Goal: Transaction & Acquisition: Book appointment/travel/reservation

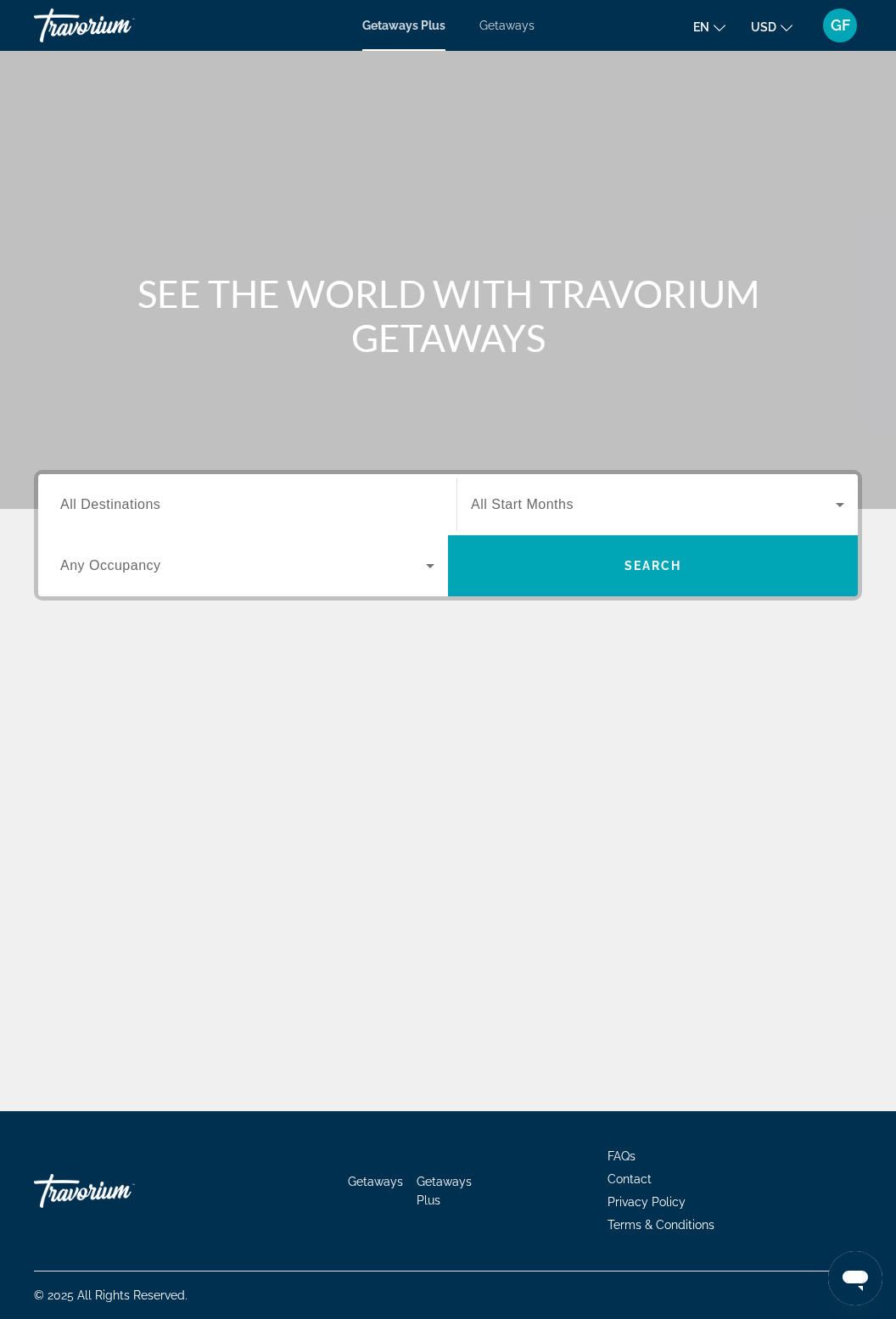
click at [533, 24] on span "Getaways" at bounding box center [506, 25] width 55 height 13
click at [180, 505] on input "Destination All Destinations" at bounding box center [247, 505] width 374 height 20
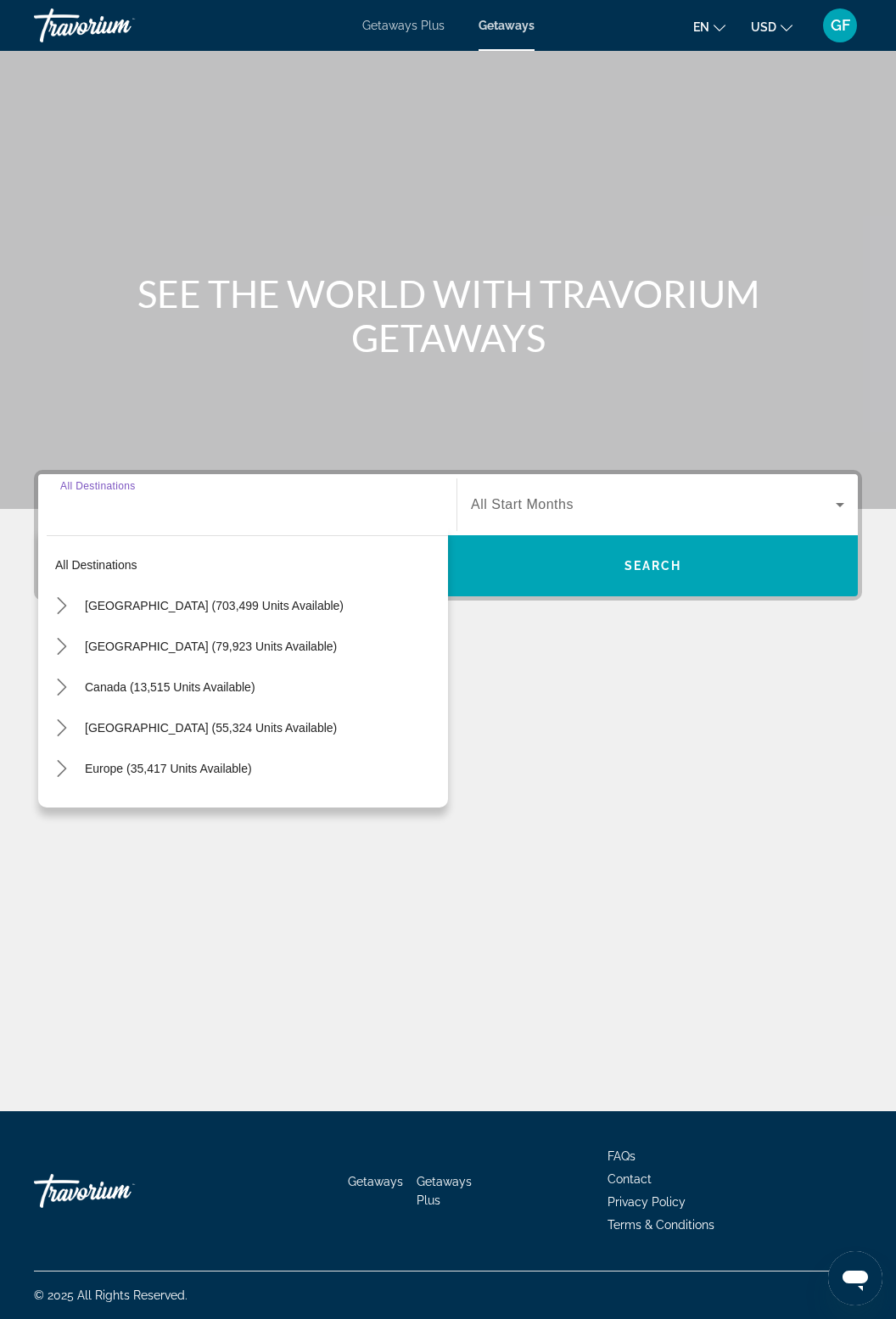
scroll to position [54, 0]
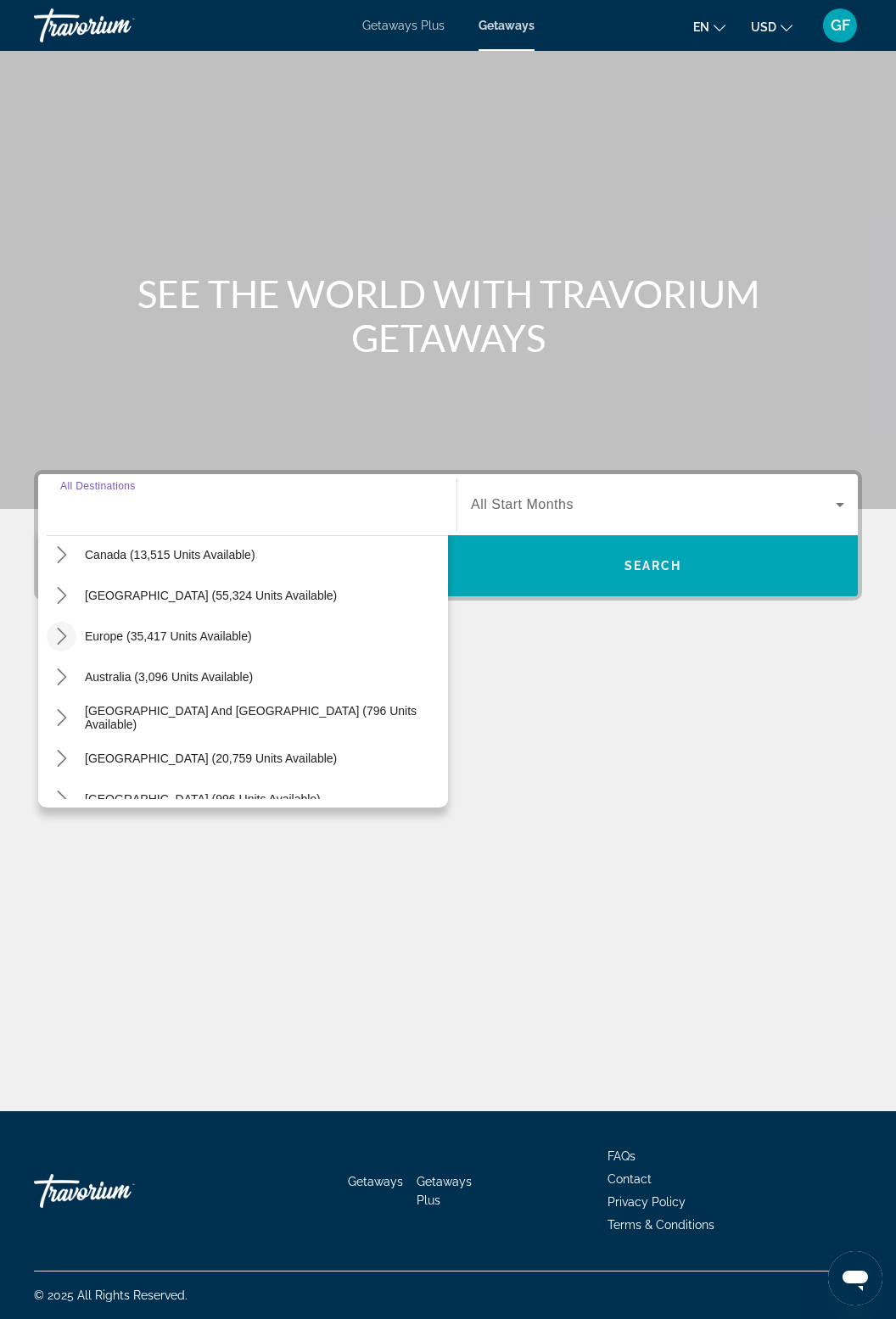
click at [65, 627] on icon "Toggle Europe (35,417 units available) submenu" at bounding box center [61, 635] width 17 height 17
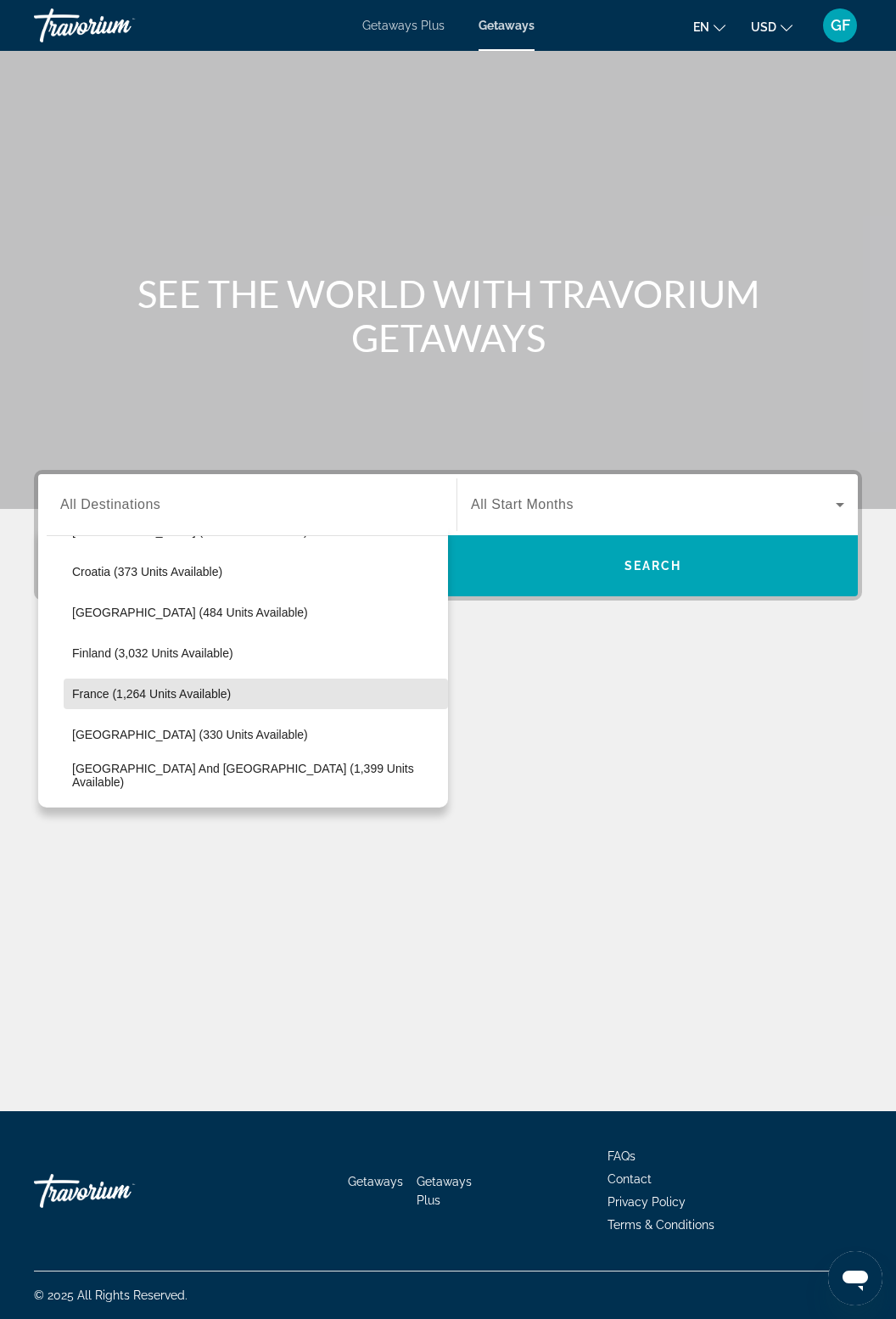
scroll to position [360, 0]
click at [195, 687] on span "France (1,264 units available)" at bounding box center [152, 694] width 159 height 13
type input "**********"
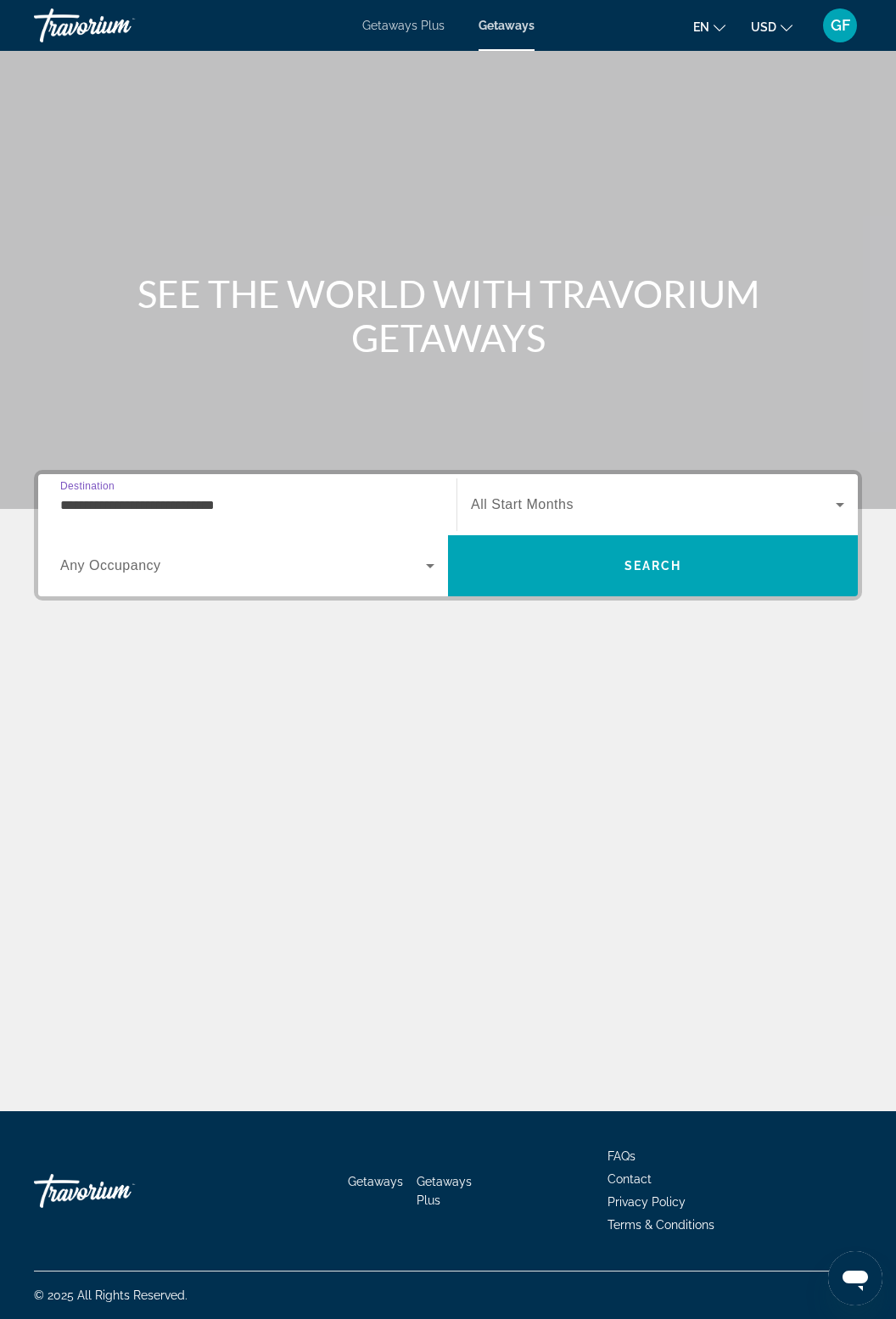
click at [588, 495] on span "Search widget" at bounding box center [653, 504] width 365 height 20
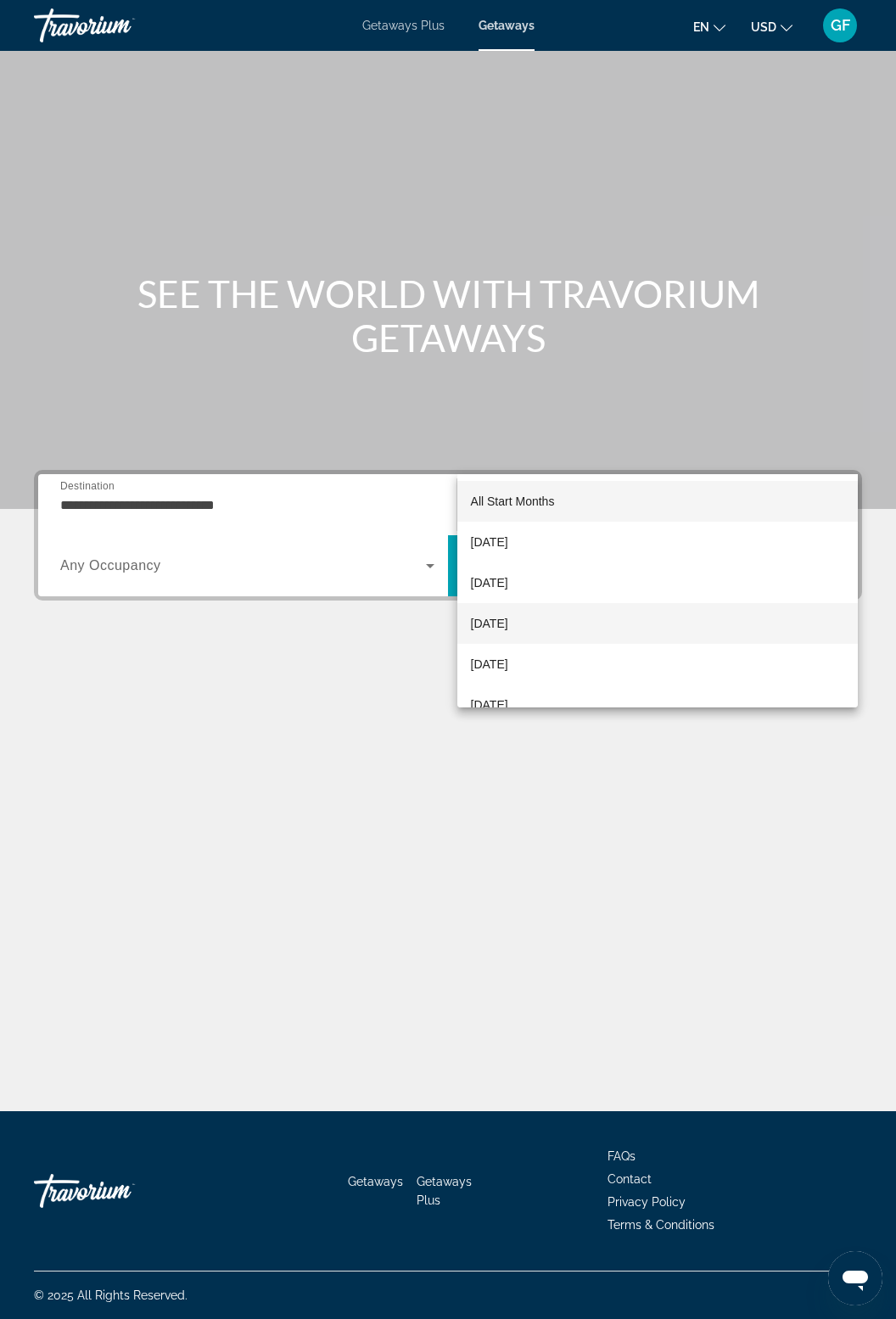
click at [508, 620] on span "[DATE]" at bounding box center [490, 623] width 37 height 20
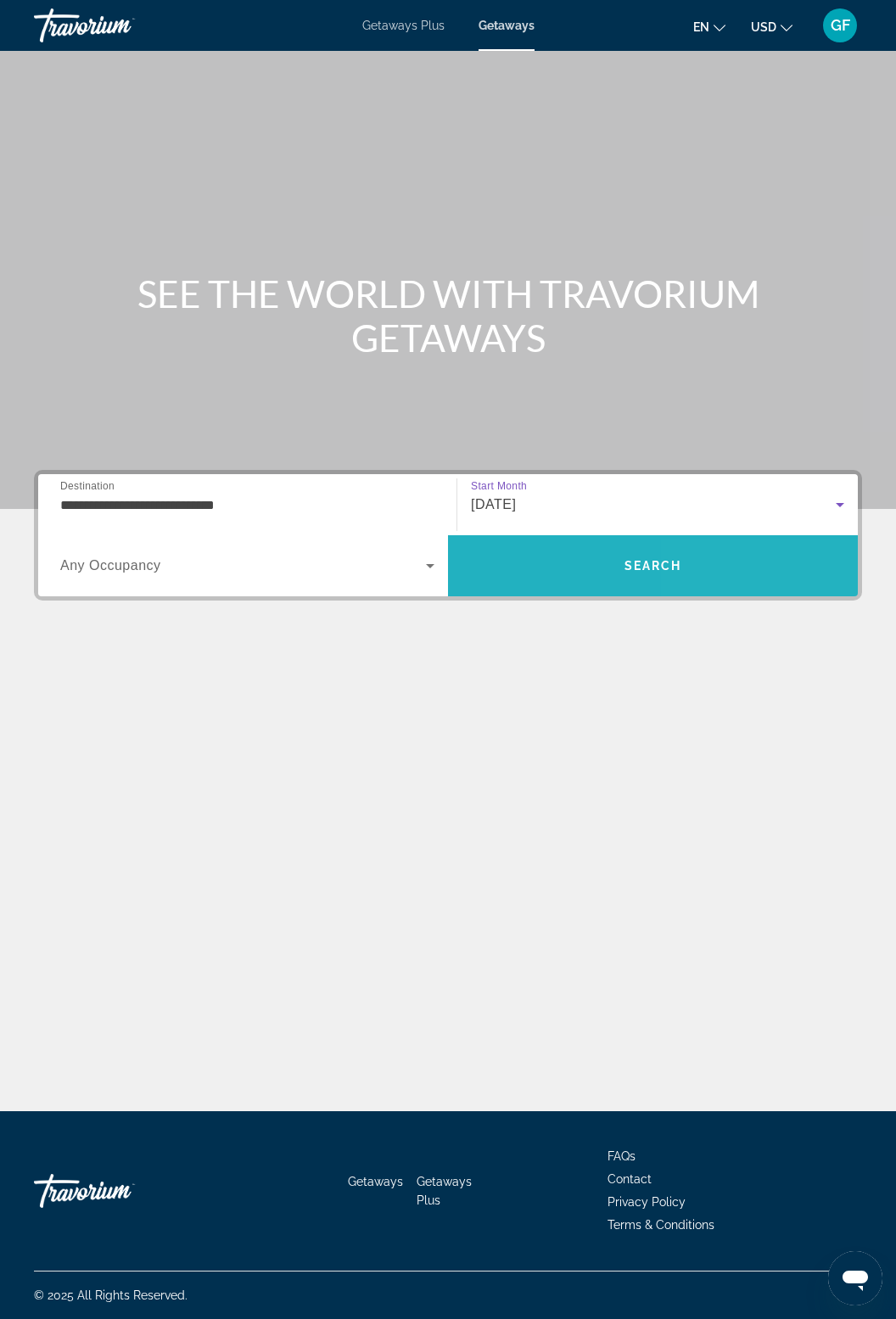
click at [698, 545] on span "Search" at bounding box center [653, 565] width 410 height 41
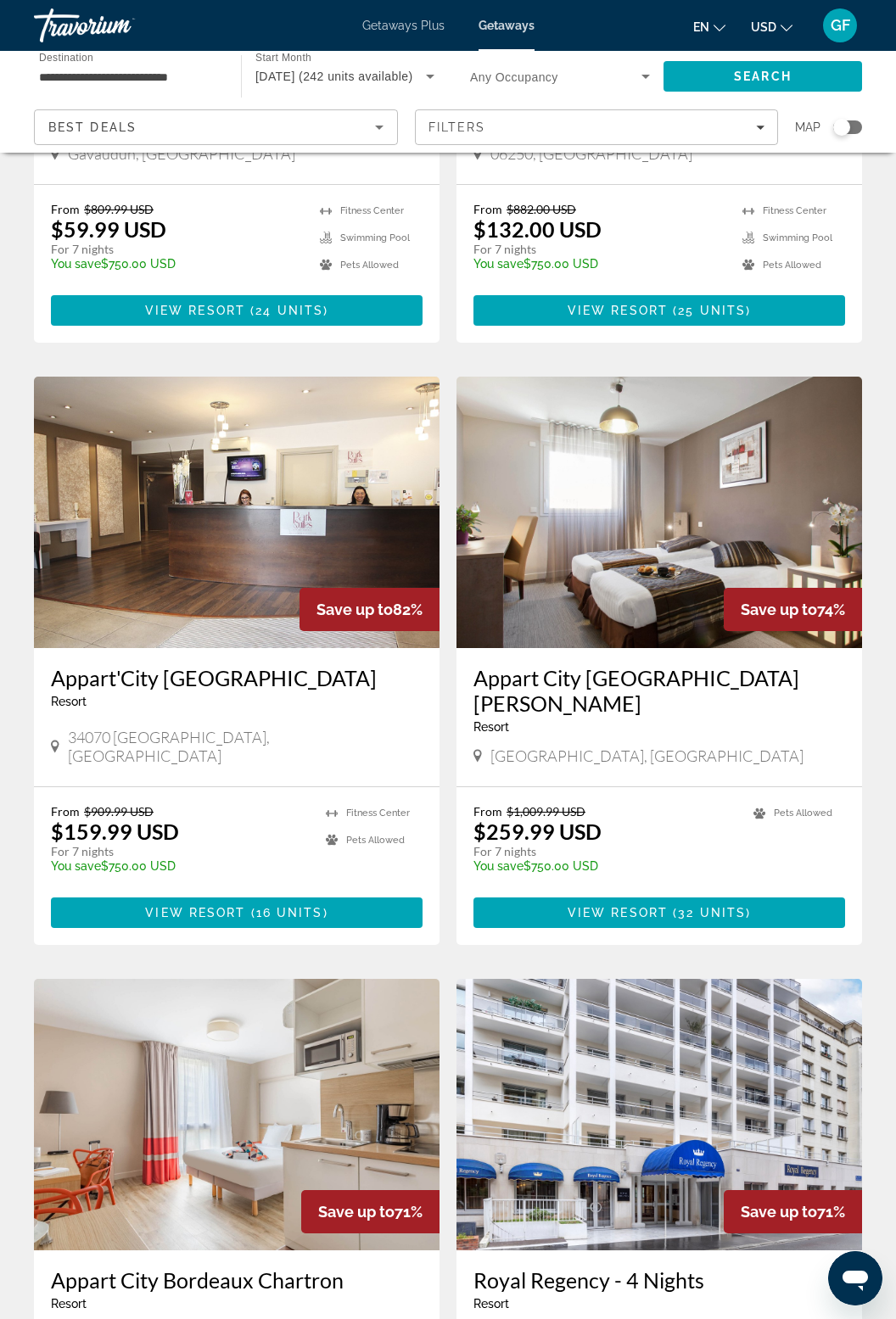
scroll to position [413, 0]
click at [663, 529] on img "Main content" at bounding box center [659, 512] width 406 height 271
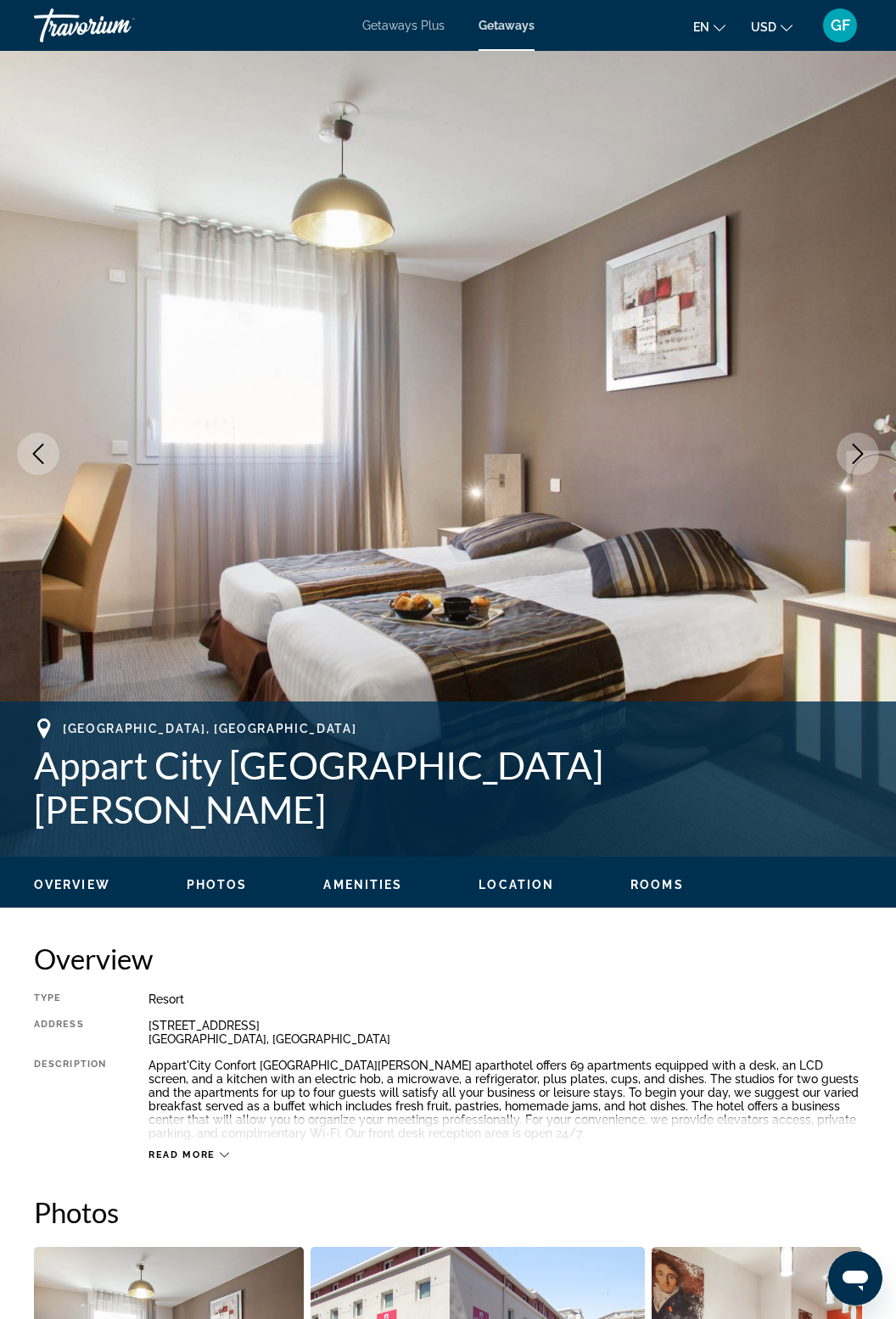
click at [869, 451] on button "Next image" at bounding box center [858, 454] width 42 height 42
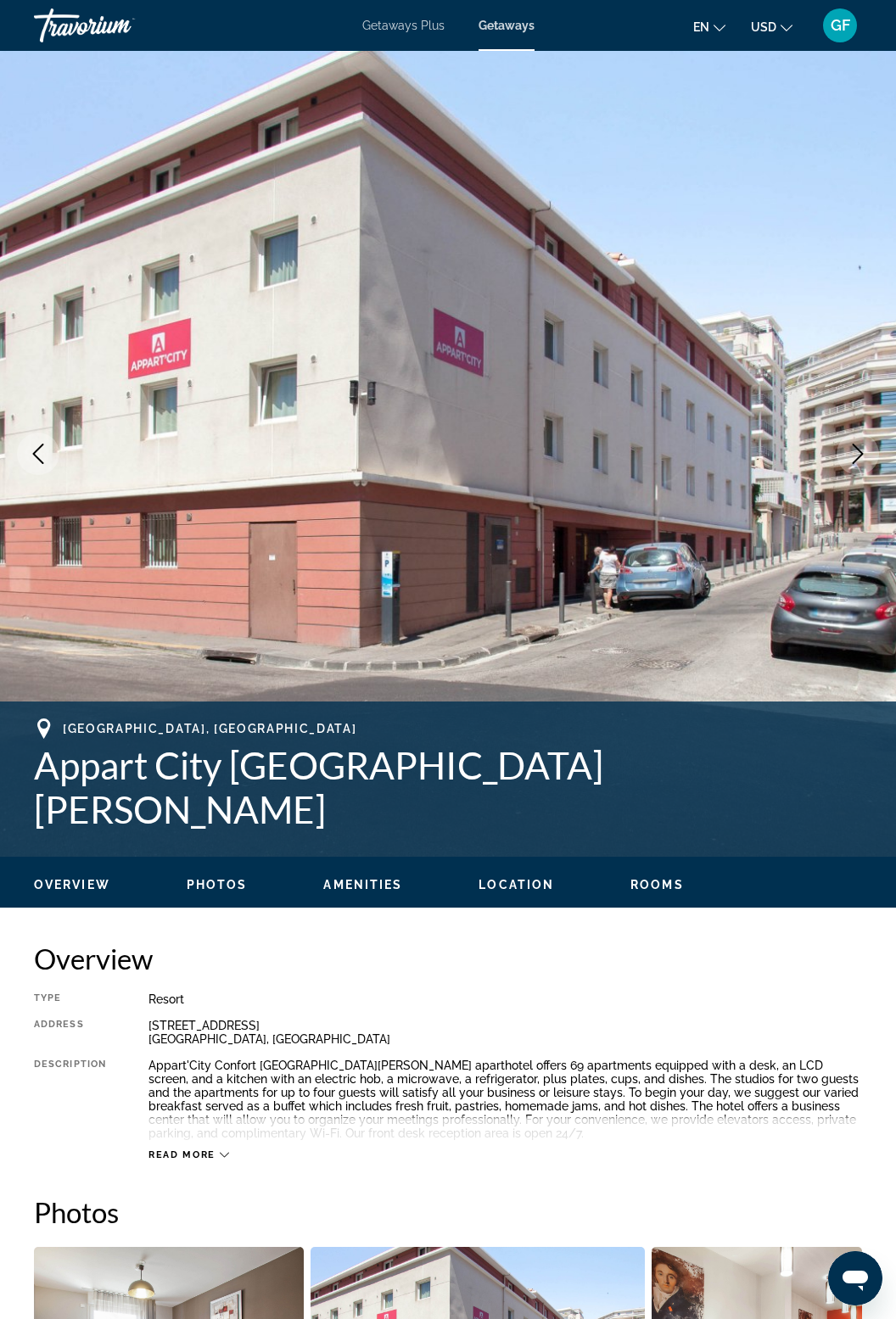
click at [856, 456] on icon "Next image" at bounding box center [857, 453] width 20 height 20
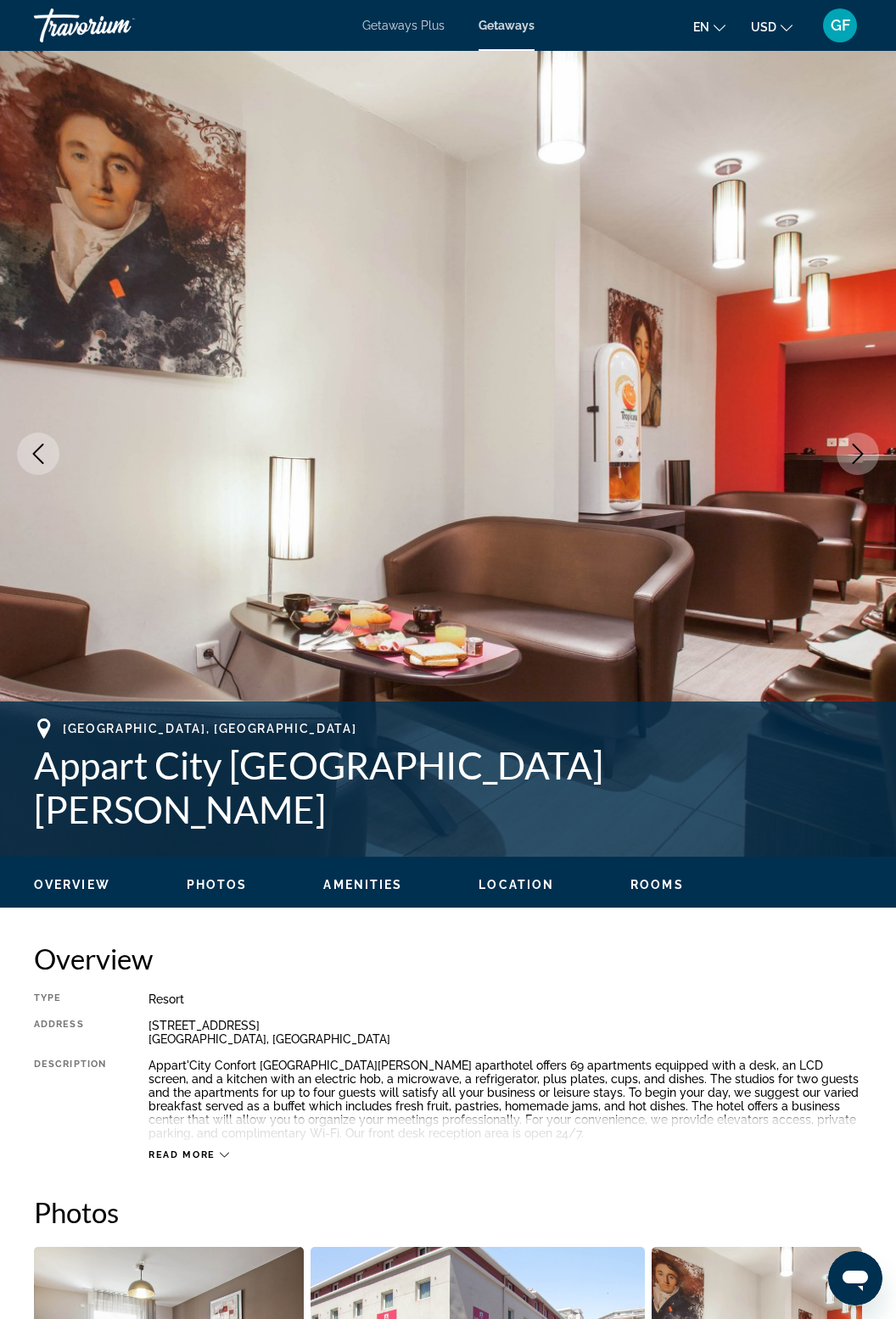
click at [548, 880] on span "Location" at bounding box center [515, 884] width 75 height 13
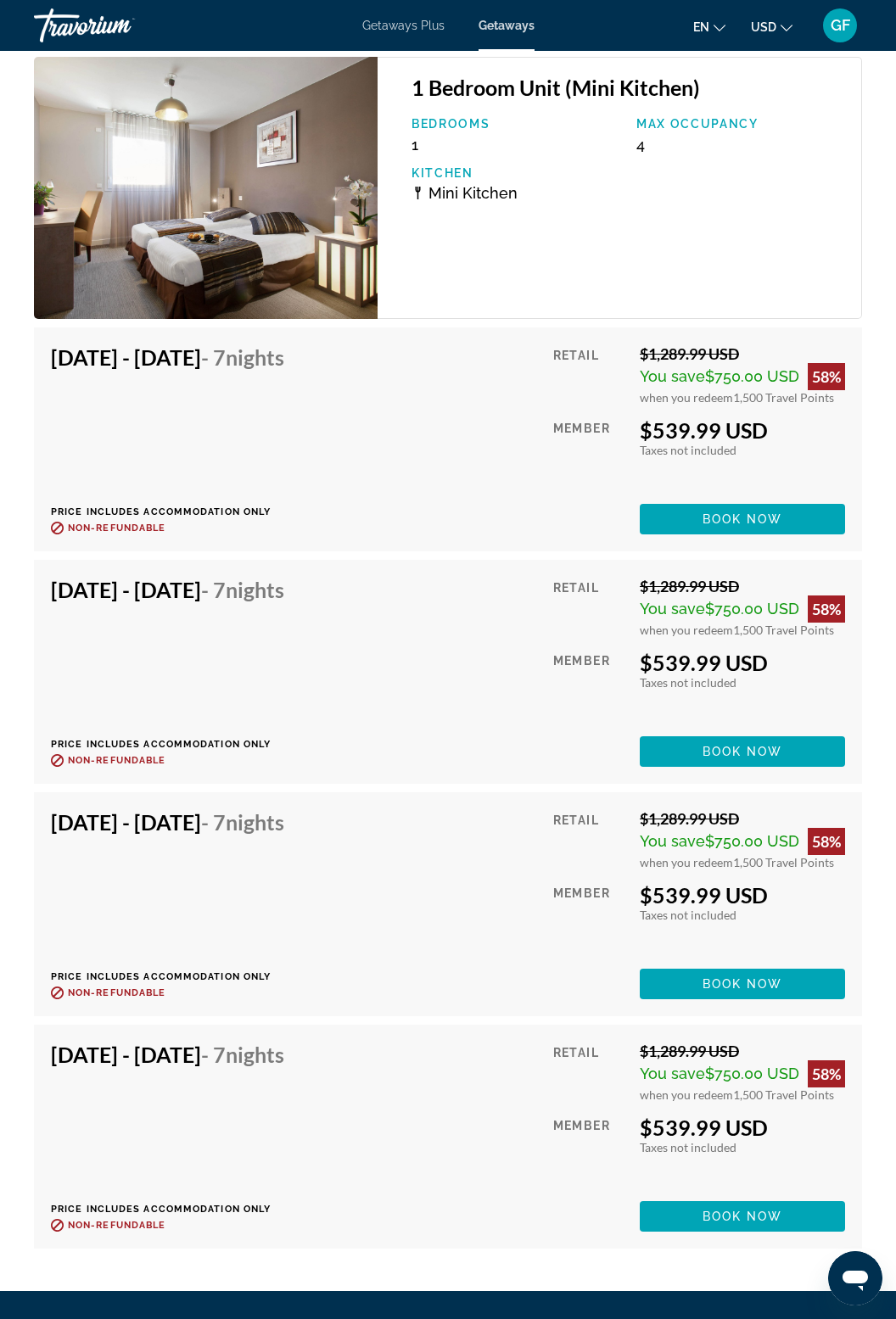
scroll to position [4173, 0]
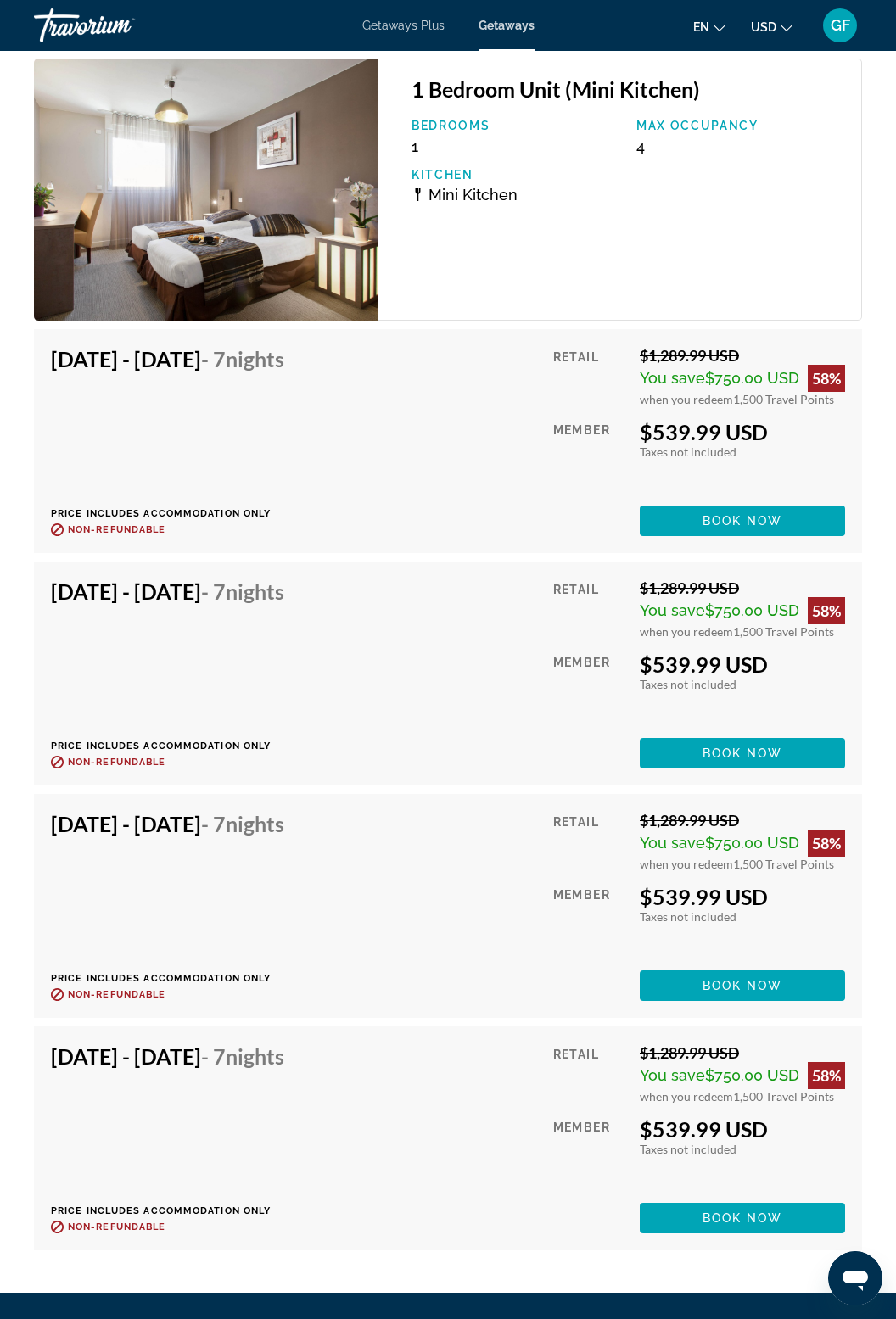
click at [535, 1052] on div "[DATE] - [DATE] - 7 Nights Price includes accommodation only Refundable until :…" at bounding box center [448, 1138] width 794 height 190
click at [749, 1090] on span "1,500 Travel Points" at bounding box center [784, 1096] width 101 height 14
click at [794, 1204] on span "Main content" at bounding box center [742, 1218] width 205 height 41
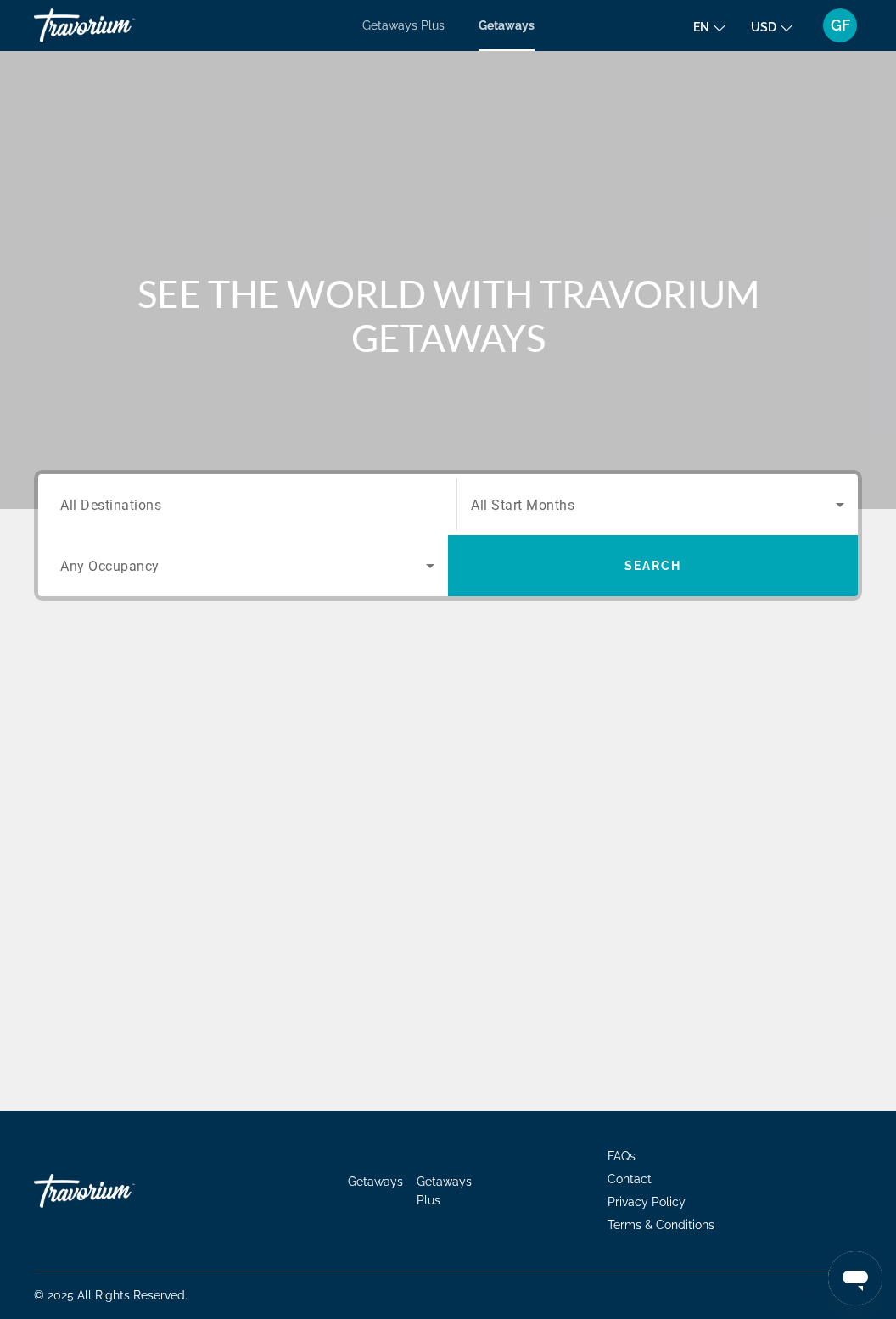
click at [186, 505] on input "Destination All Destinations" at bounding box center [247, 505] width 374 height 20
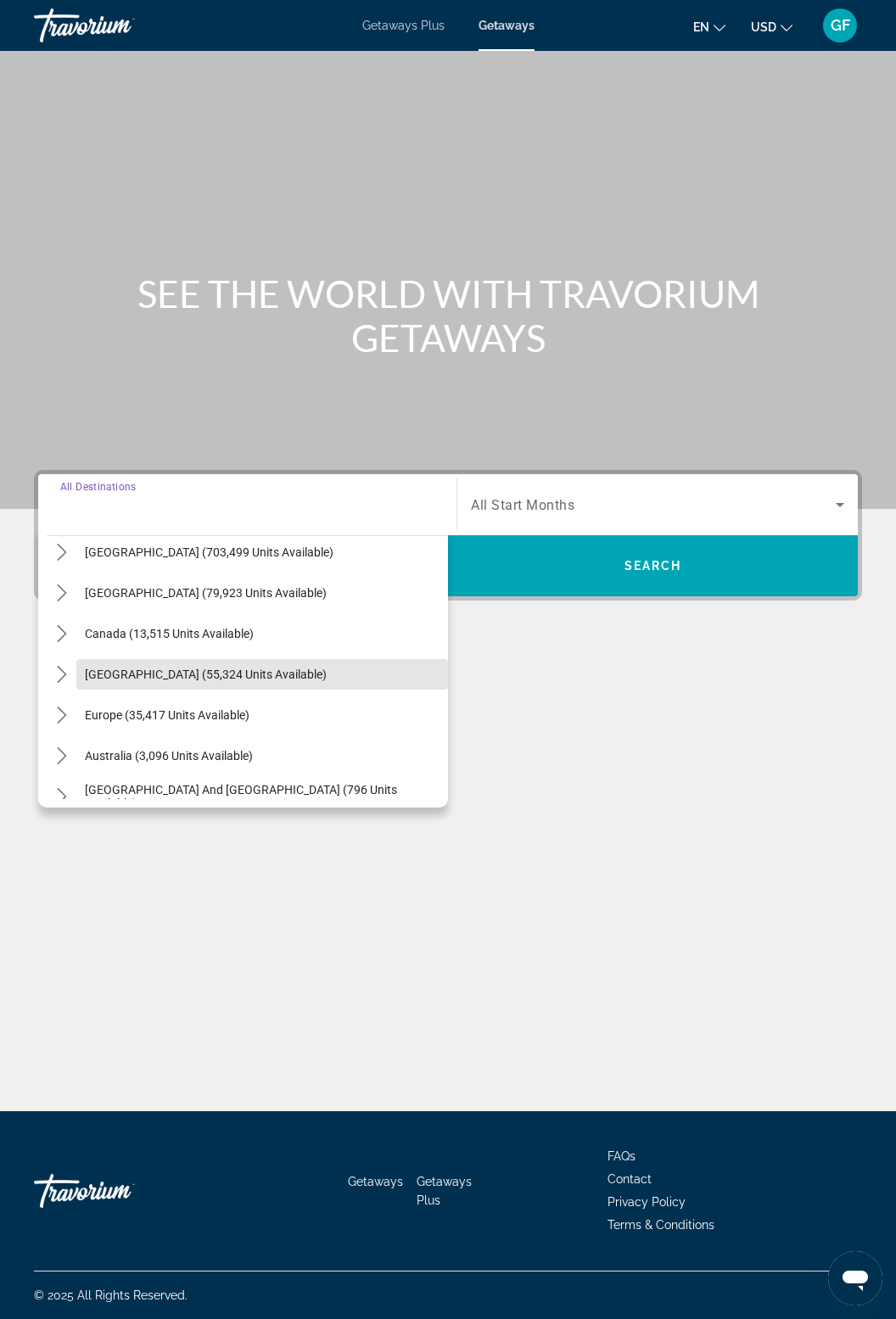
scroll to position [91, 0]
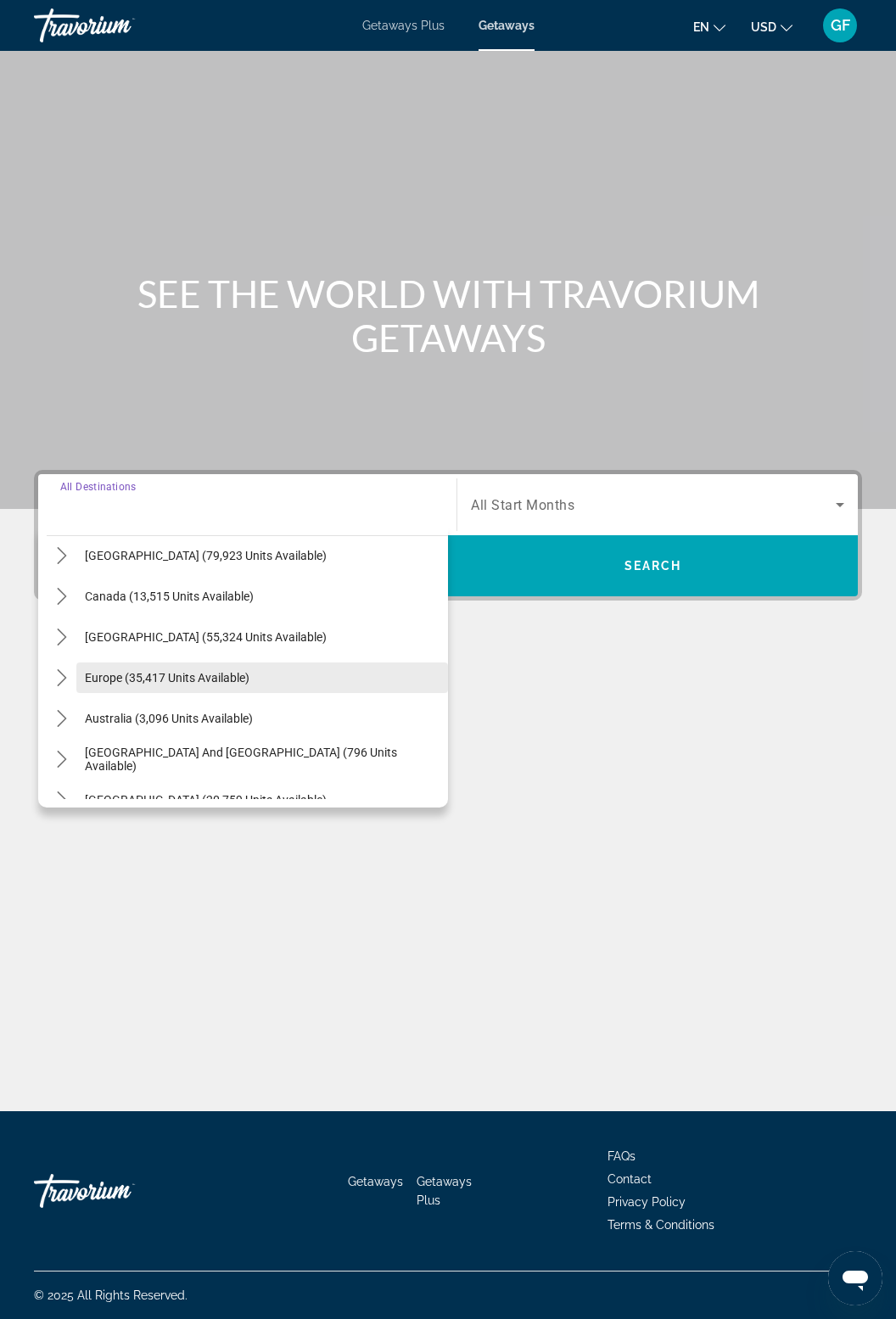
click at [165, 657] on span "Select destination: Europe (35,417 units available)" at bounding box center [262, 678] width 372 height 41
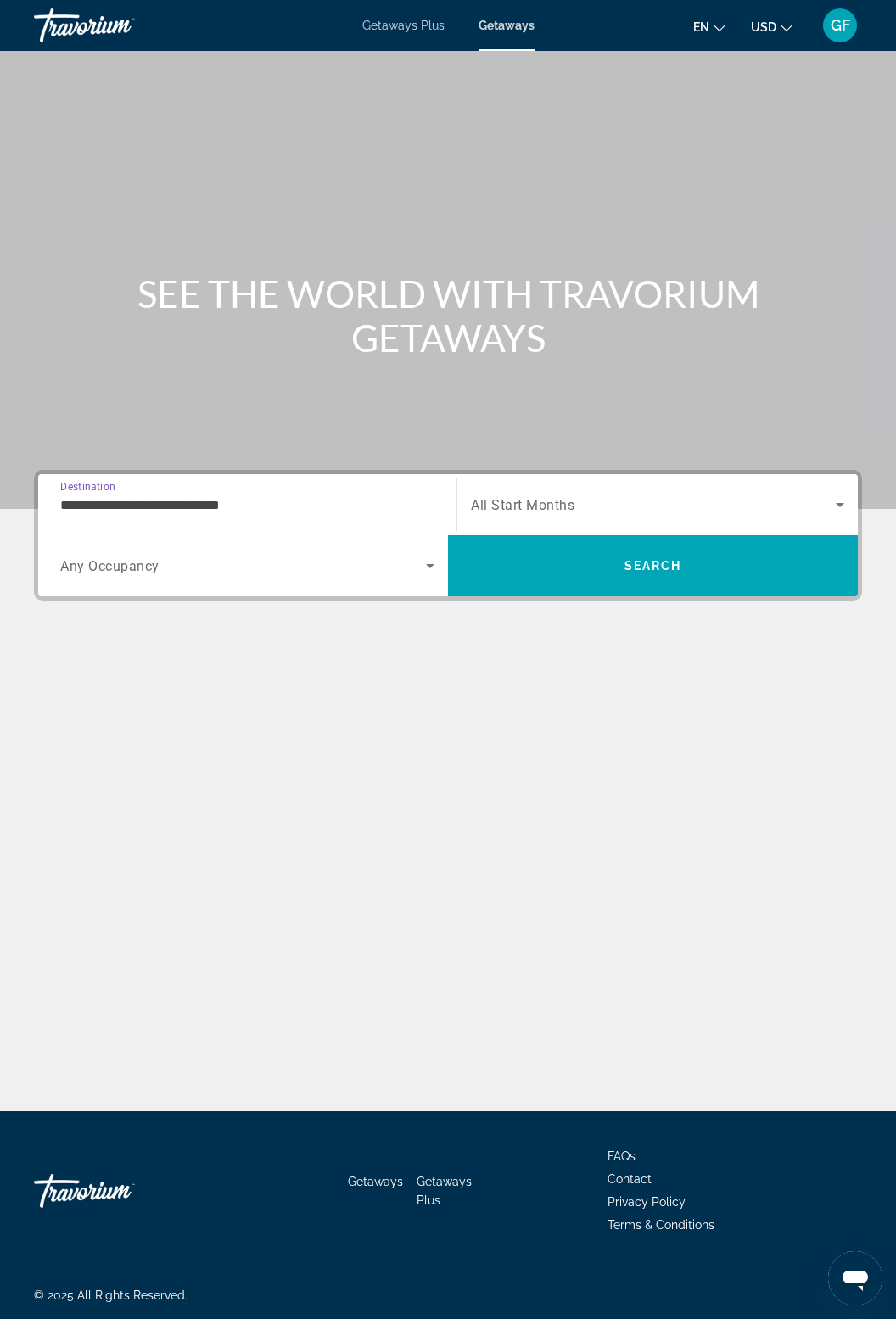
click at [262, 496] on input "**********" at bounding box center [247, 505] width 374 height 20
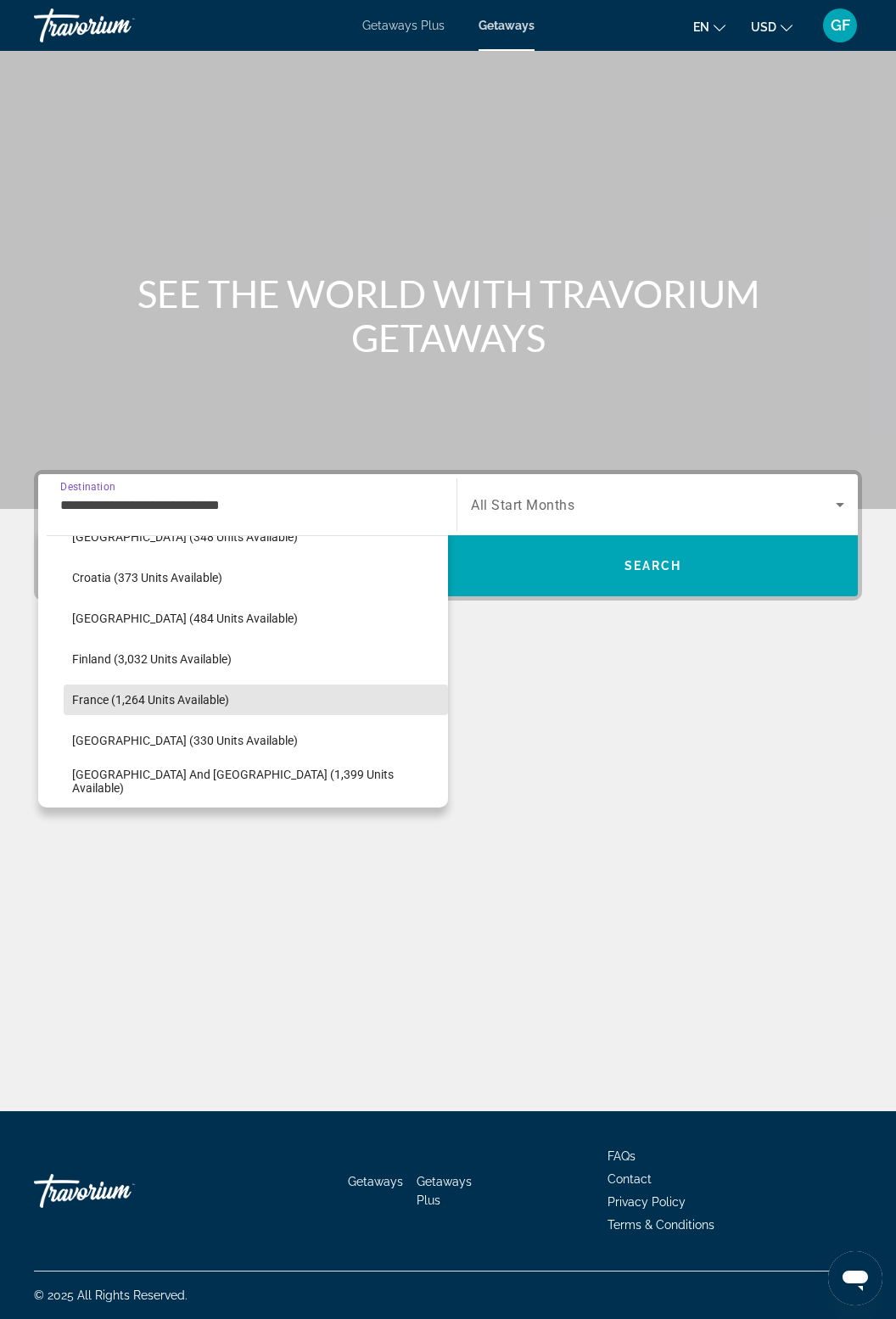
scroll to position [381, 0]
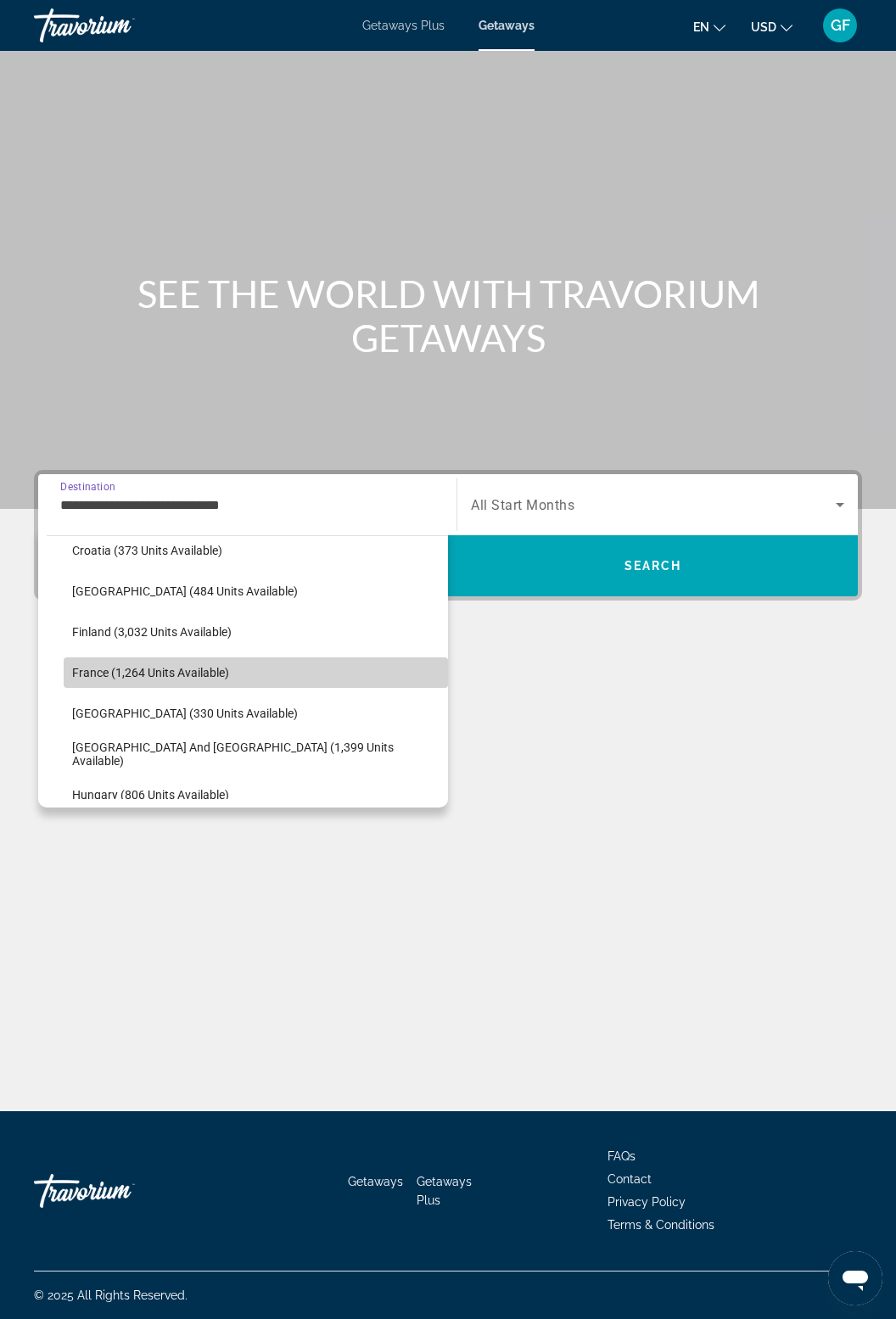
click at [292, 665] on span "Select destination: France (1,264 units available)" at bounding box center [255, 672] width 384 height 41
type input "**********"
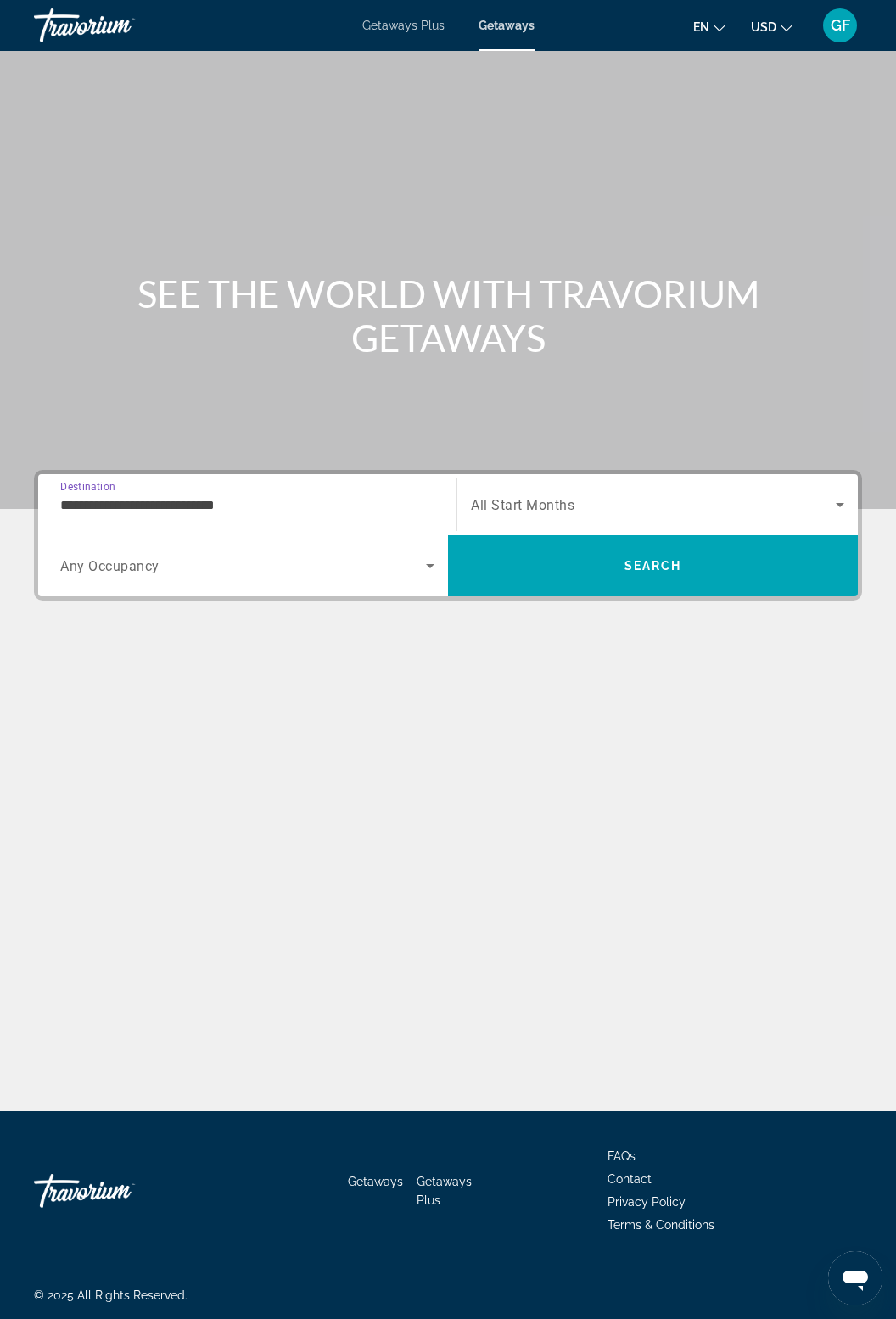
scroll to position [54, 0]
click at [831, 495] on icon "Search widget" at bounding box center [839, 504] width 20 height 20
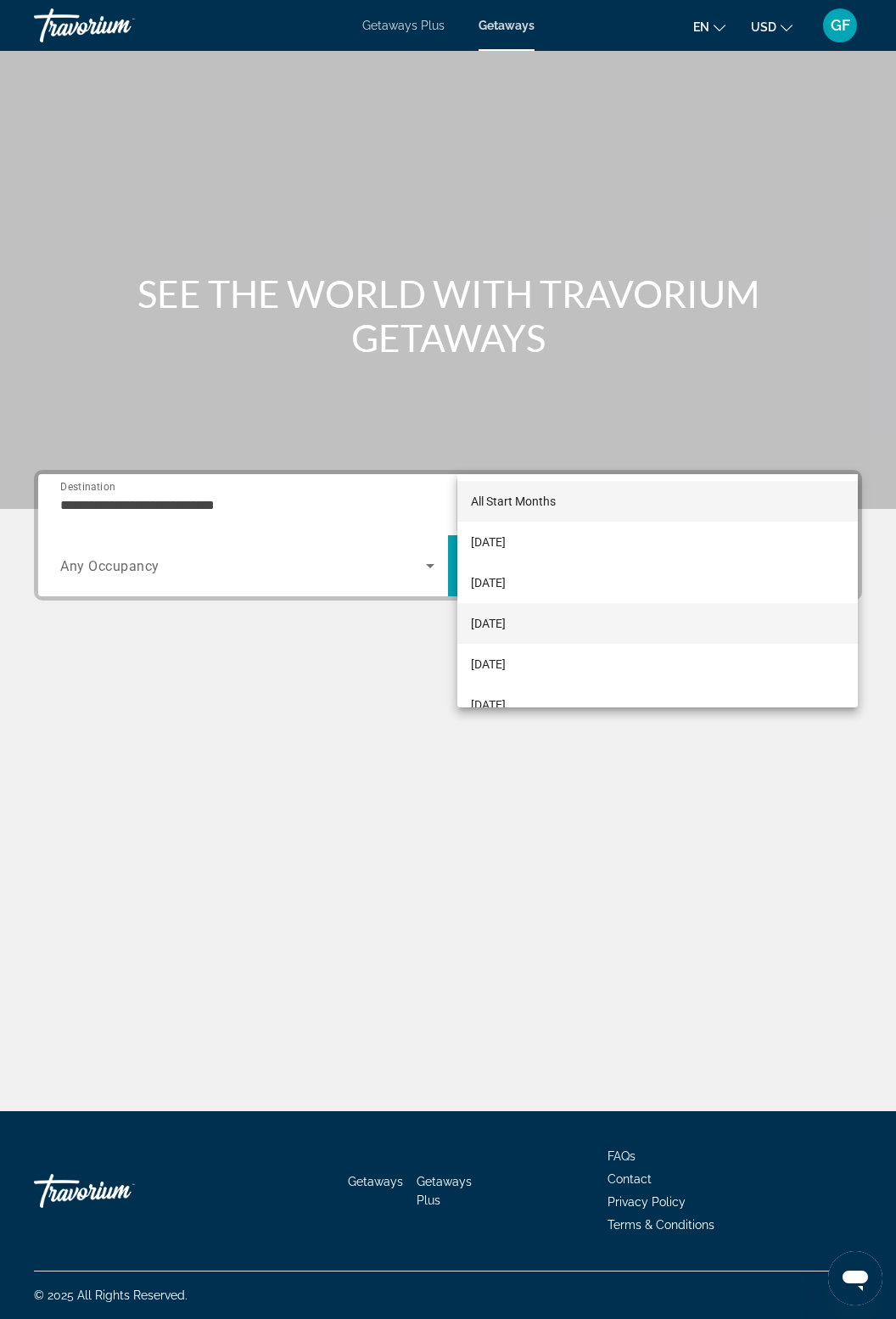
click at [505, 625] on span "[DATE]" at bounding box center [488, 623] width 34 height 20
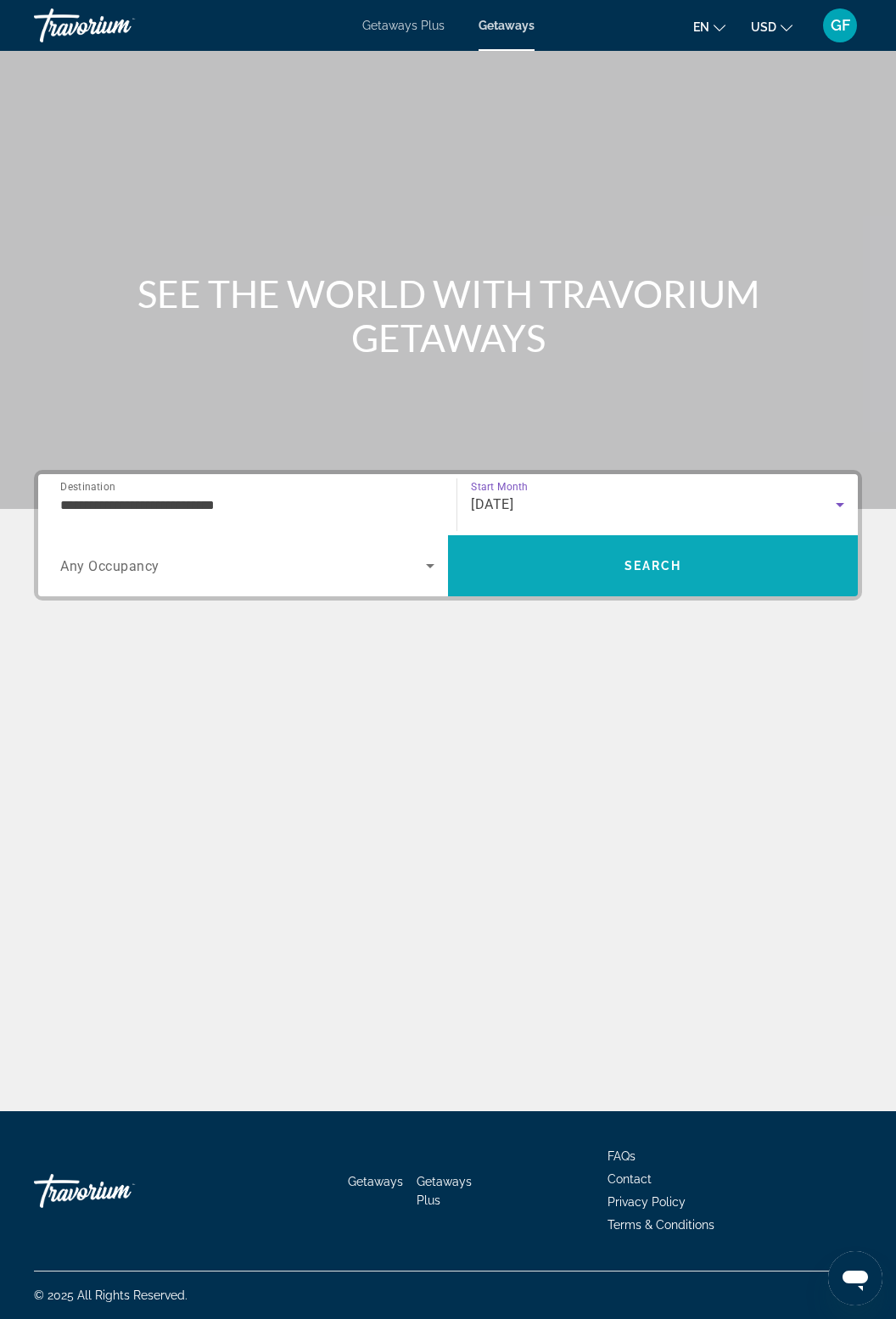
click at [670, 545] on span "Search" at bounding box center [653, 565] width 410 height 41
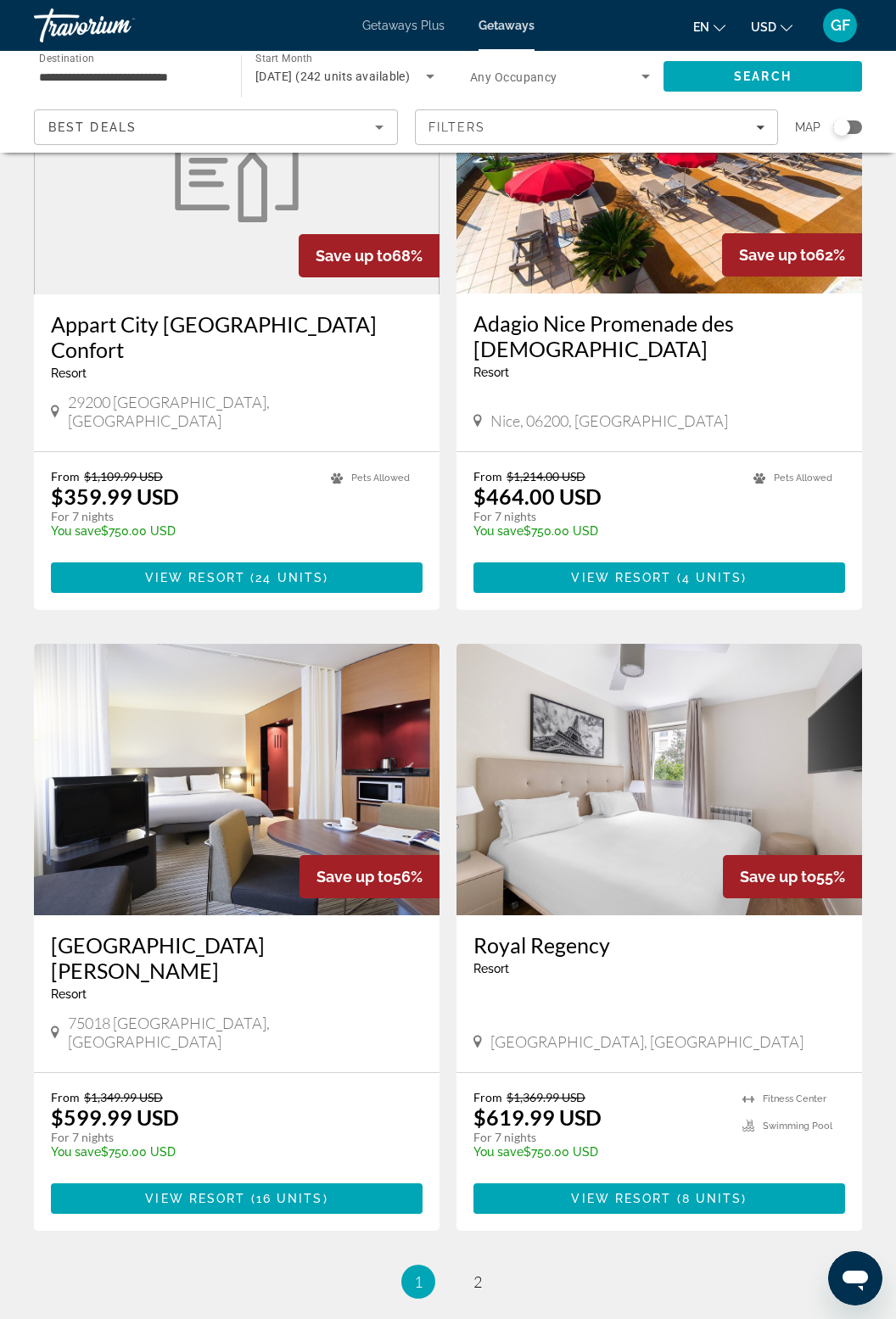
scroll to position [2541, 0]
click at [331, 728] on img "Main content" at bounding box center [236, 779] width 406 height 271
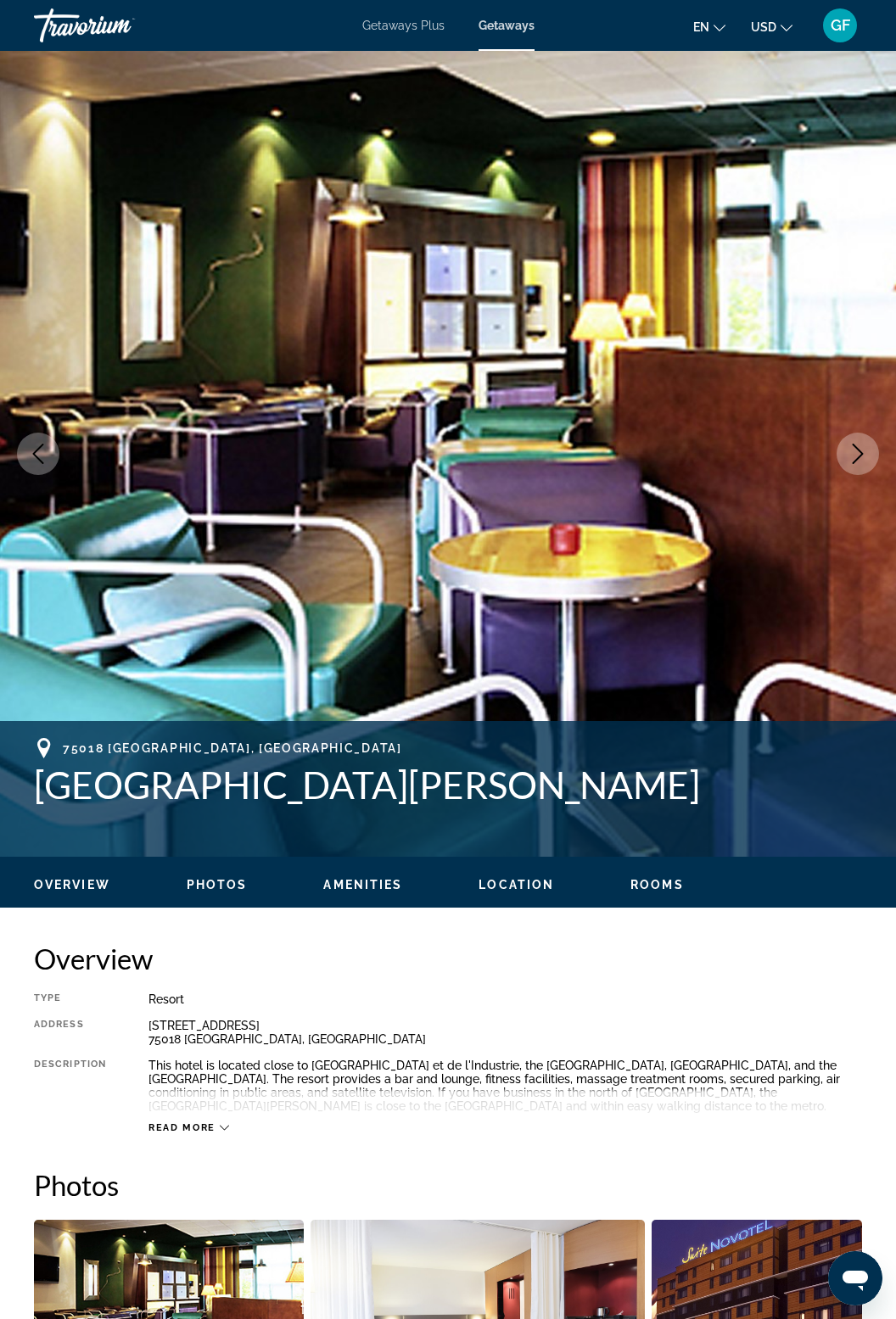
click at [526, 886] on span "Location" at bounding box center [515, 884] width 75 height 13
click at [102, 887] on span "Overview" at bounding box center [72, 884] width 76 height 13
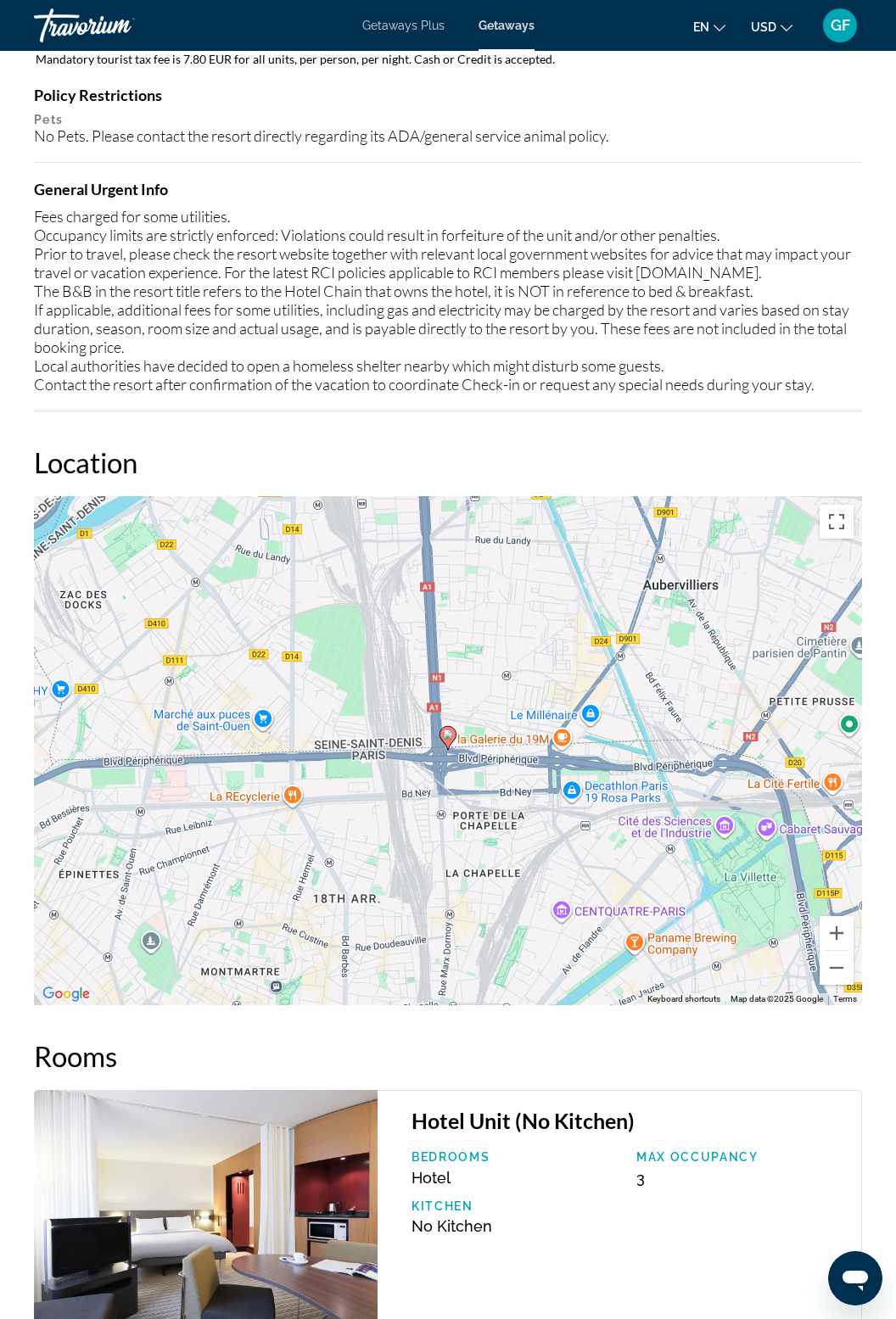
scroll to position [1855, 0]
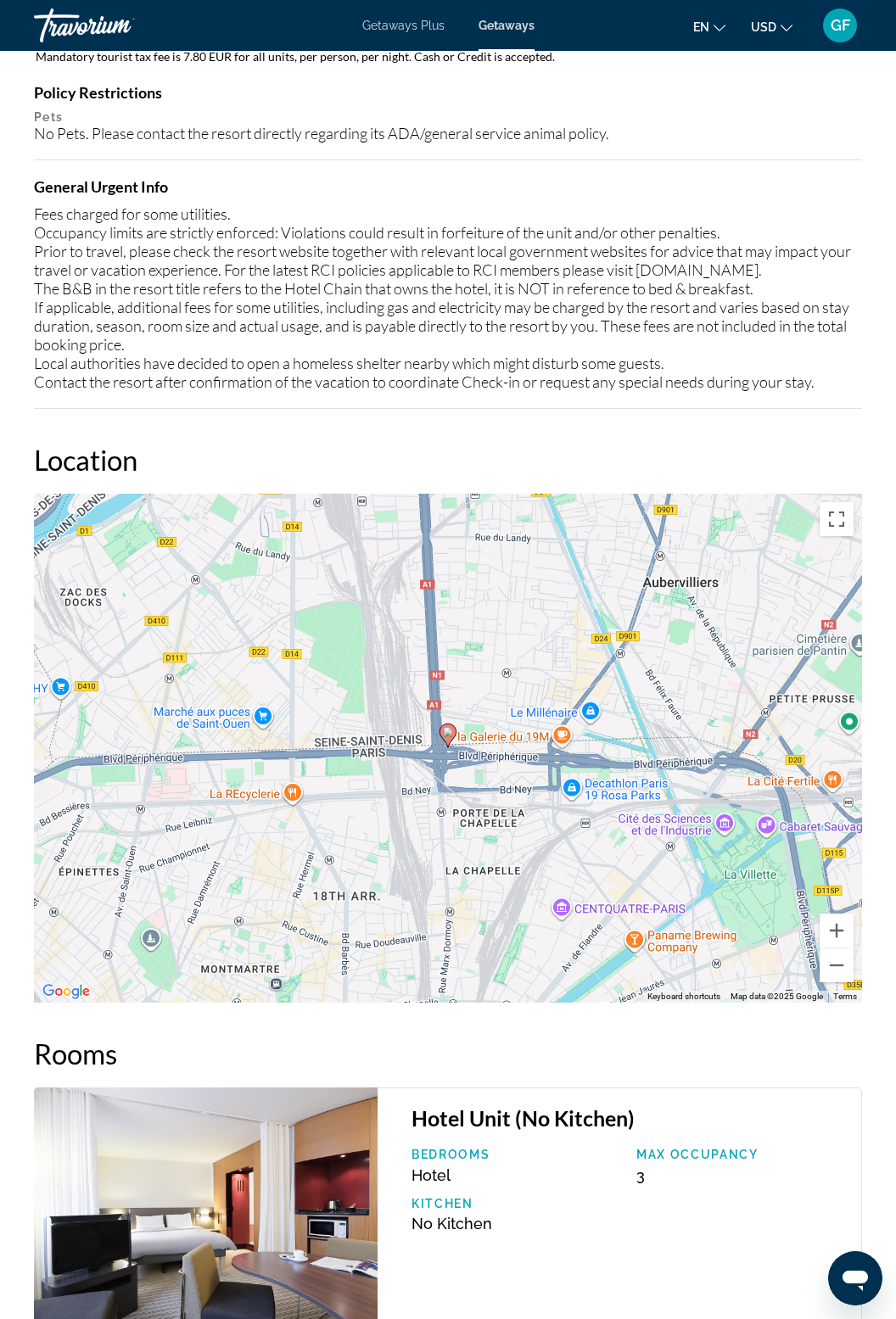
click at [449, 741] on icon "Main content" at bounding box center [447, 735] width 17 height 24
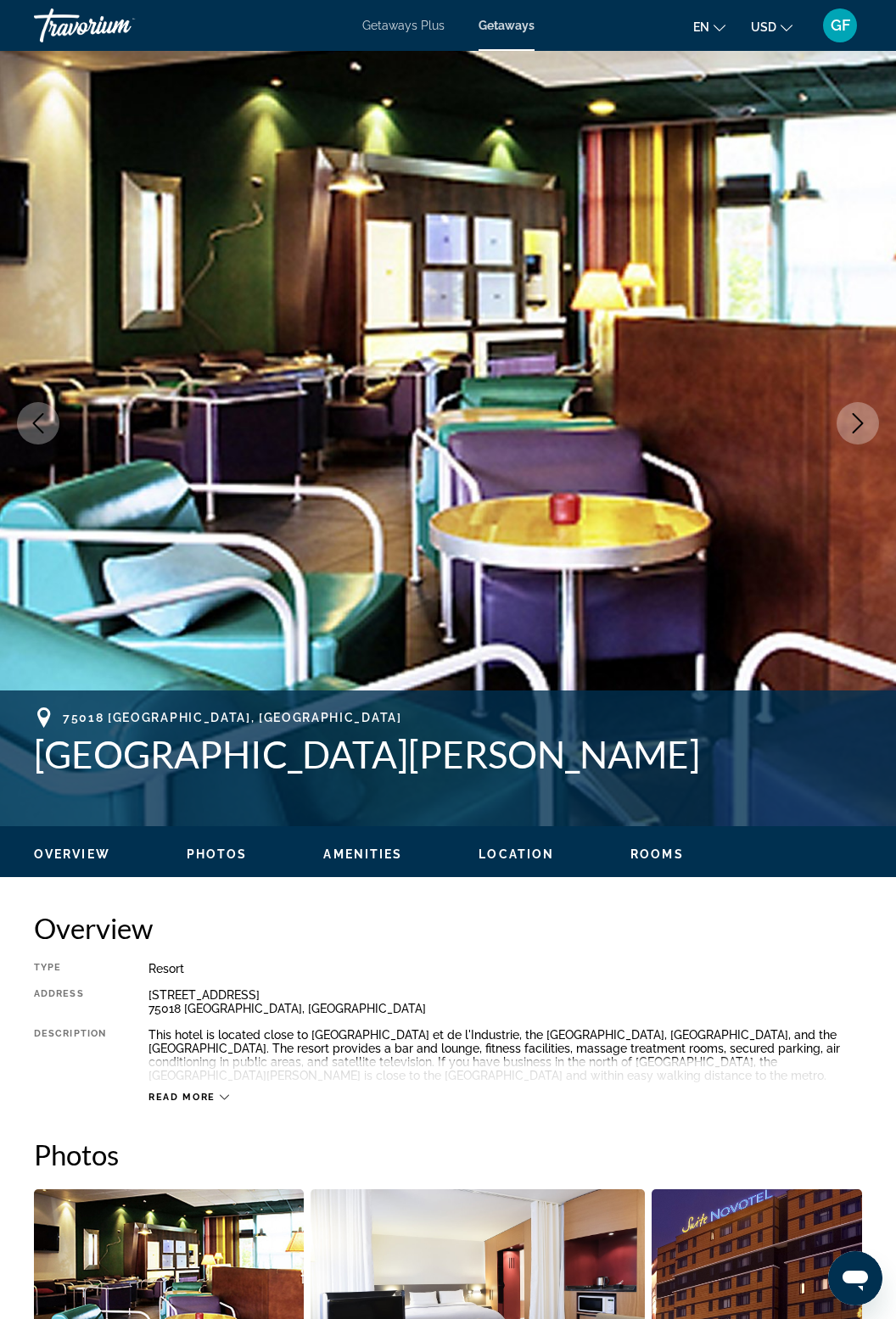
scroll to position [0, 0]
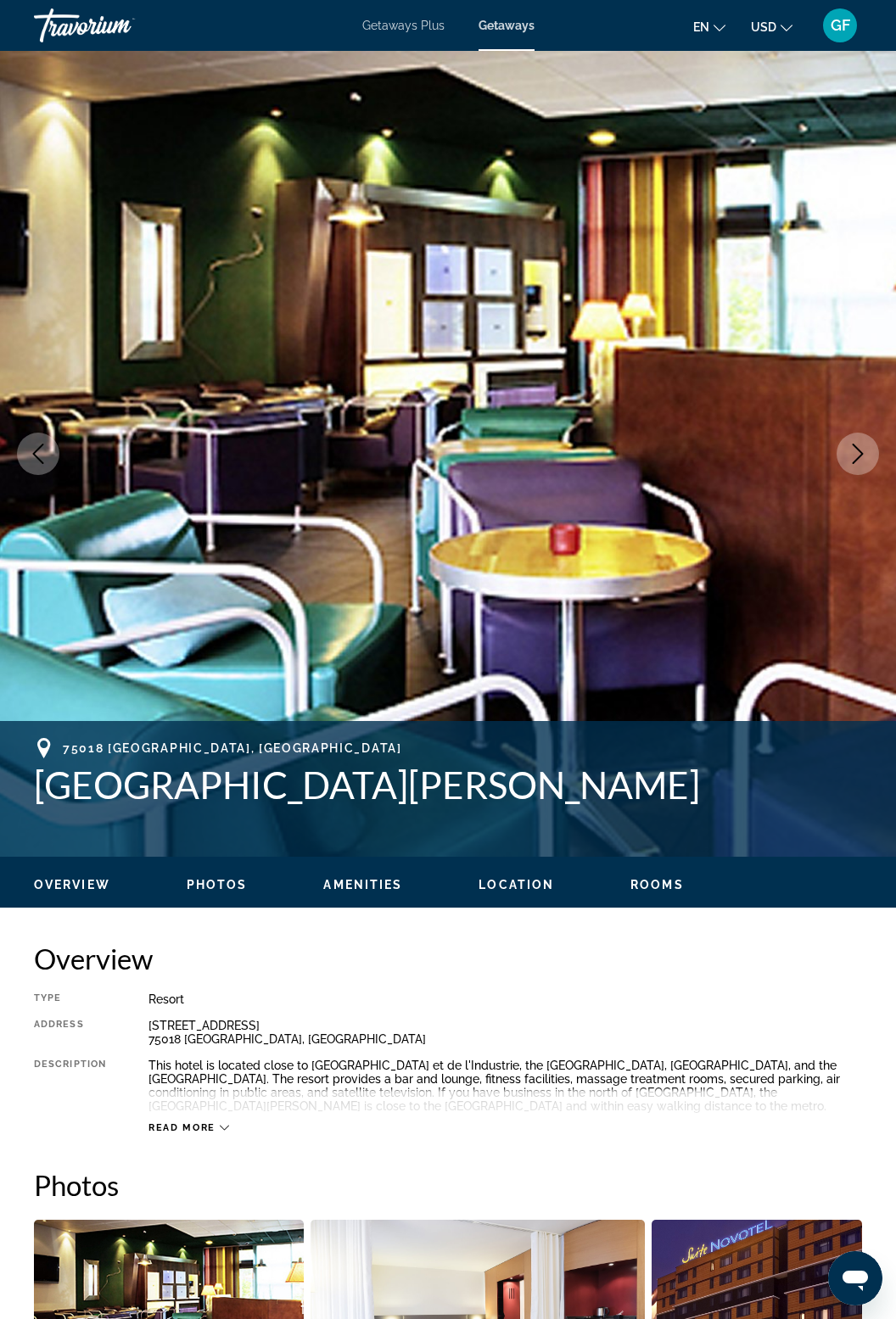
click at [376, 883] on span "Amenities" at bounding box center [362, 884] width 79 height 13
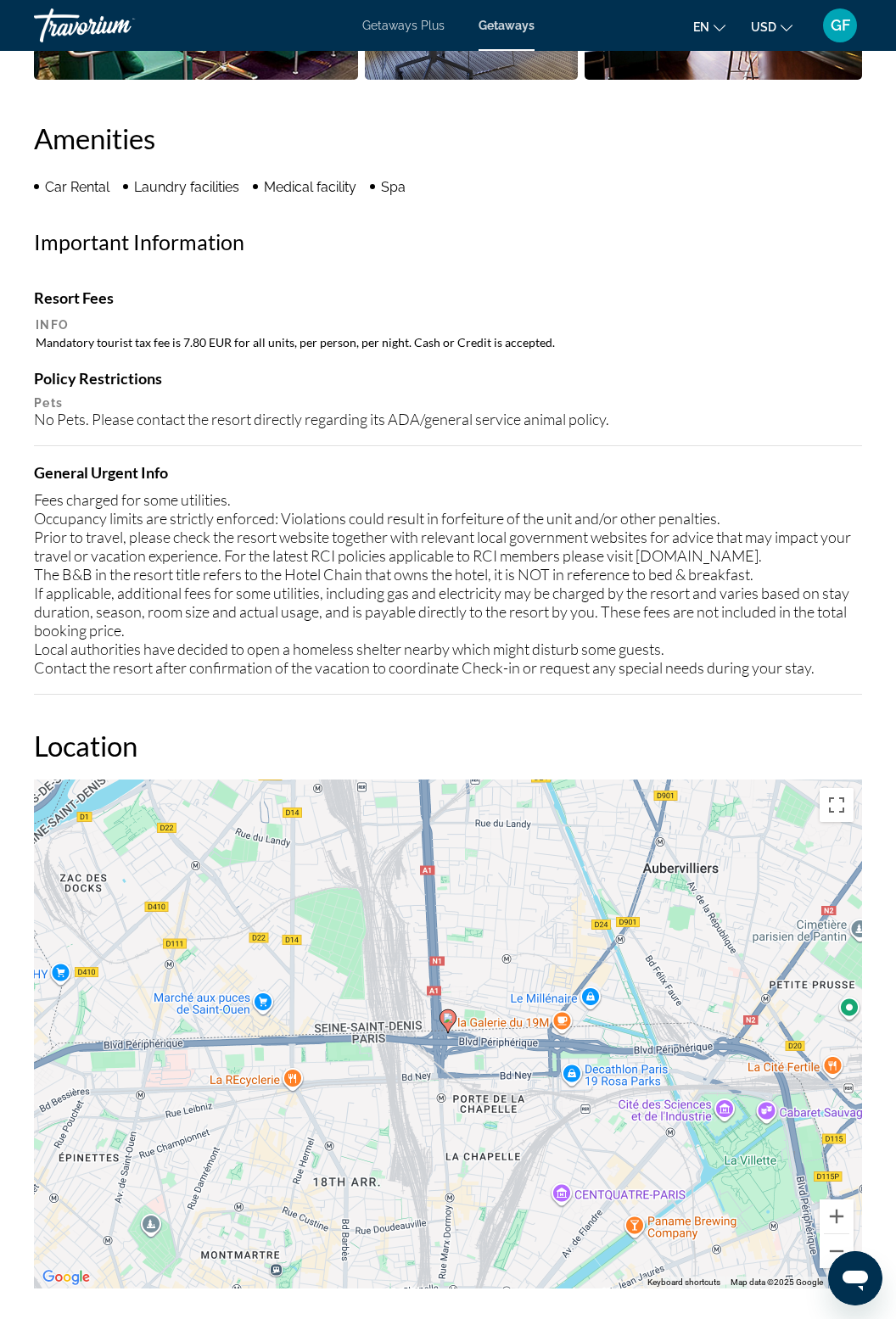
scroll to position [1588, 0]
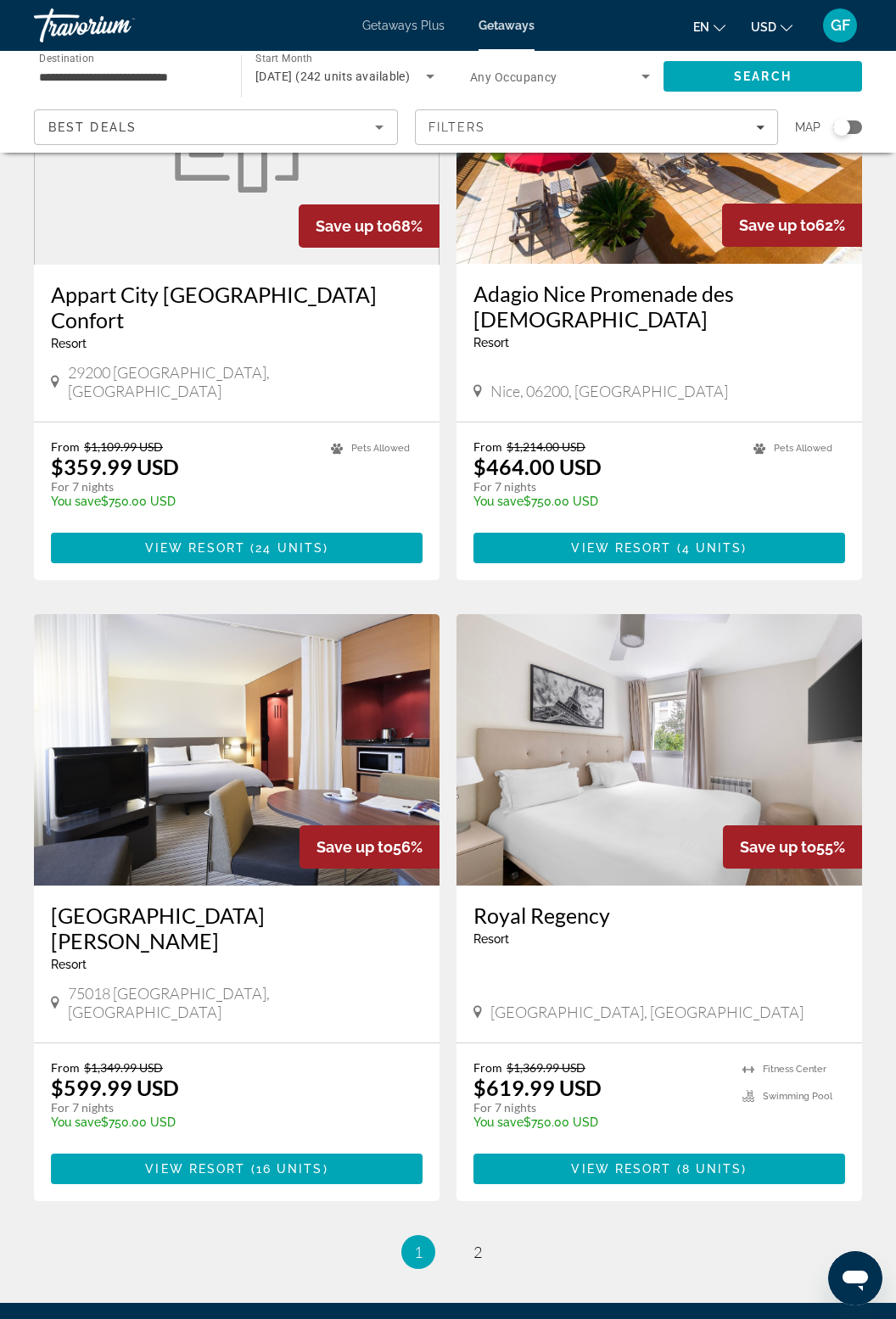
scroll to position [2573, 0]
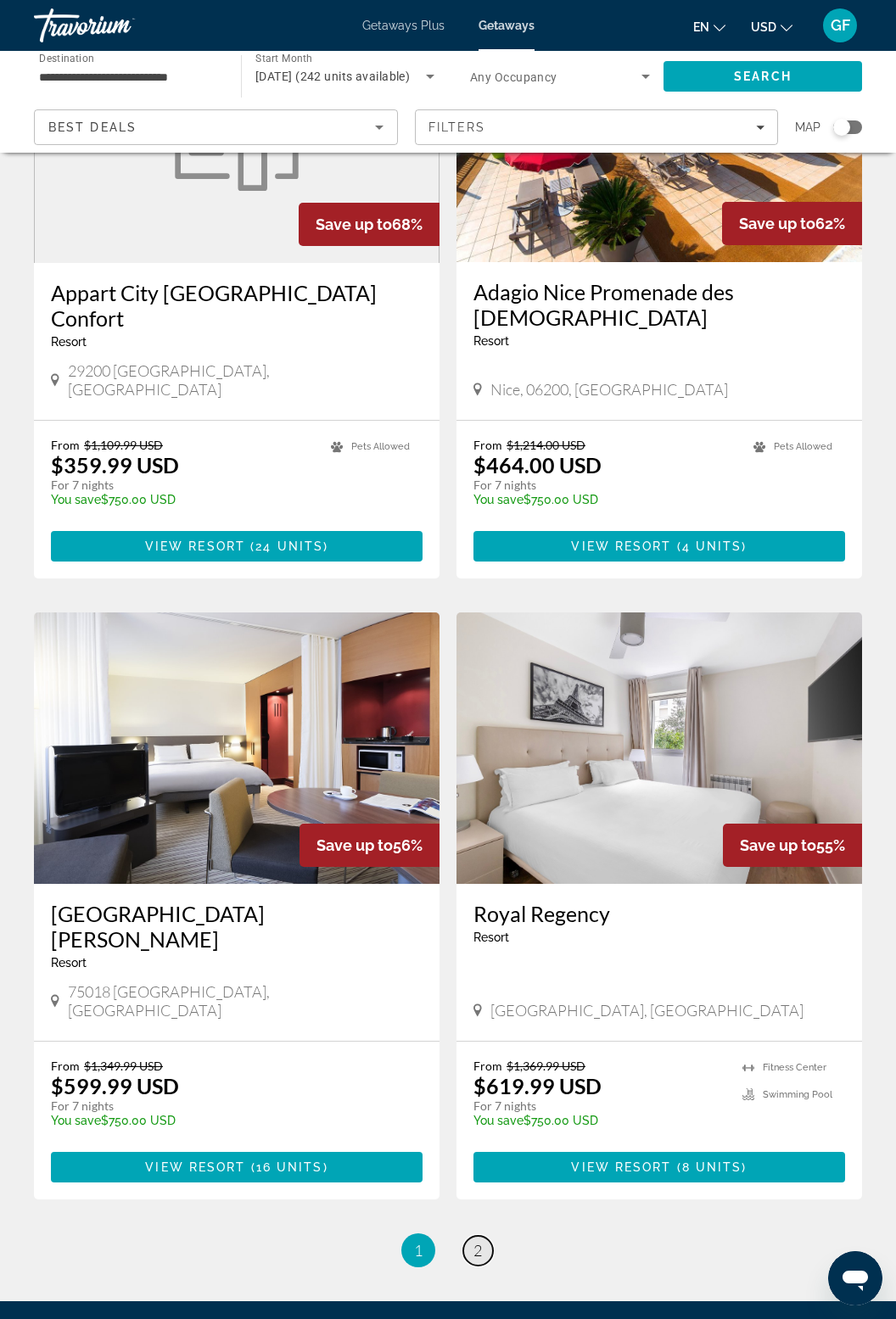
click at [486, 1236] on link "page 2" at bounding box center [478, 1251] width 30 height 30
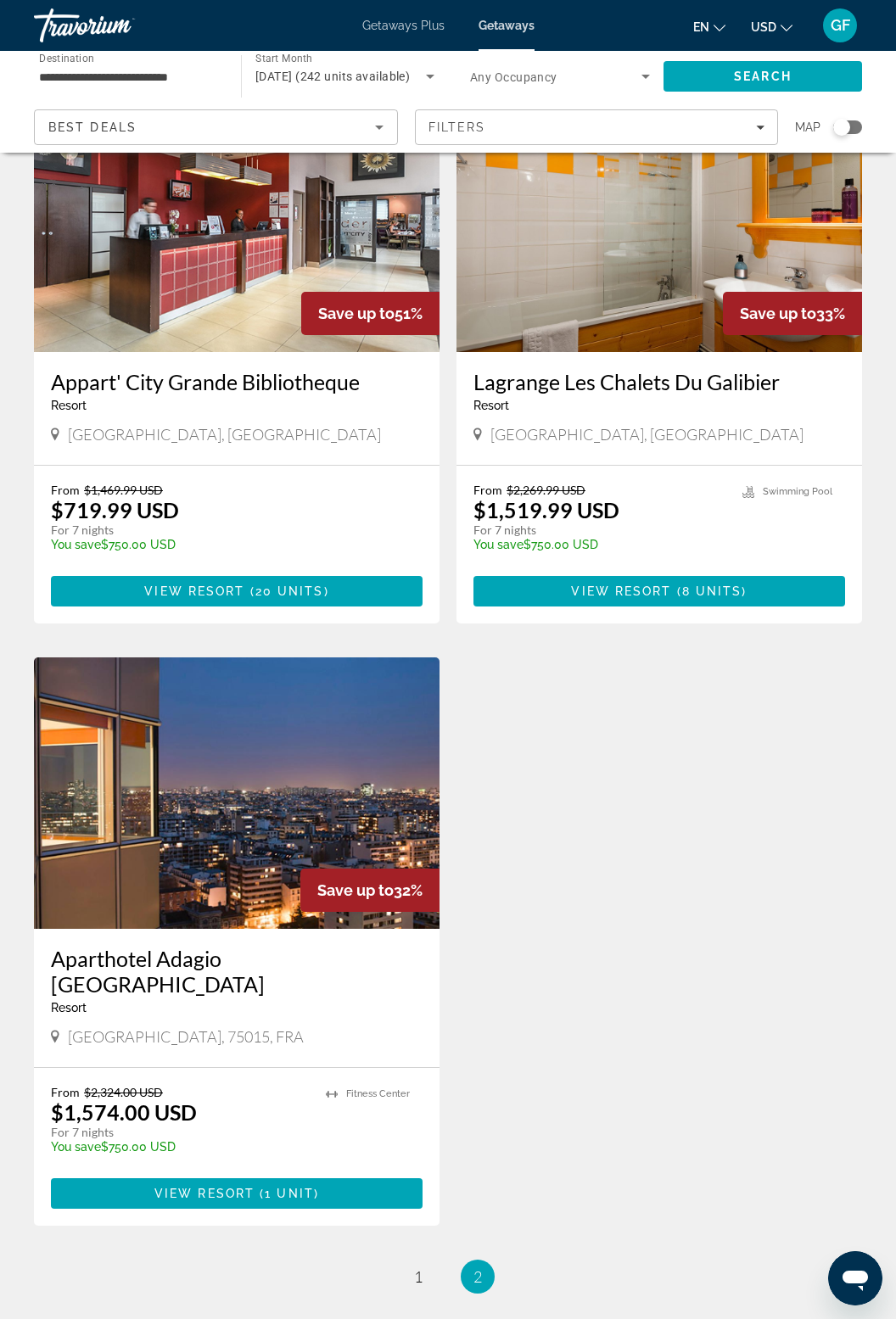
scroll to position [730, 0]
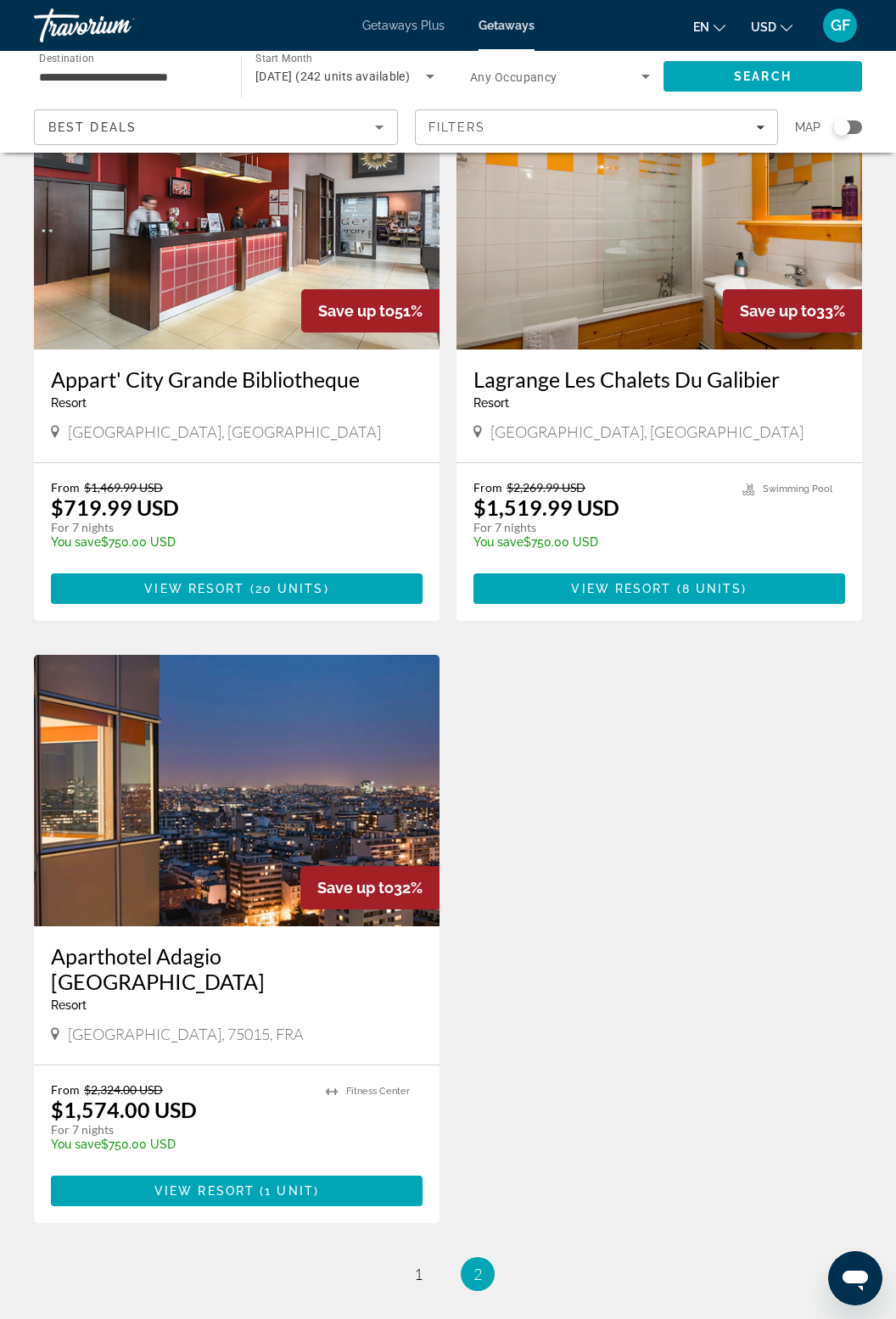
click at [254, 838] on img "Main content" at bounding box center [236, 790] width 406 height 271
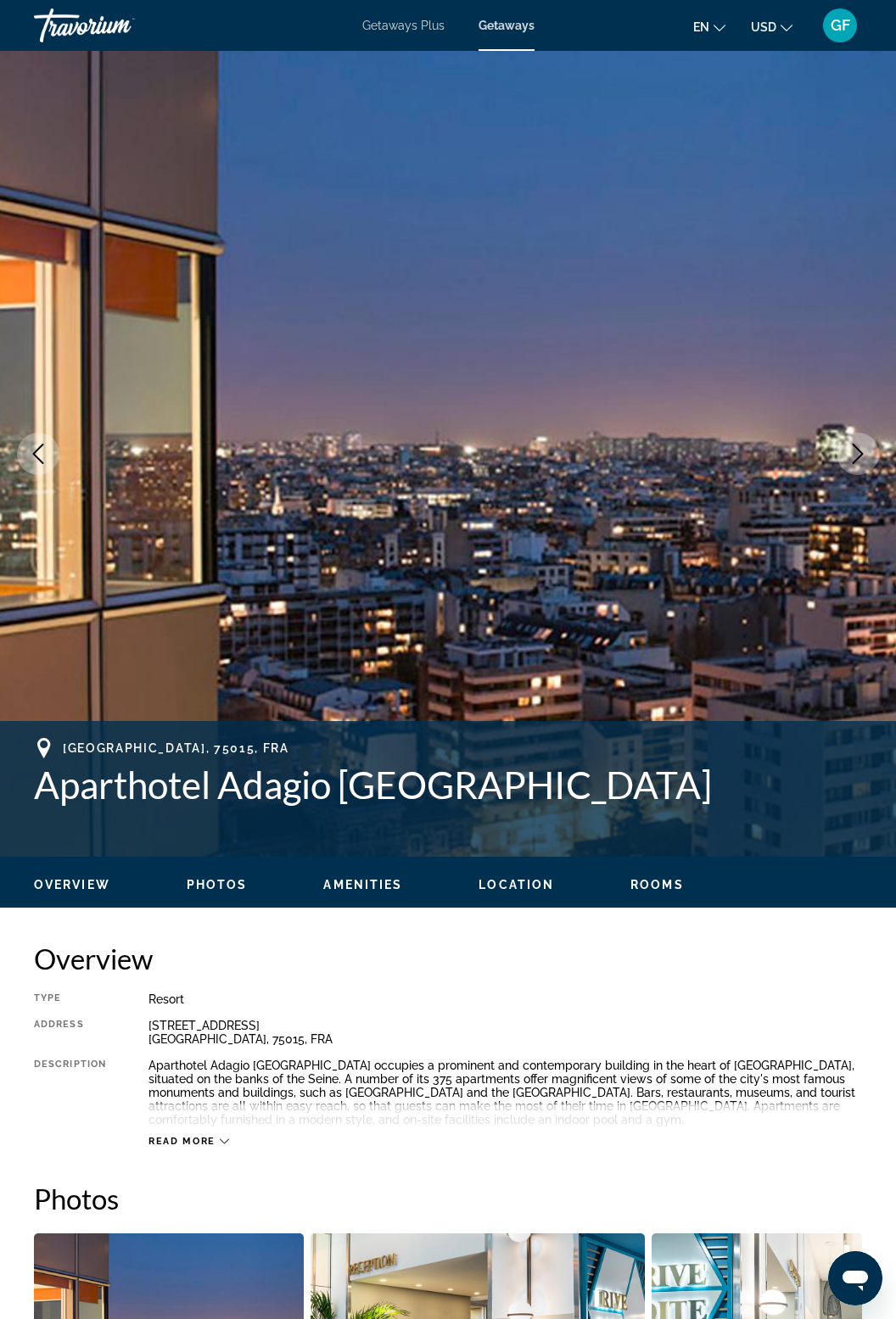
click at [866, 446] on icon "Next image" at bounding box center [857, 453] width 20 height 20
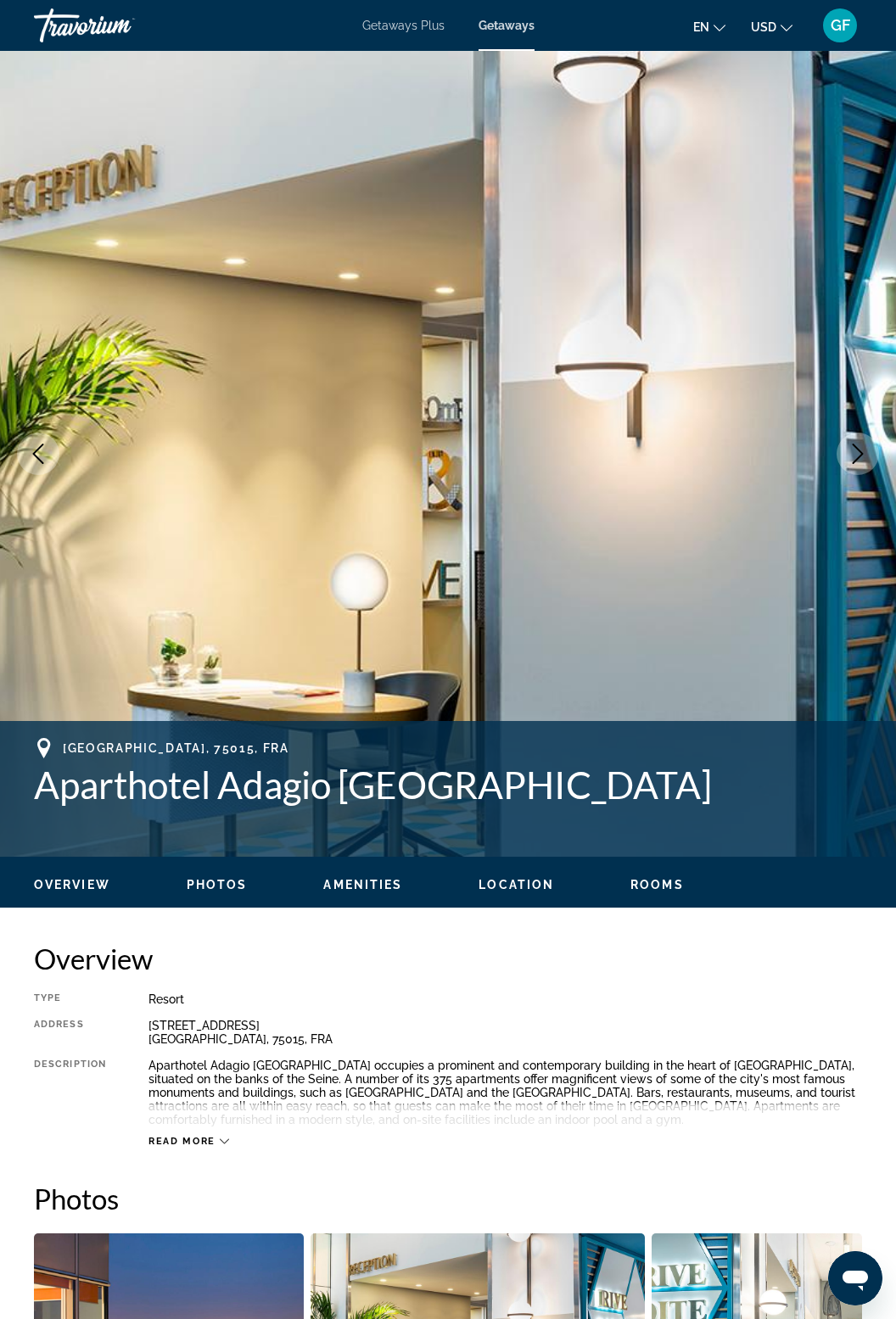
click at [869, 451] on button "Next image" at bounding box center [858, 454] width 42 height 42
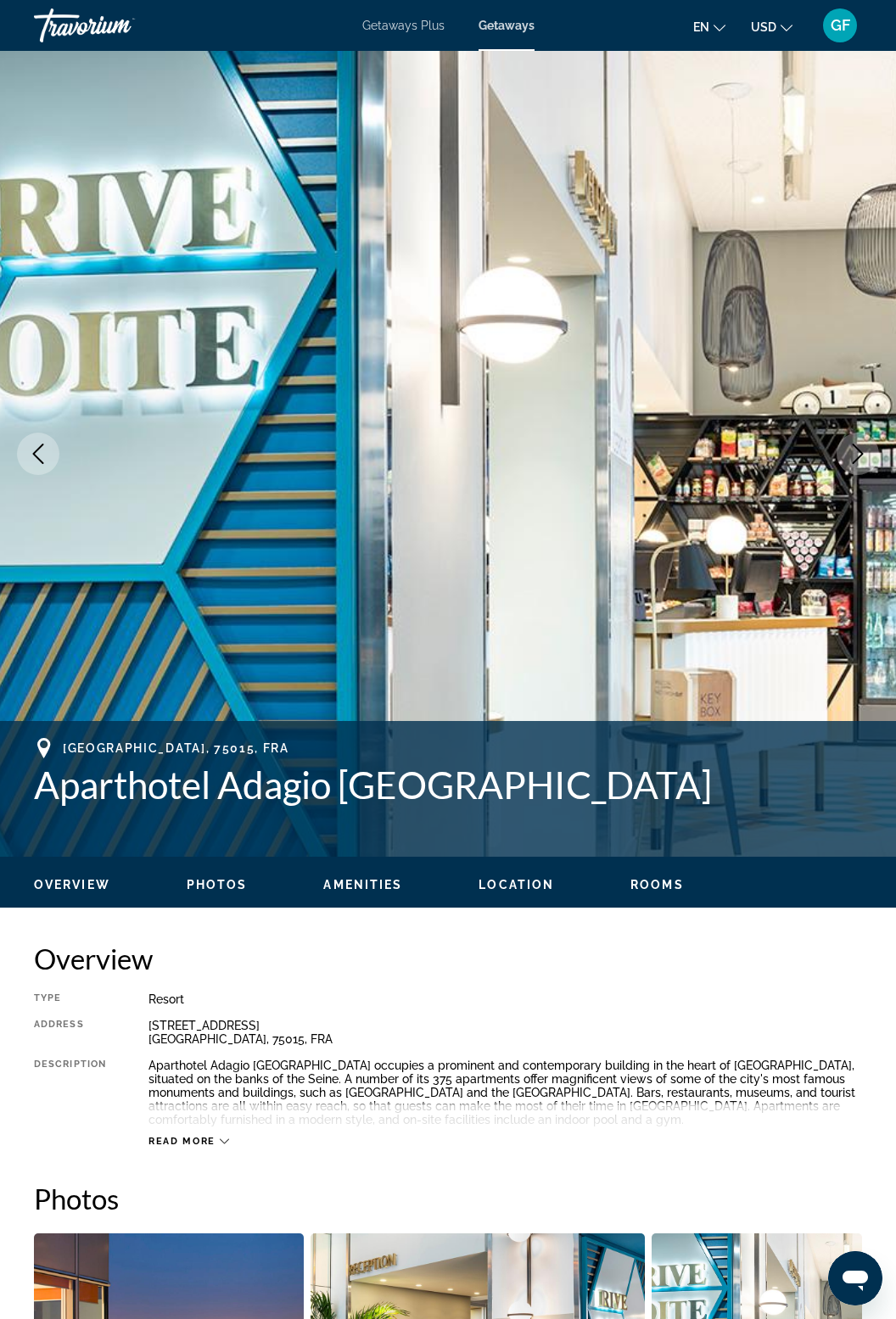
click at [873, 451] on button "Next image" at bounding box center [858, 454] width 42 height 42
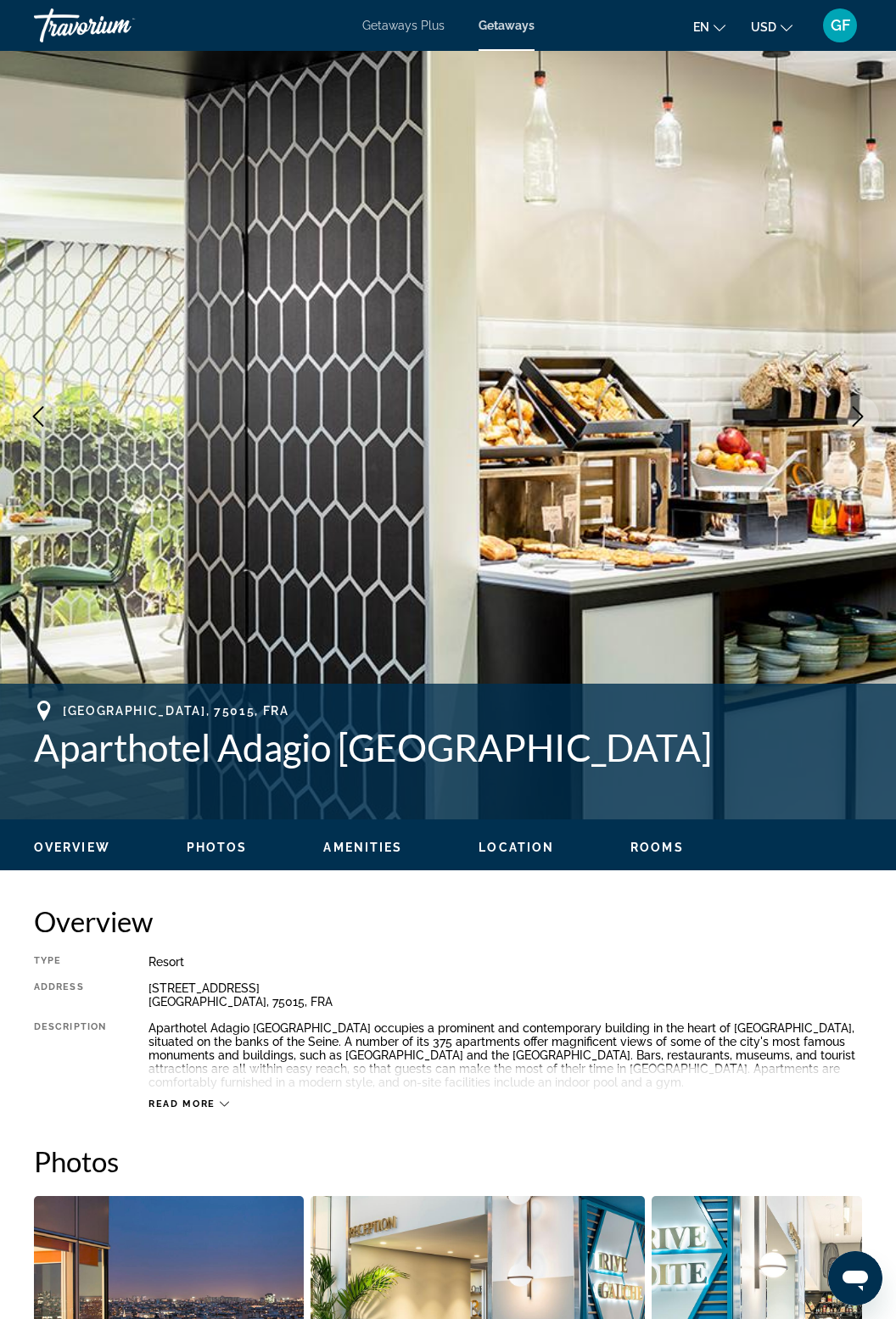
scroll to position [41, 0]
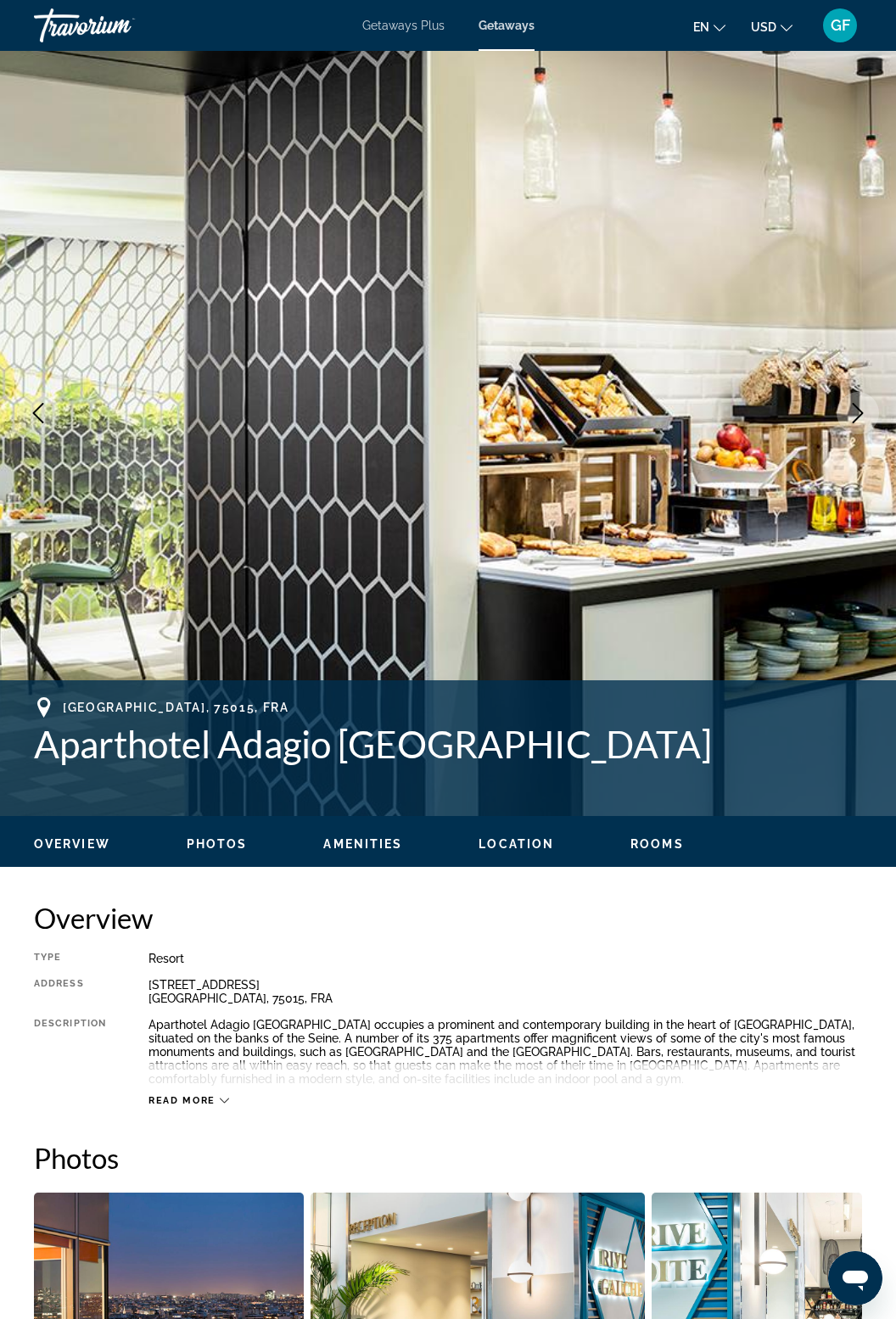
click at [542, 839] on span "Location" at bounding box center [515, 844] width 75 height 13
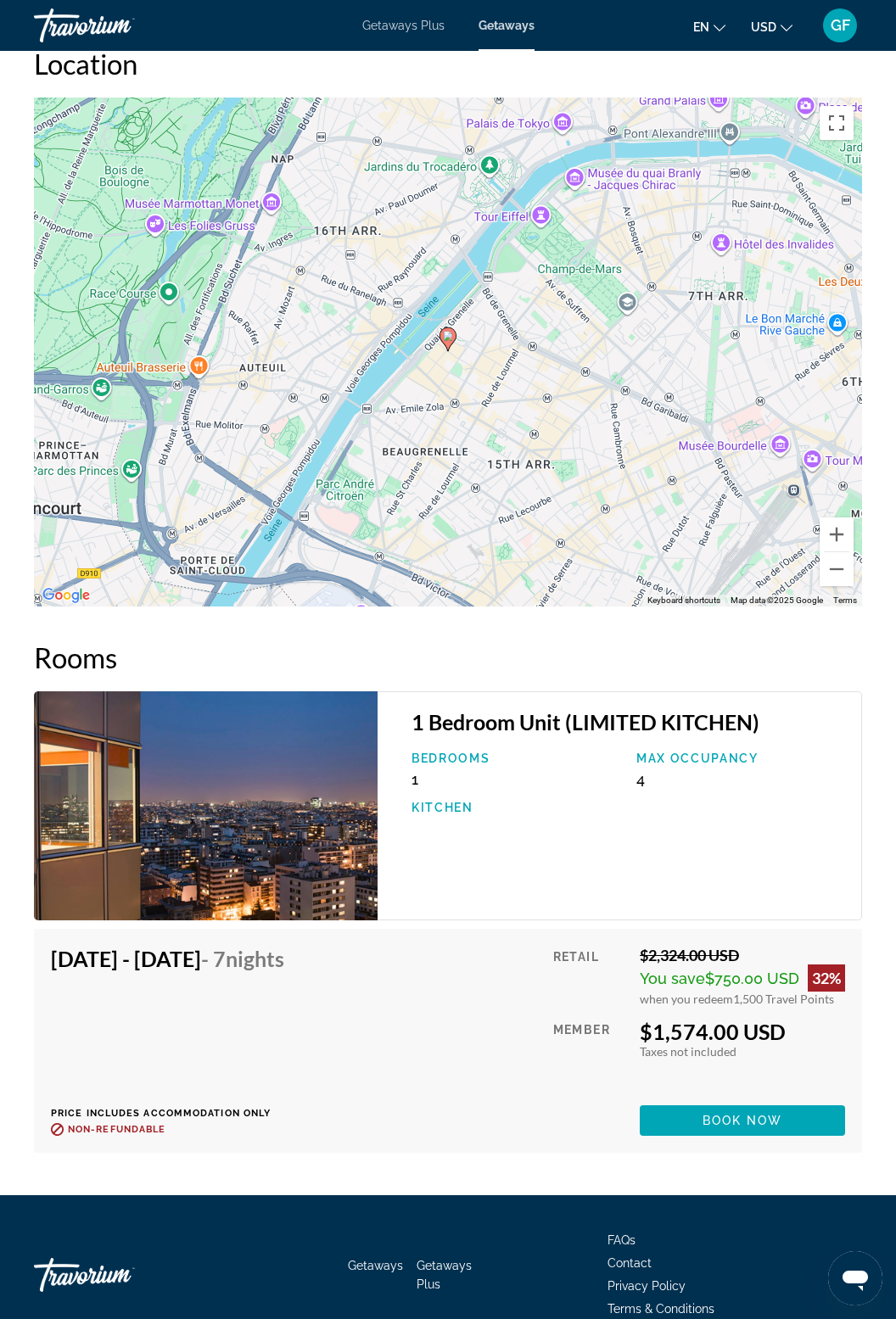
scroll to position [2441, 0]
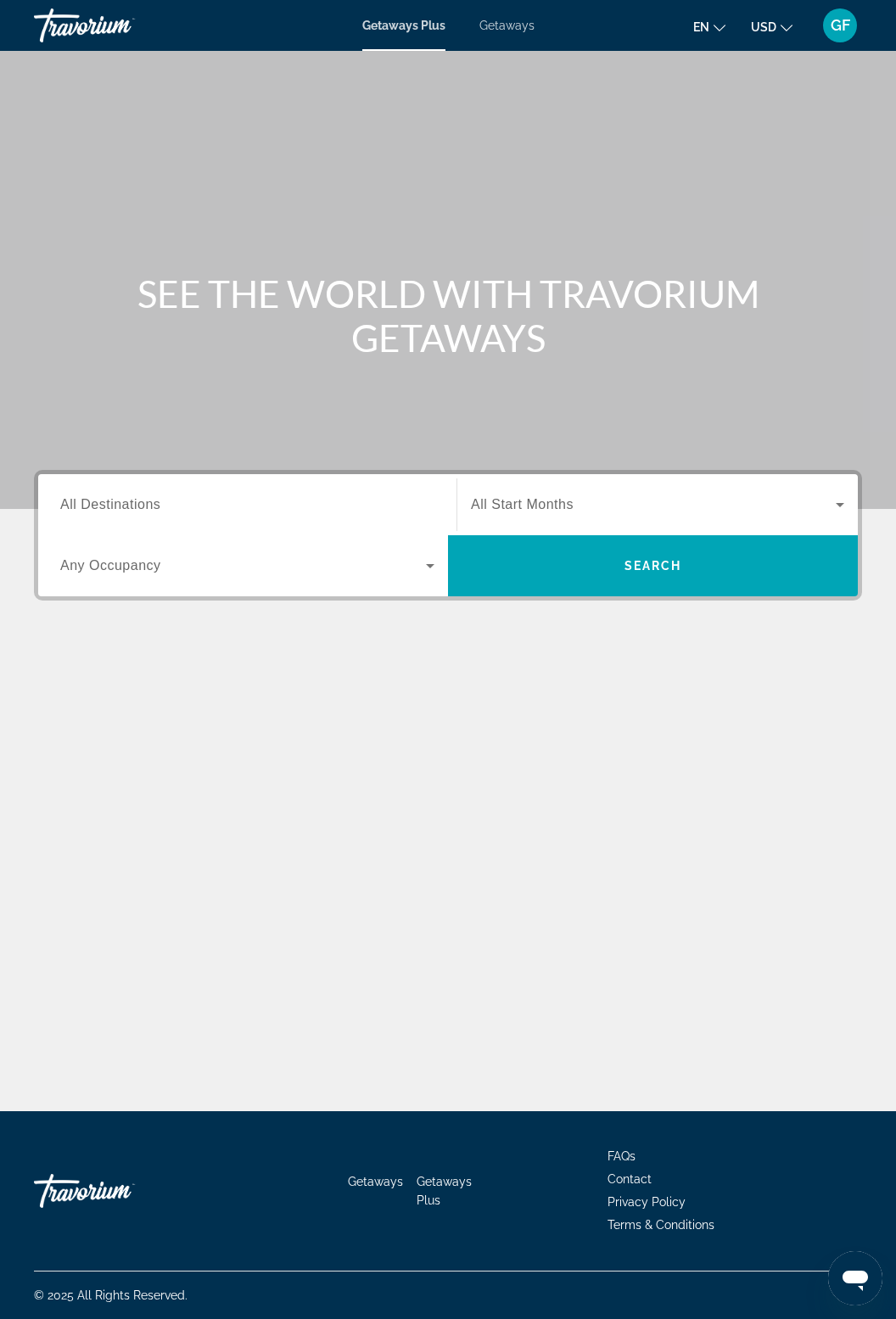
click at [504, 28] on span "Getaways" at bounding box center [506, 25] width 55 height 13
click at [394, 511] on input "Destination All Destinations" at bounding box center [247, 505] width 374 height 20
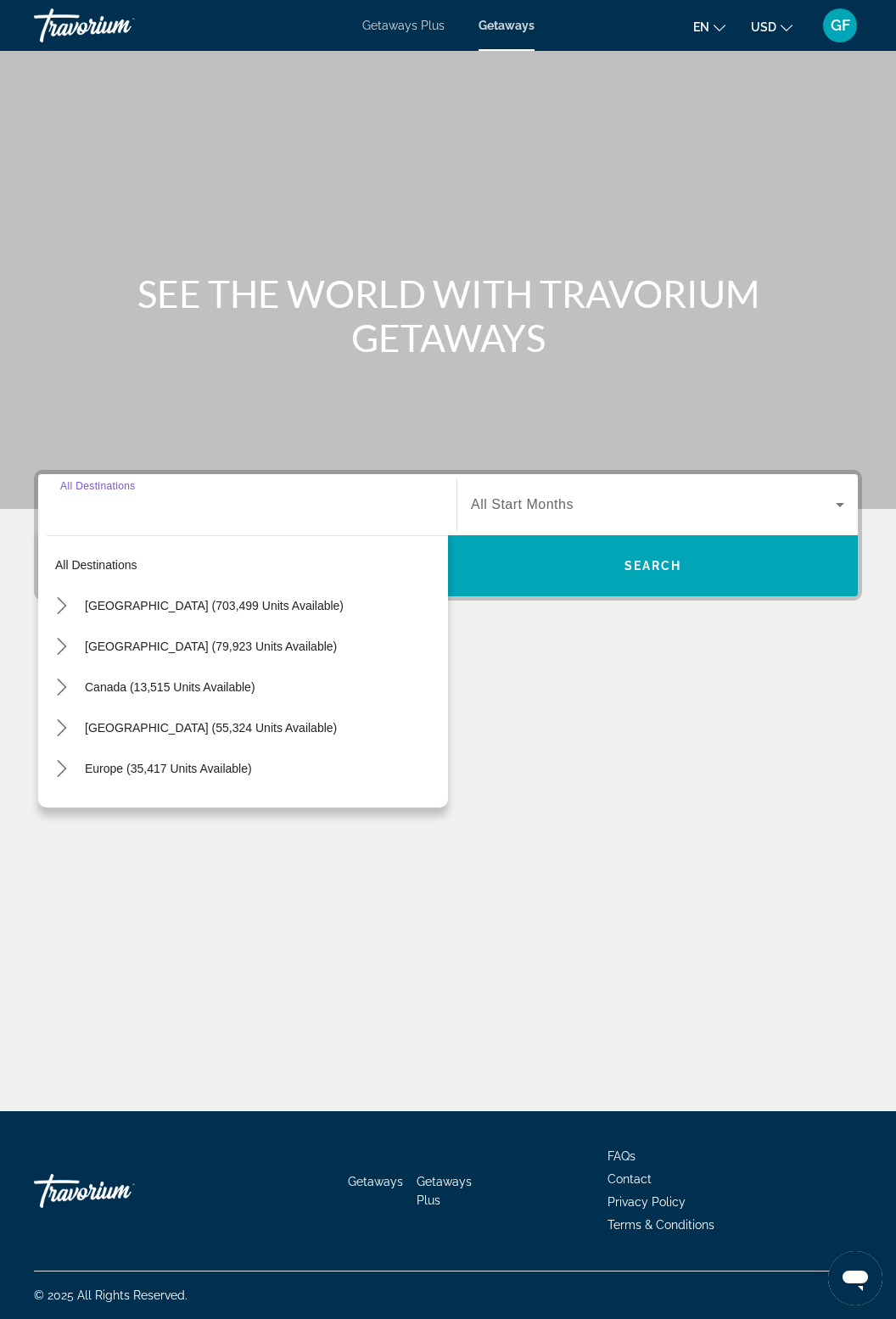
scroll to position [54, 0]
click at [229, 748] on span "Select destination: Europe (35,417 units available)" at bounding box center [262, 769] width 372 height 41
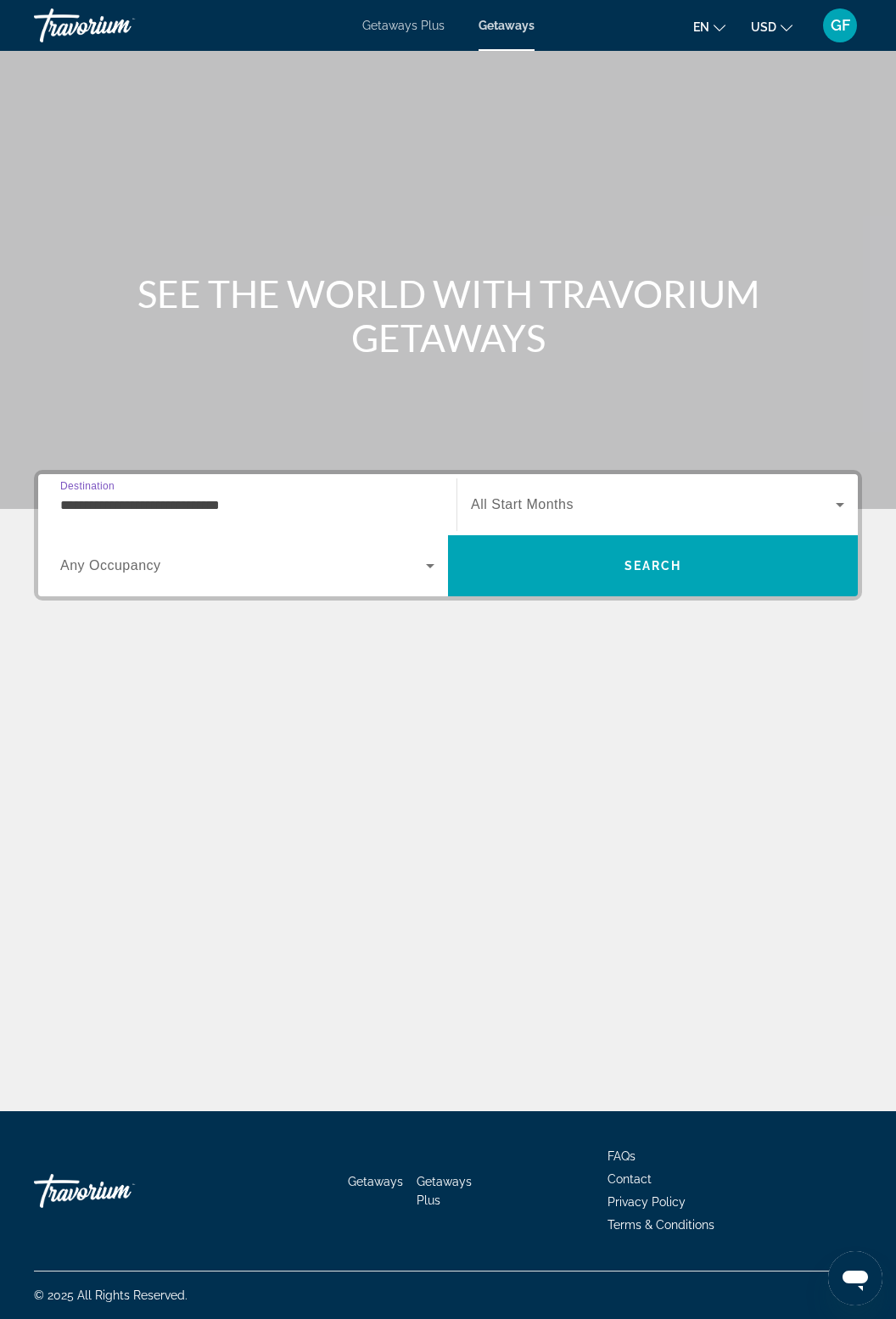
click at [250, 496] on input "**********" at bounding box center [247, 505] width 374 height 20
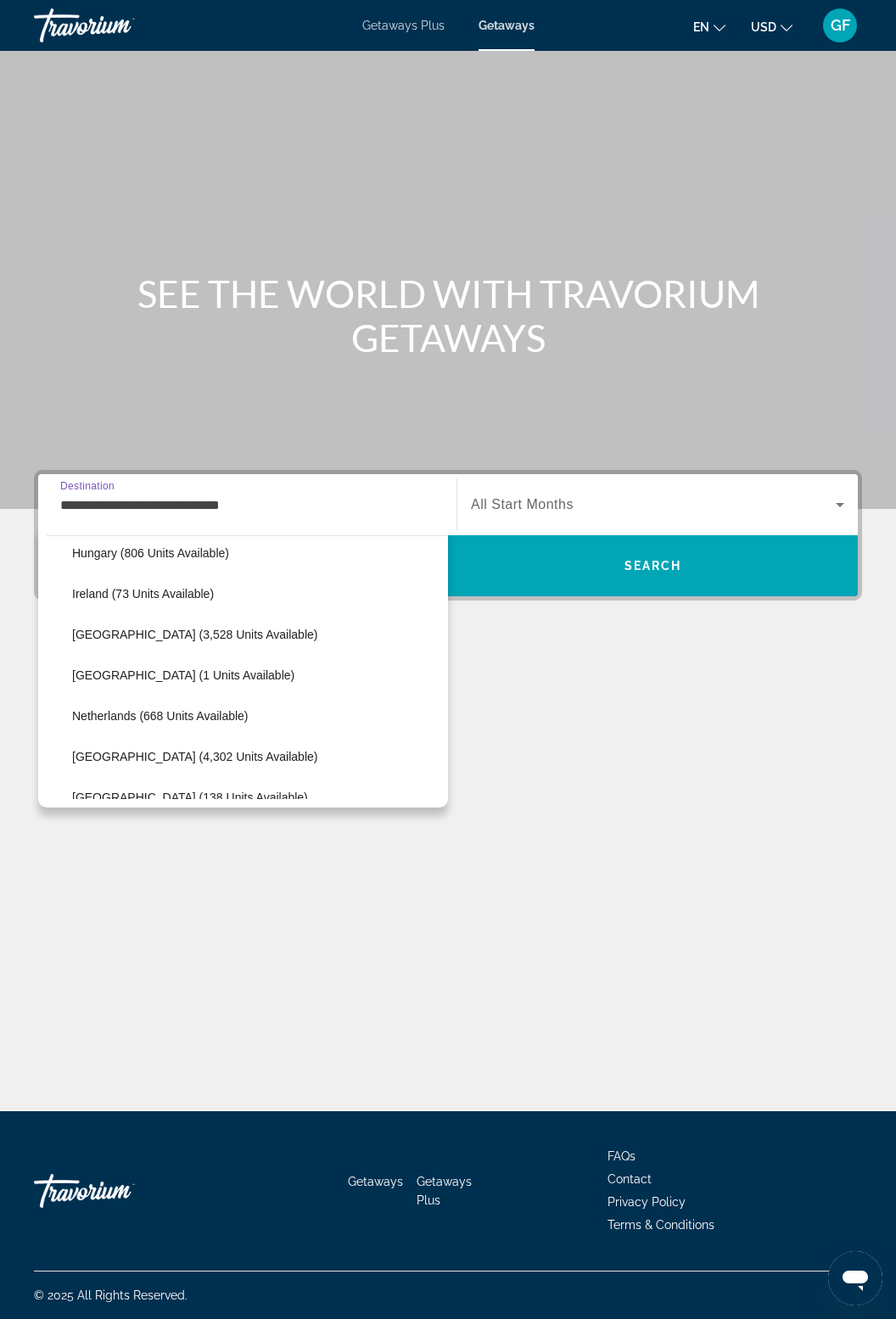
scroll to position [622, 0]
click at [143, 628] on span "[GEOGRAPHIC_DATA] (3,528 units available)" at bounding box center [194, 634] width 245 height 13
type input "**********"
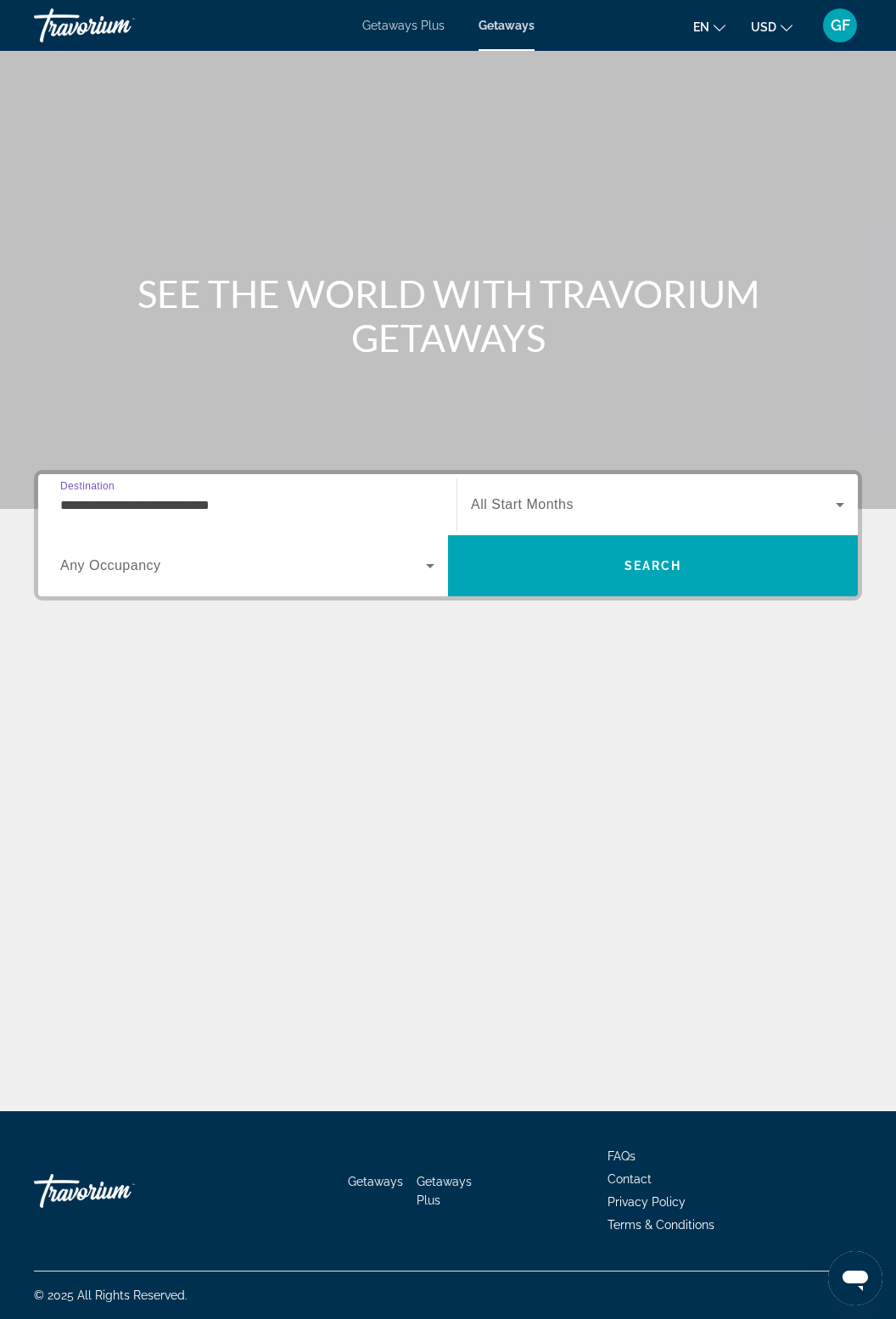
scroll to position [54, 0]
click at [618, 495] on span "Search widget" at bounding box center [653, 504] width 365 height 20
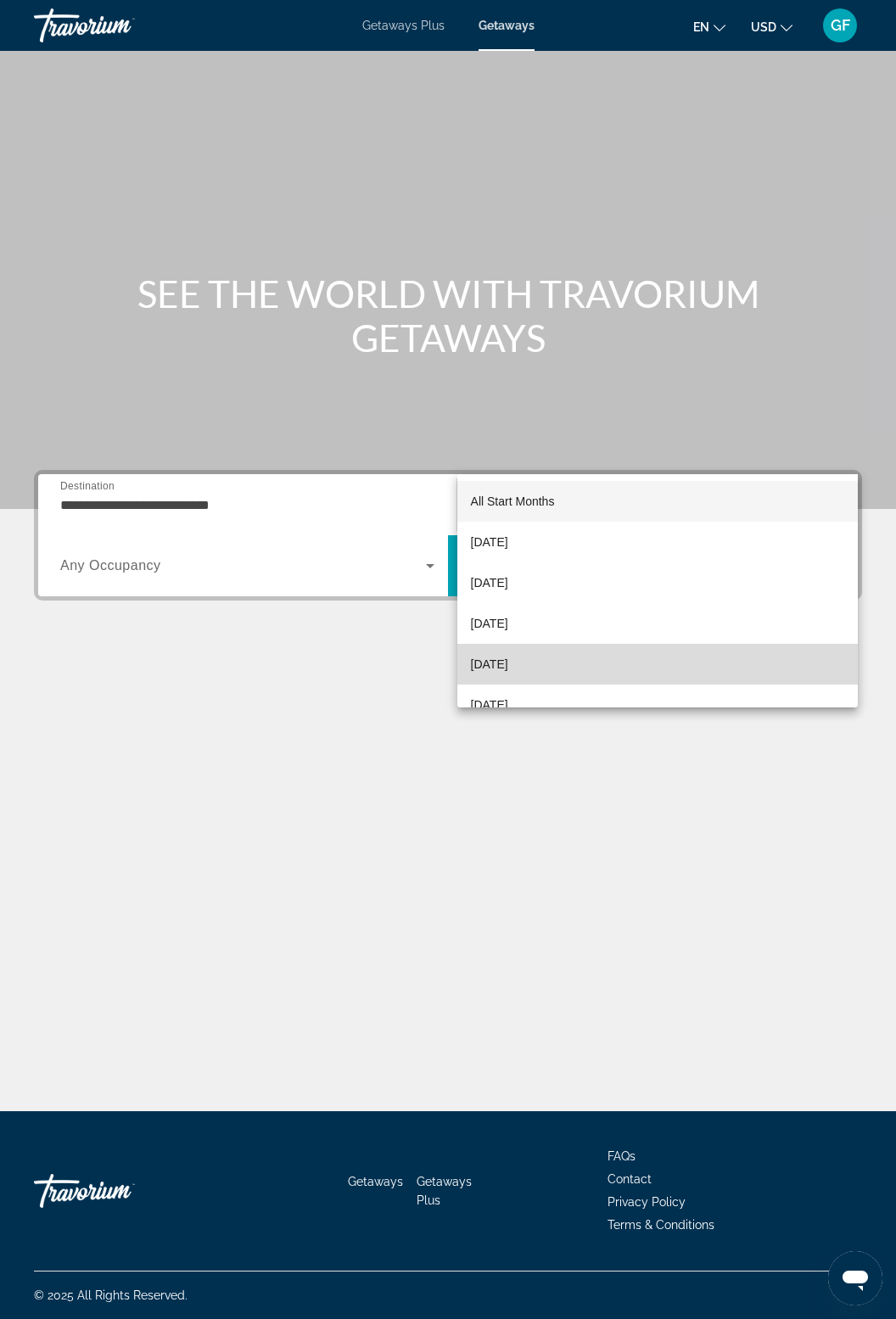
click at [508, 663] on span "[DATE]" at bounding box center [490, 663] width 37 height 20
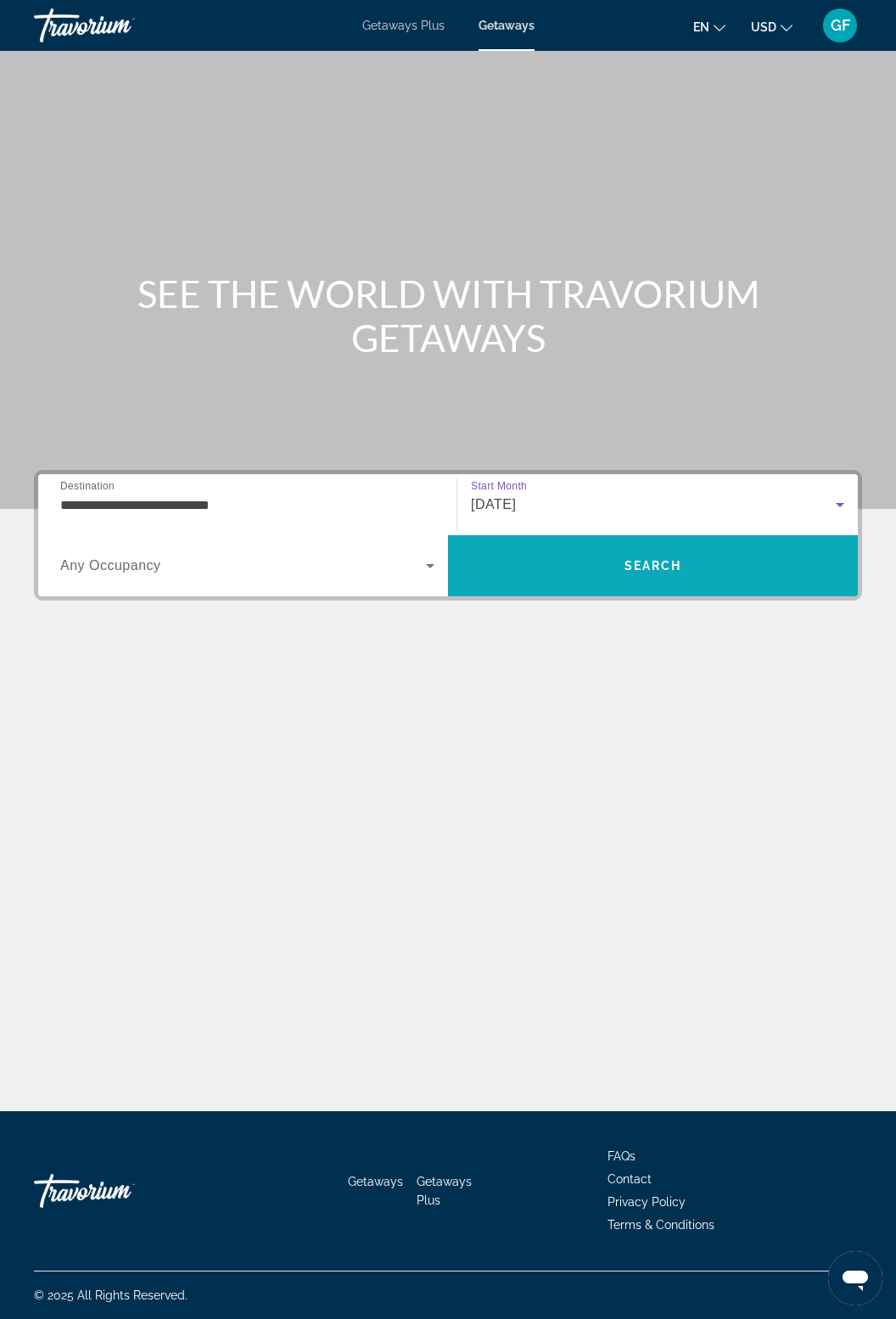
click at [717, 545] on span "Search" at bounding box center [653, 565] width 410 height 41
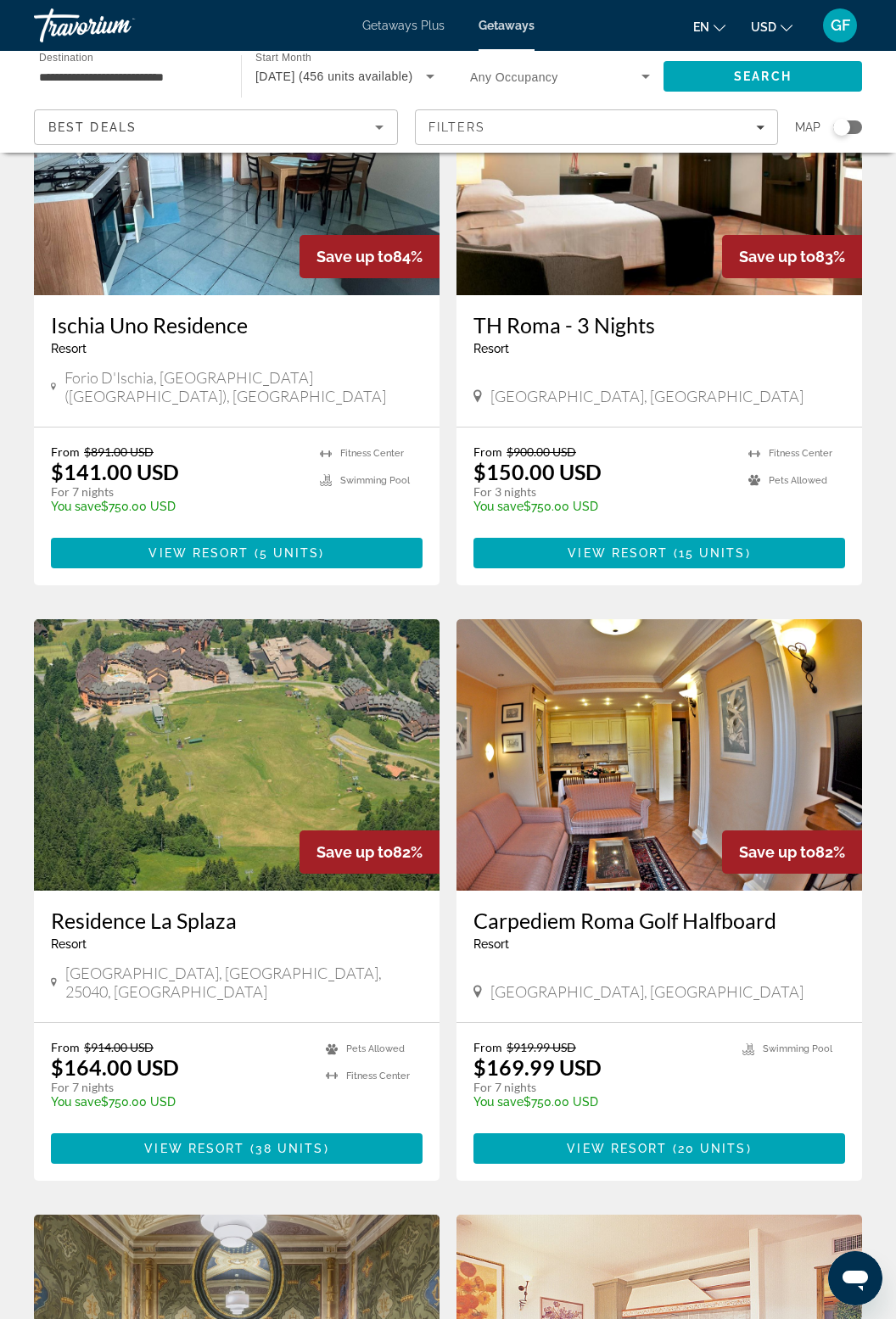
scroll to position [1379, 0]
click at [328, 700] on img "Main content" at bounding box center [236, 754] width 406 height 271
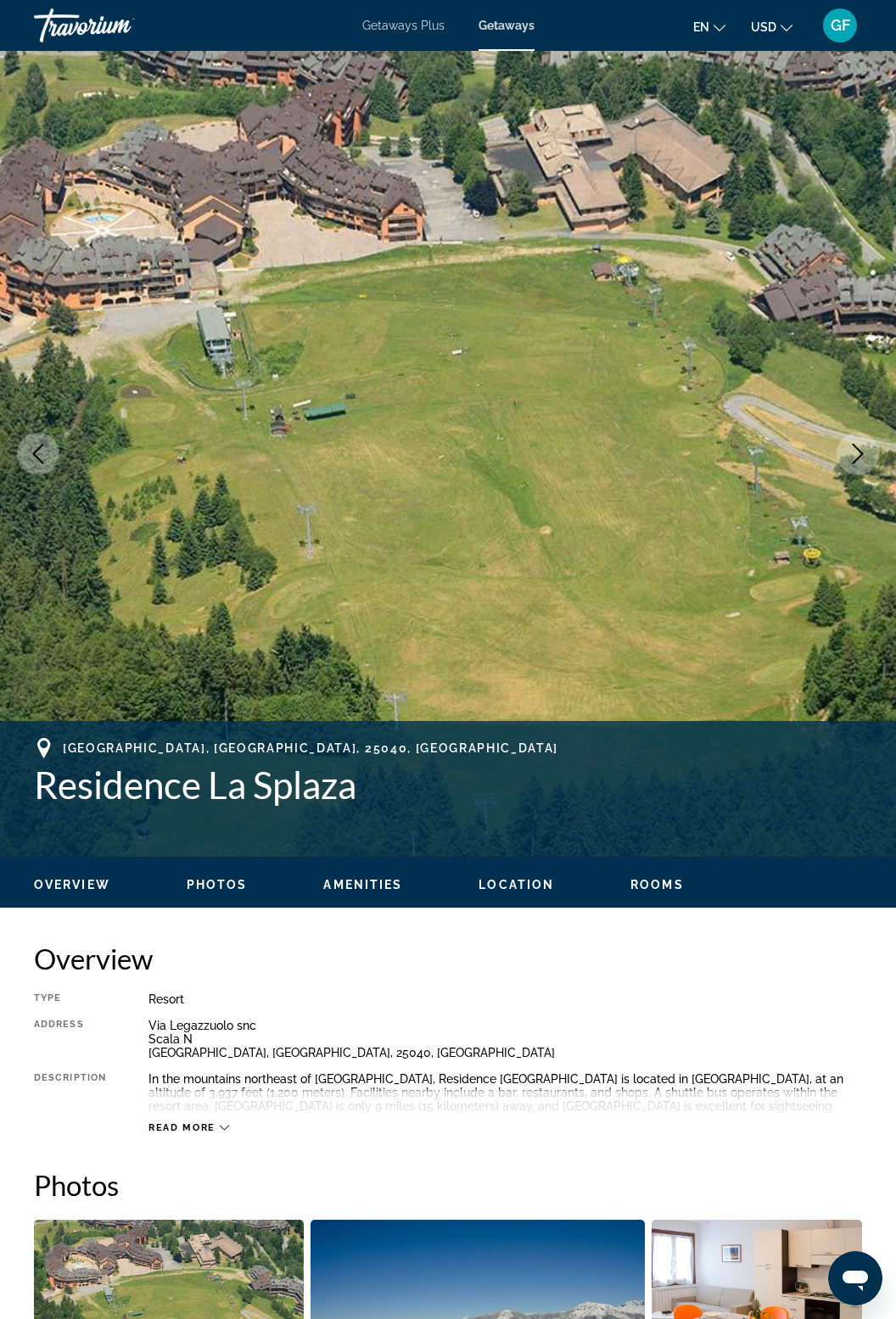
click at [871, 445] on button "Next image" at bounding box center [858, 454] width 42 height 42
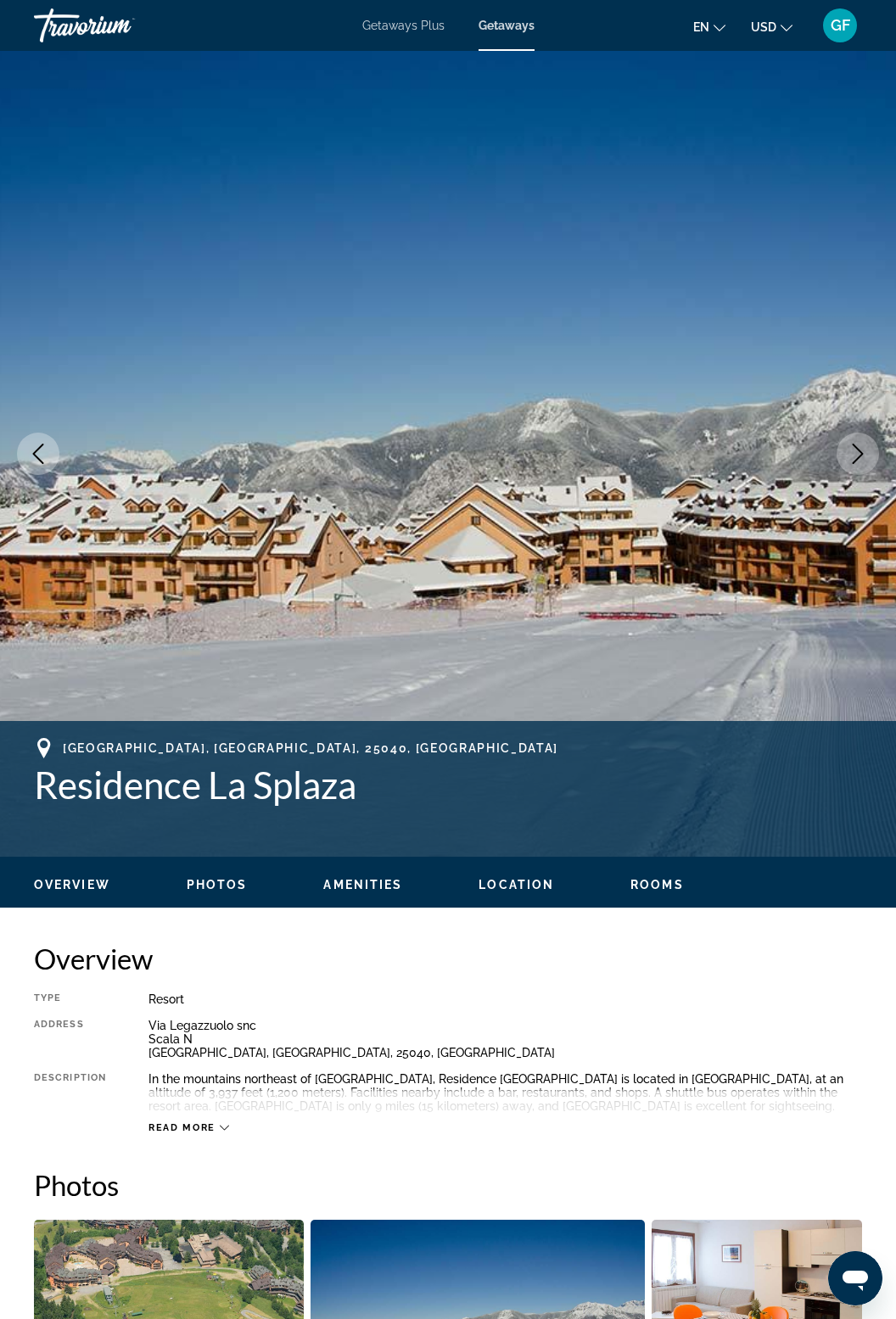
click at [871, 465] on button "Next image" at bounding box center [858, 454] width 42 height 42
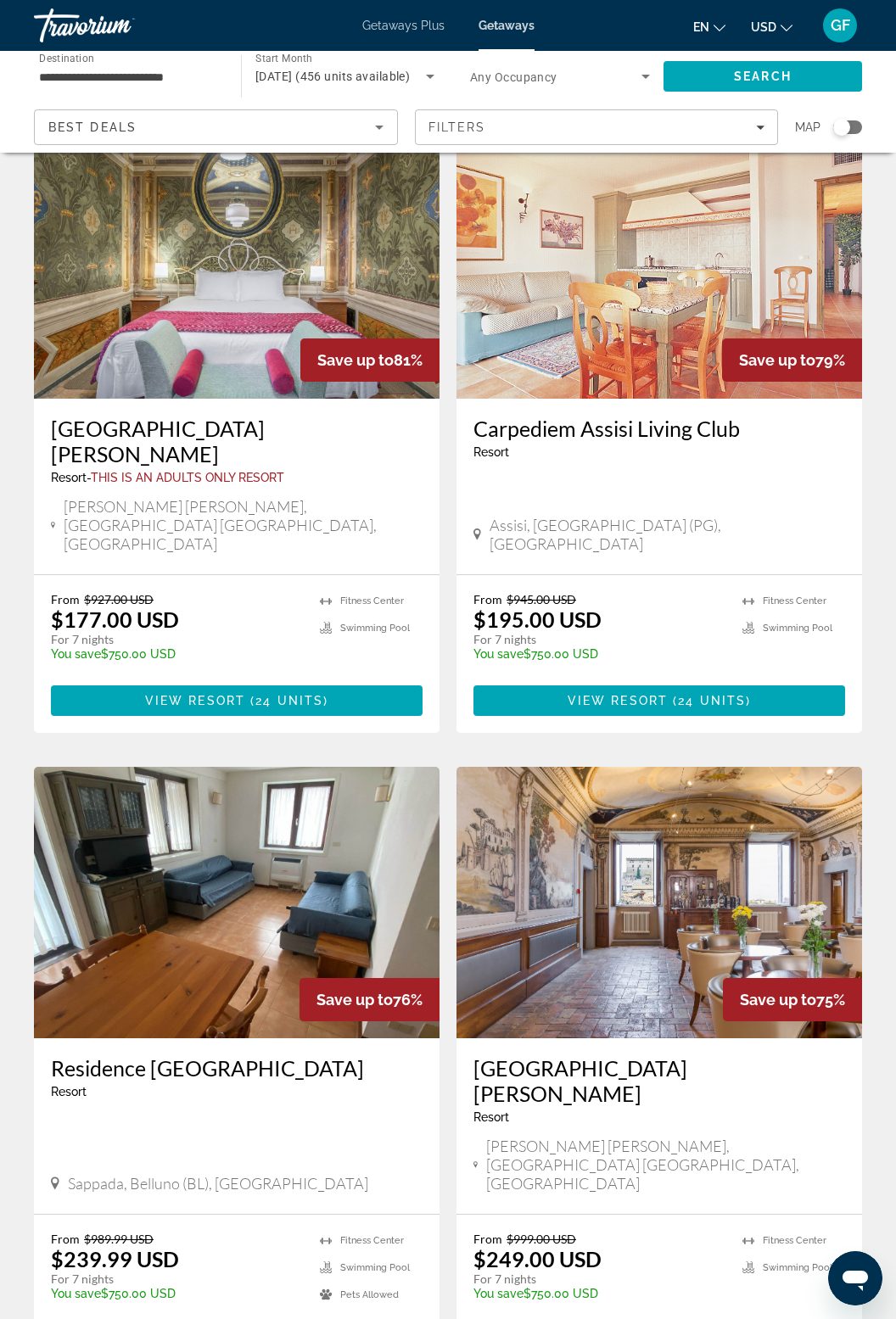
scroll to position [2572, 0]
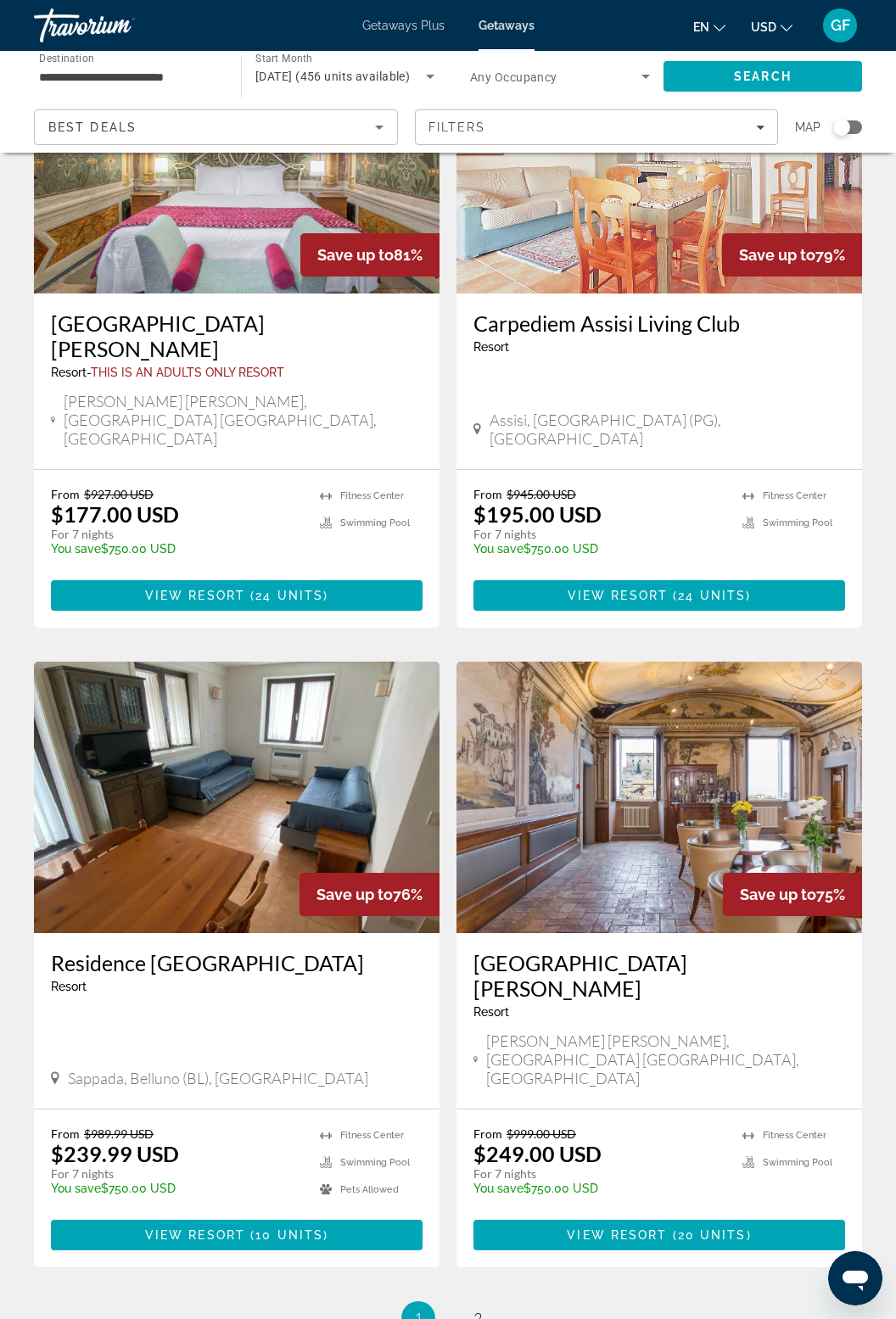
click at [472, 1304] on link "page 2" at bounding box center [478, 1319] width 30 height 30
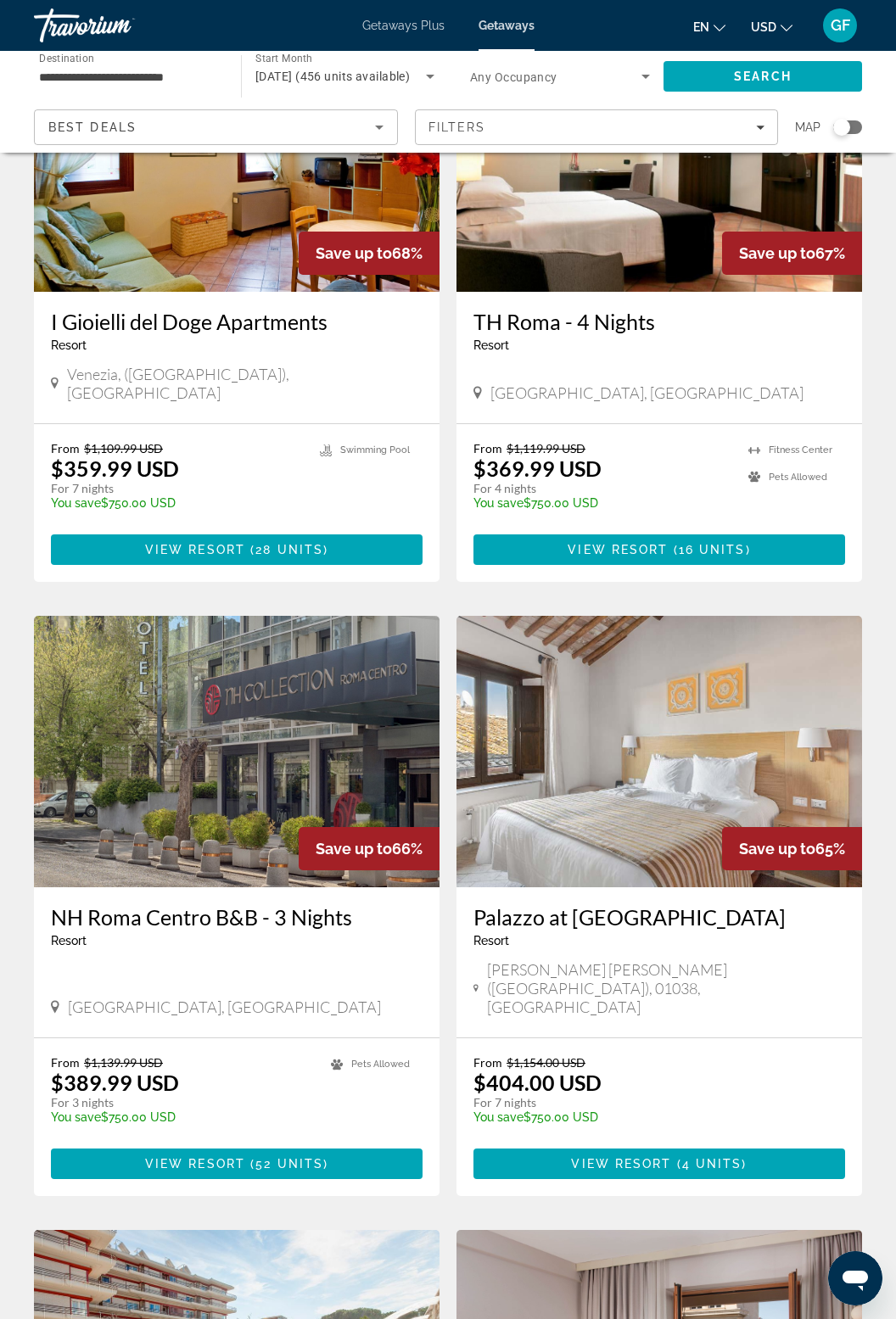
scroll to position [807, 0]
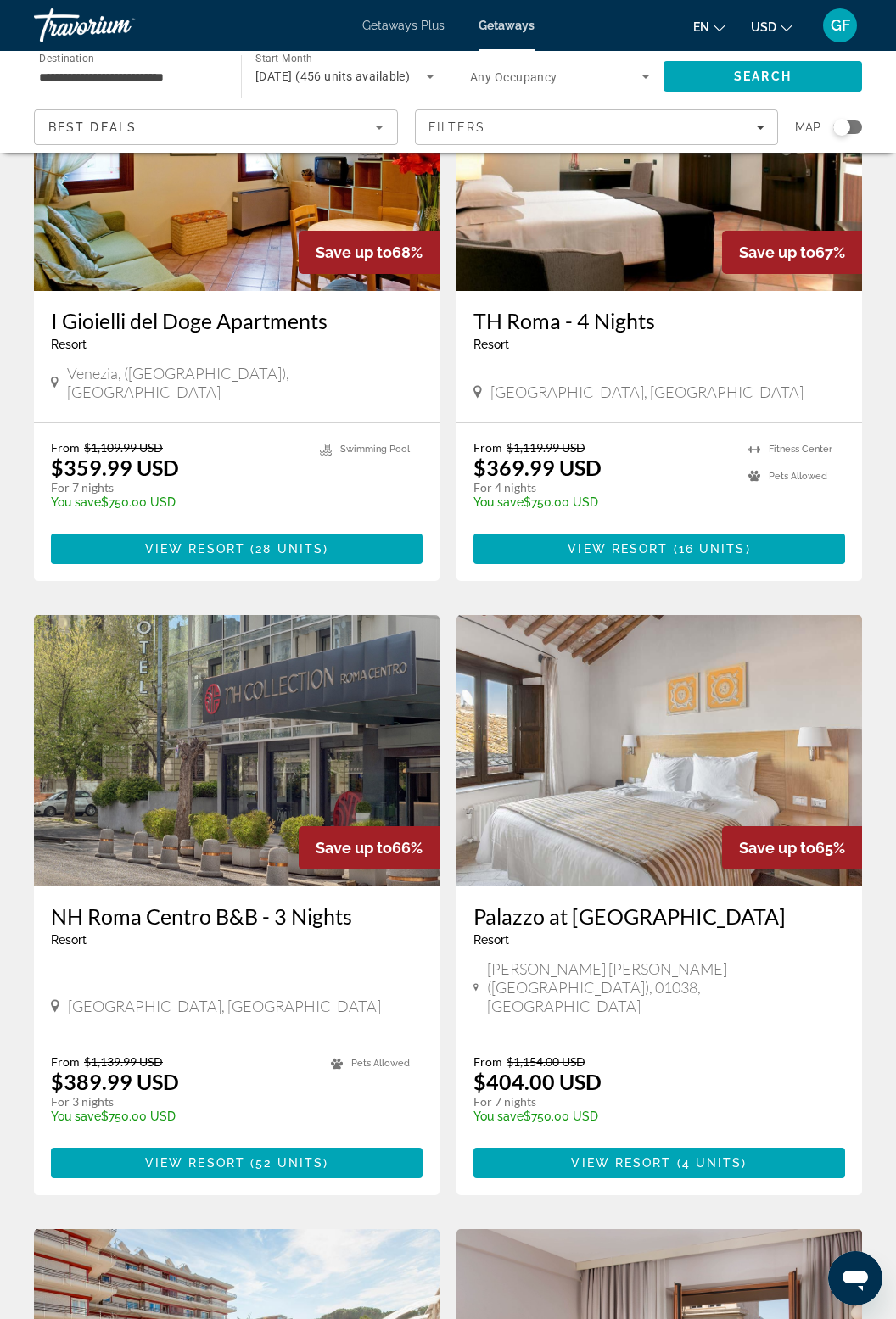
click at [271, 716] on img "Main content" at bounding box center [236, 750] width 406 height 271
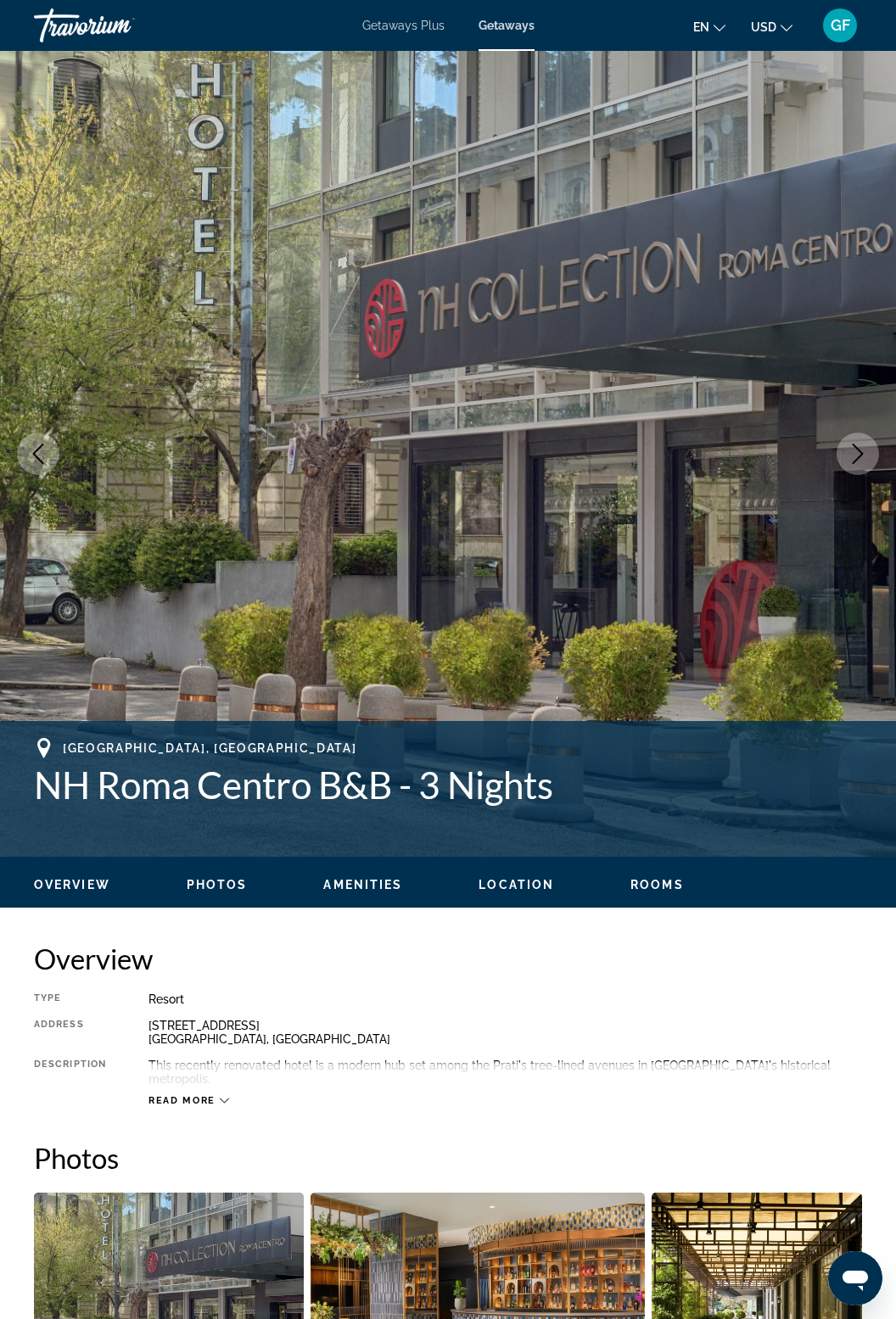
click at [869, 457] on button "Next image" at bounding box center [858, 454] width 42 height 42
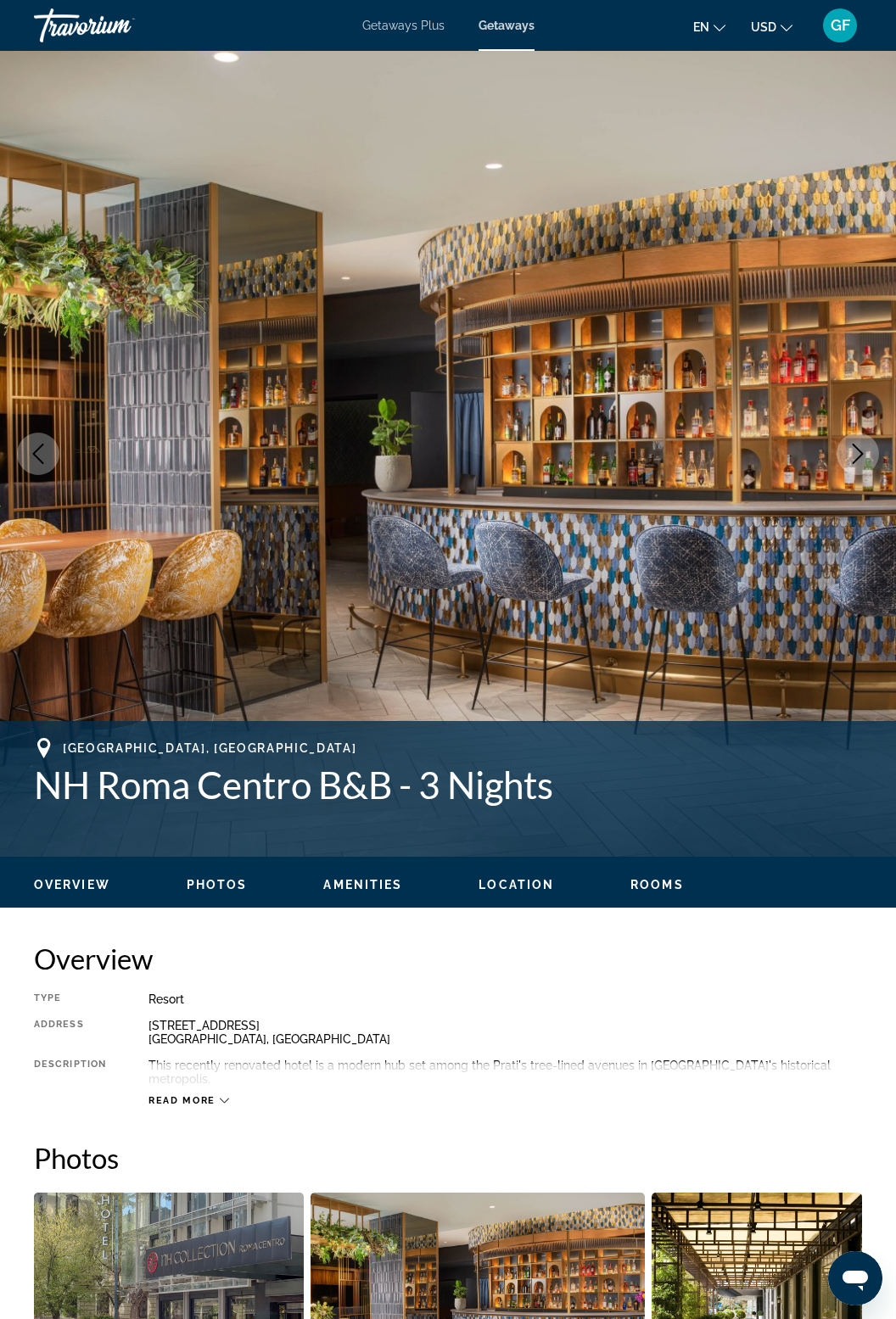
click at [862, 457] on icon "Next image" at bounding box center [857, 453] width 20 height 20
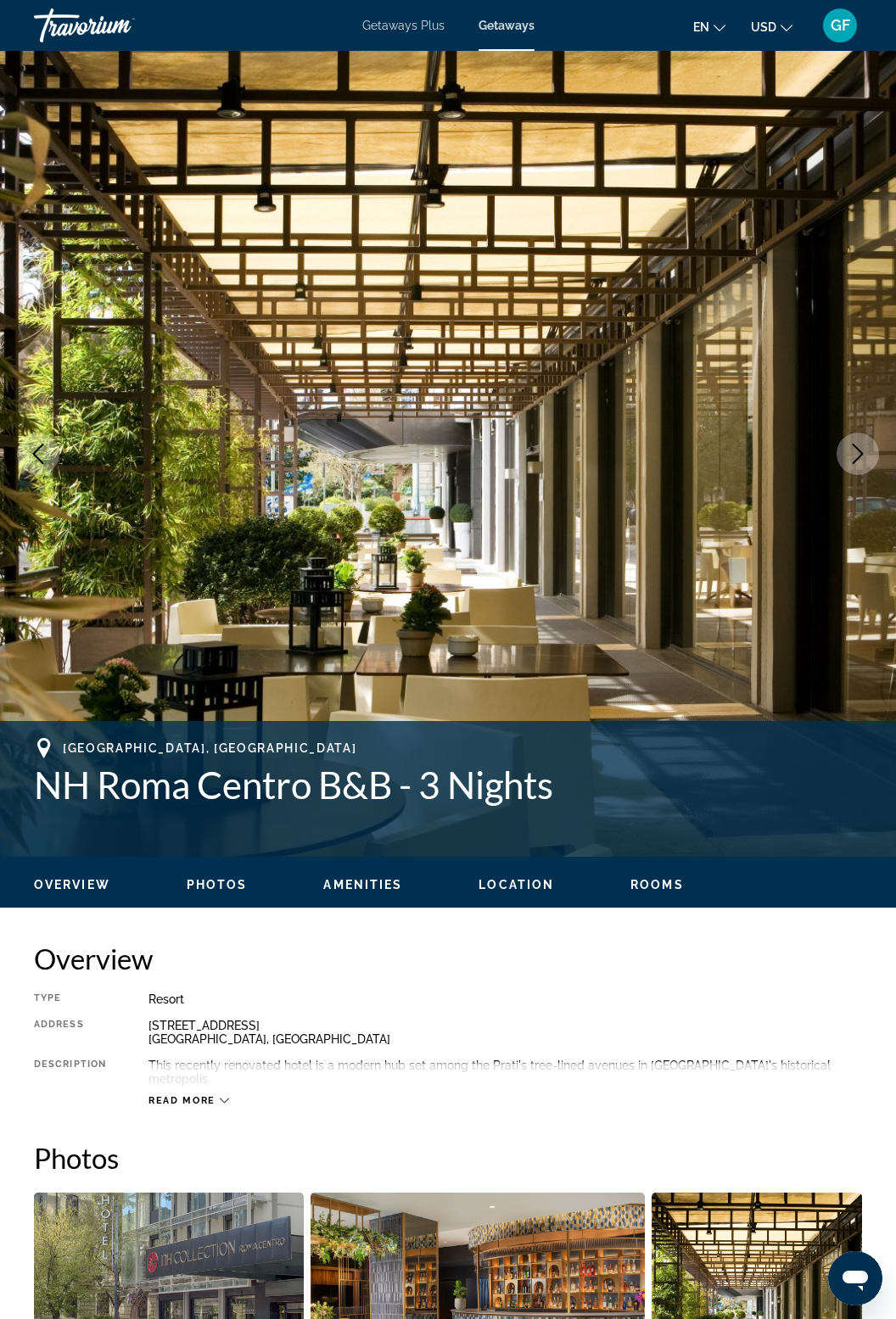
click at [865, 460] on icon "Next image" at bounding box center [857, 453] width 20 height 20
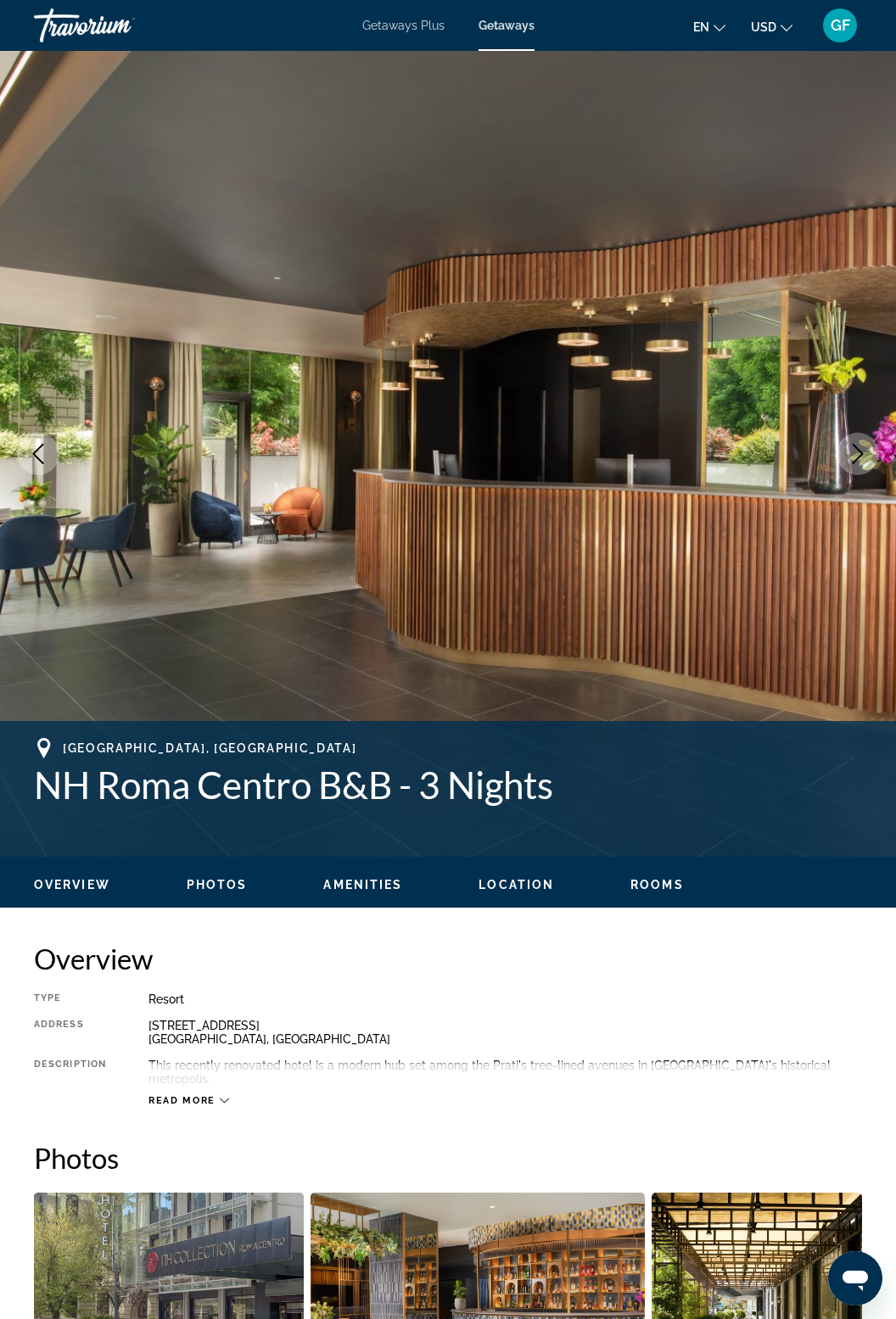
click at [864, 457] on icon "Next image" at bounding box center [857, 453] width 20 height 20
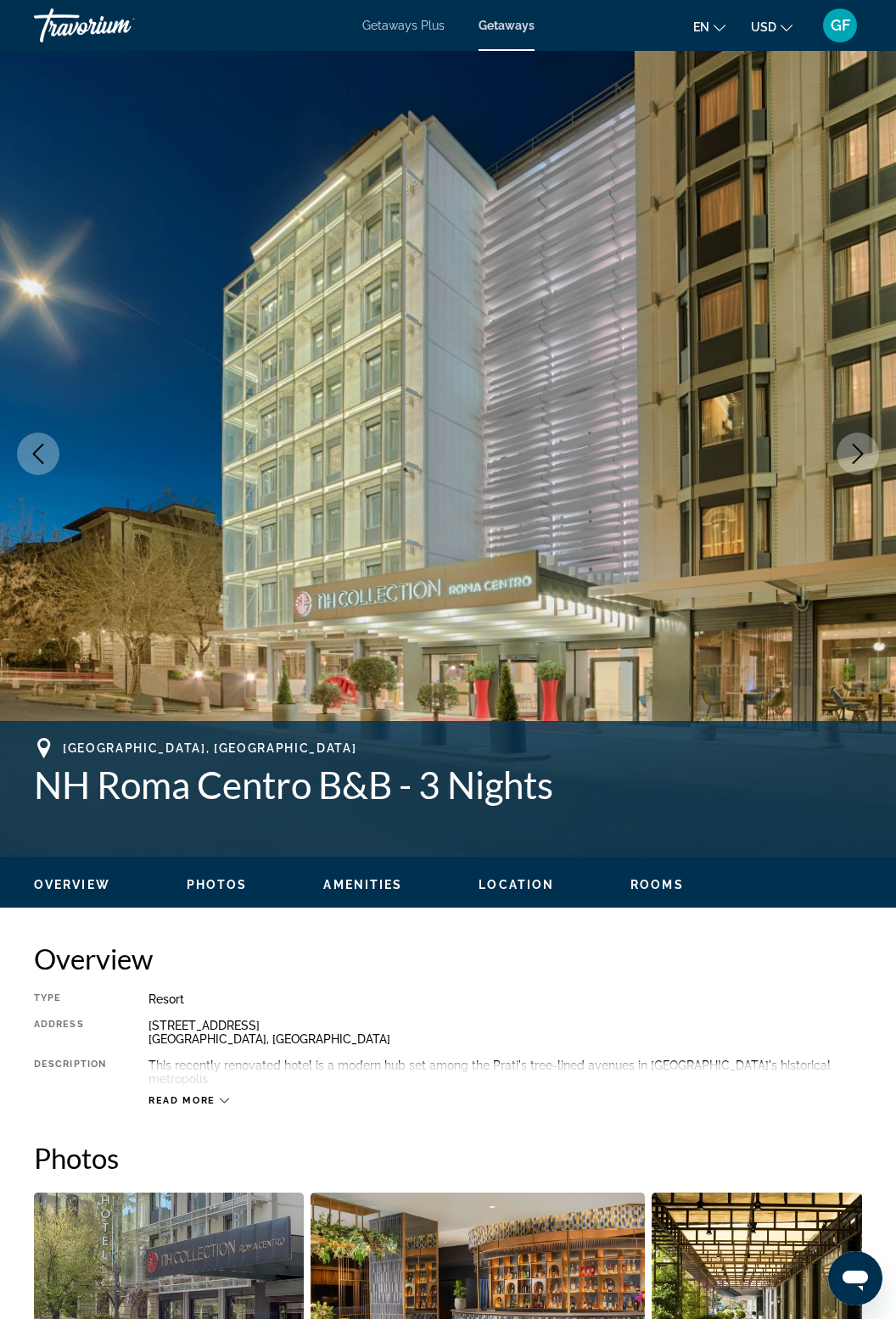
click at [860, 459] on icon "Next image" at bounding box center [857, 453] width 20 height 20
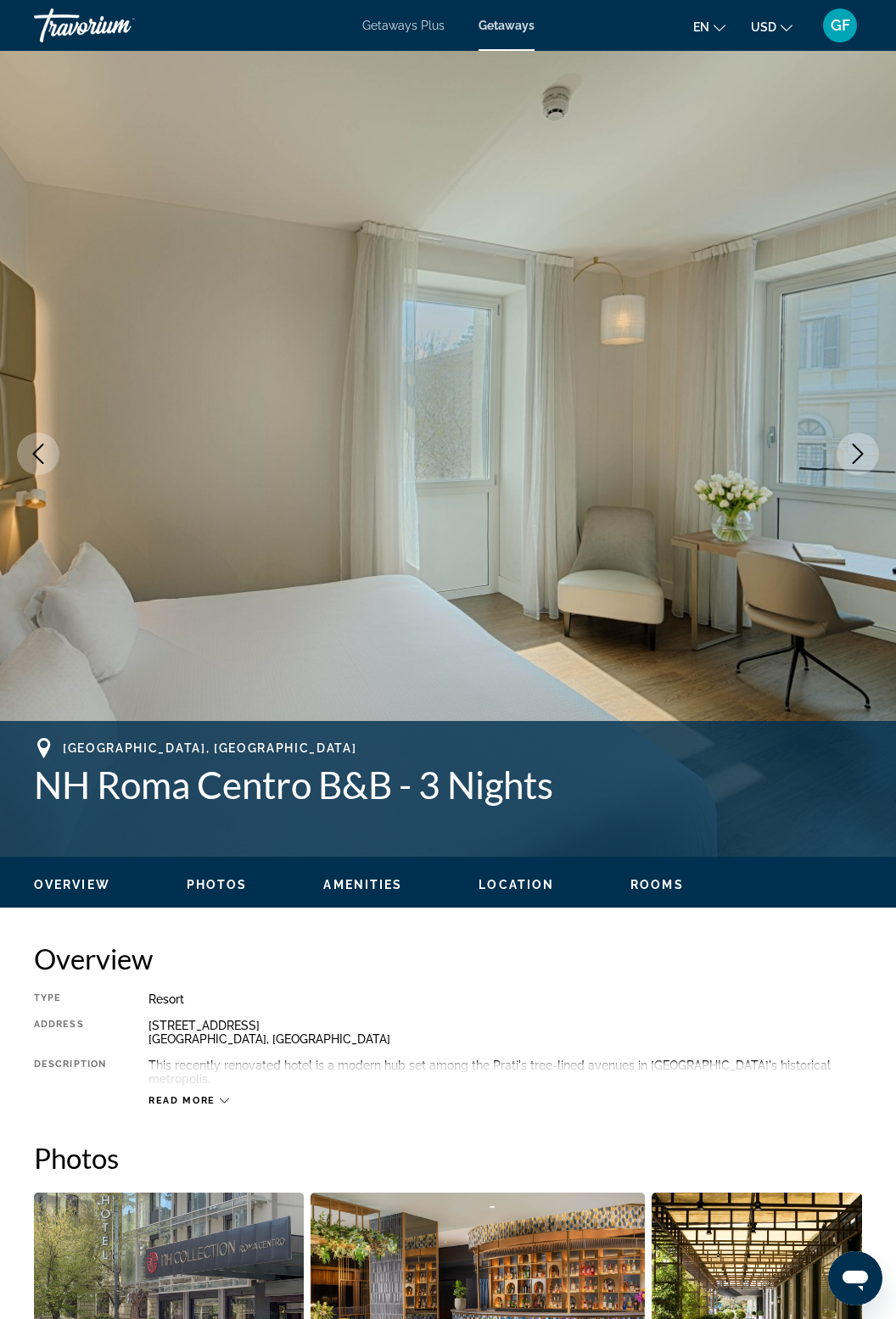
click at [863, 453] on icon "Next image" at bounding box center [857, 453] width 20 height 20
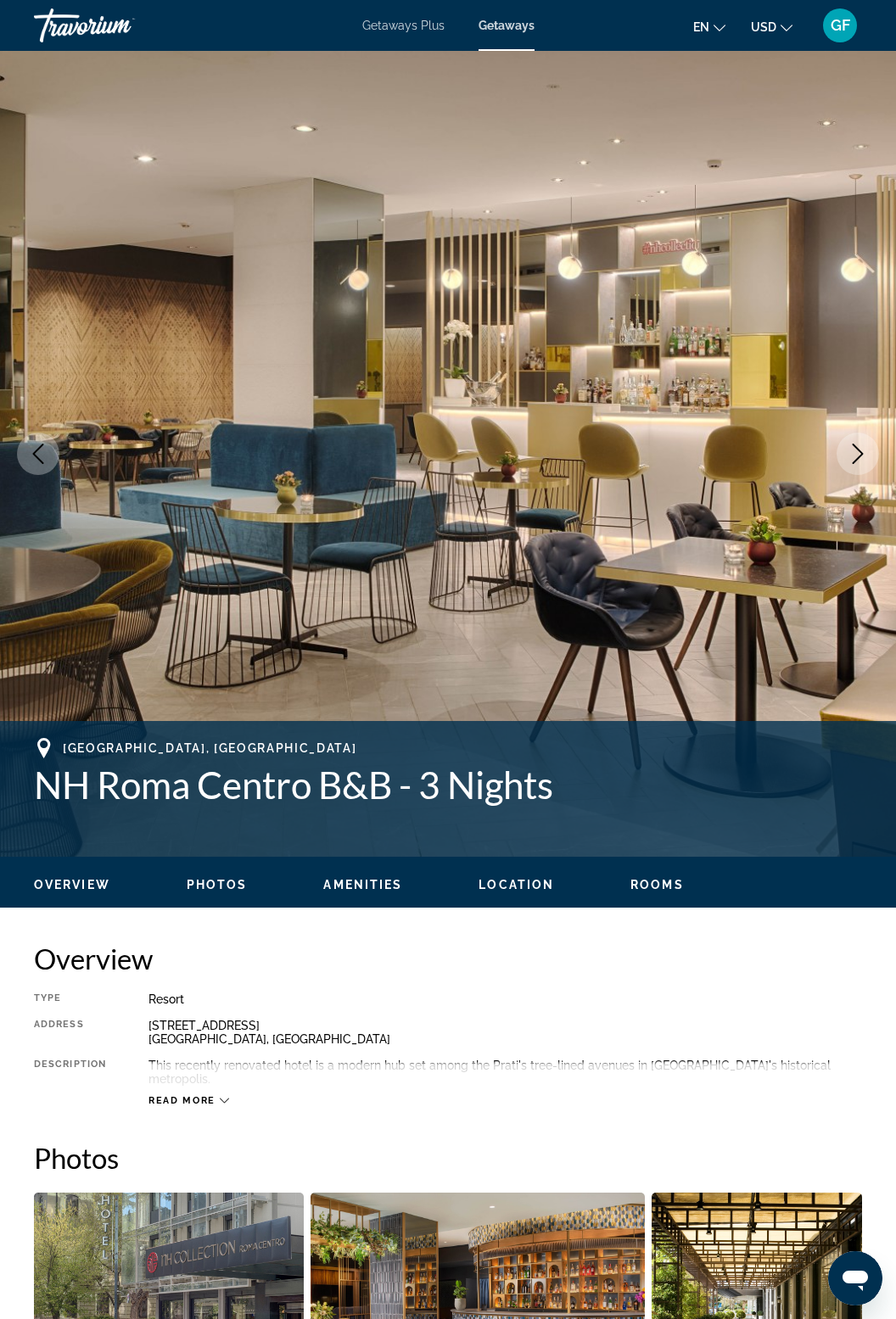
click at [861, 452] on icon "Next image" at bounding box center [858, 453] width 11 height 20
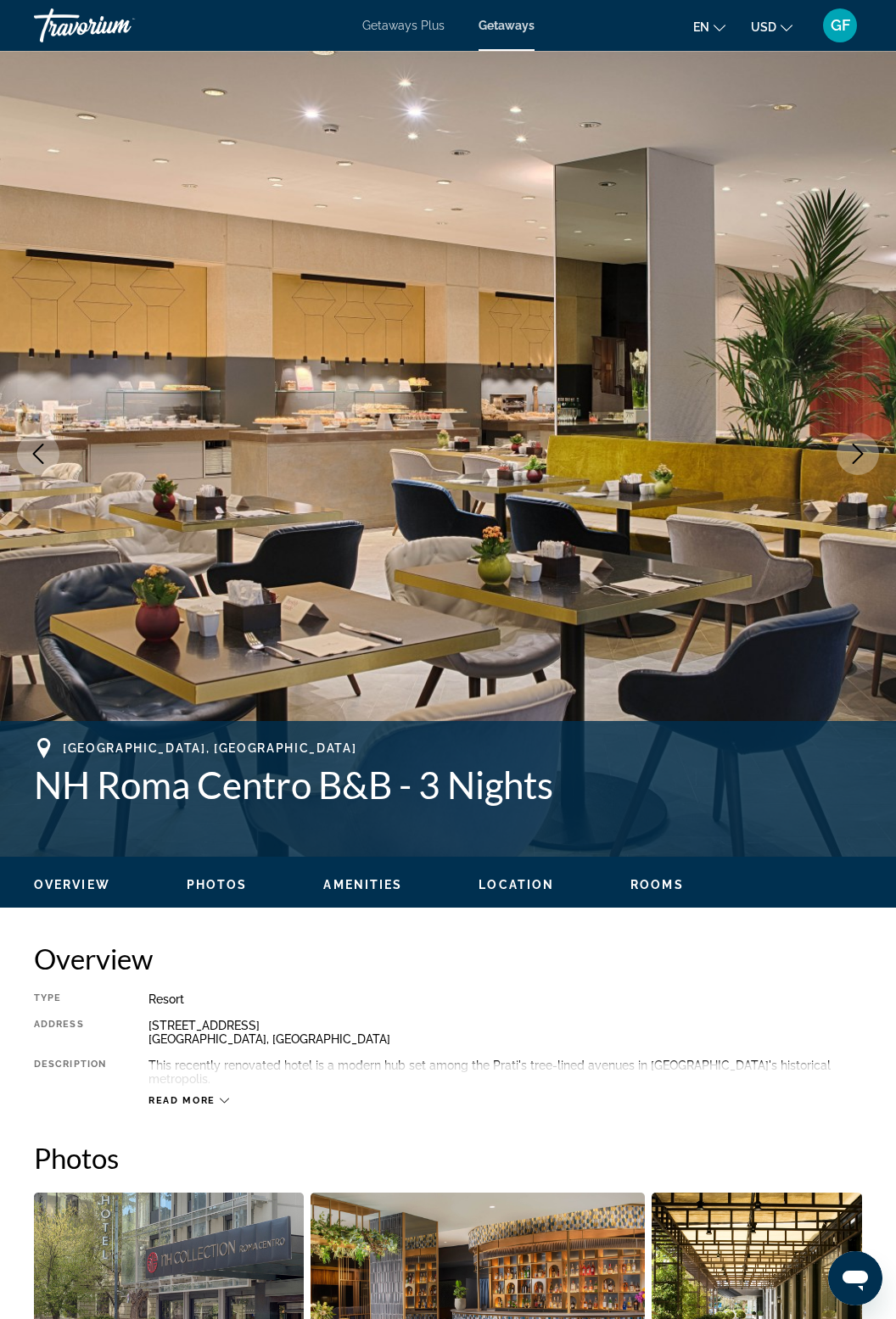
click at [865, 453] on icon "Next image" at bounding box center [857, 453] width 20 height 20
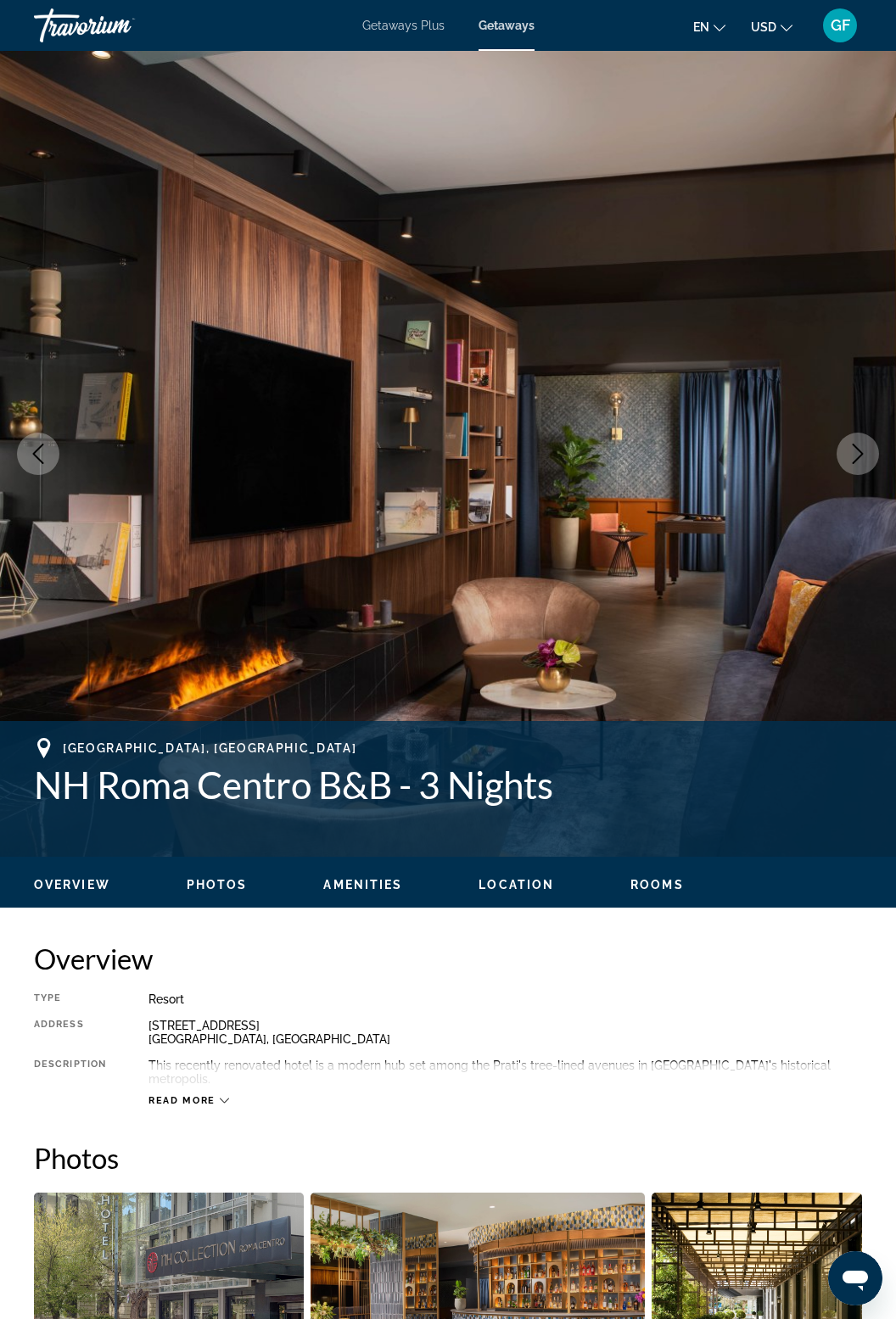
click at [869, 414] on img "Main content" at bounding box center [448, 454] width 896 height 806
click at [866, 448] on icon "Next image" at bounding box center [857, 453] width 20 height 20
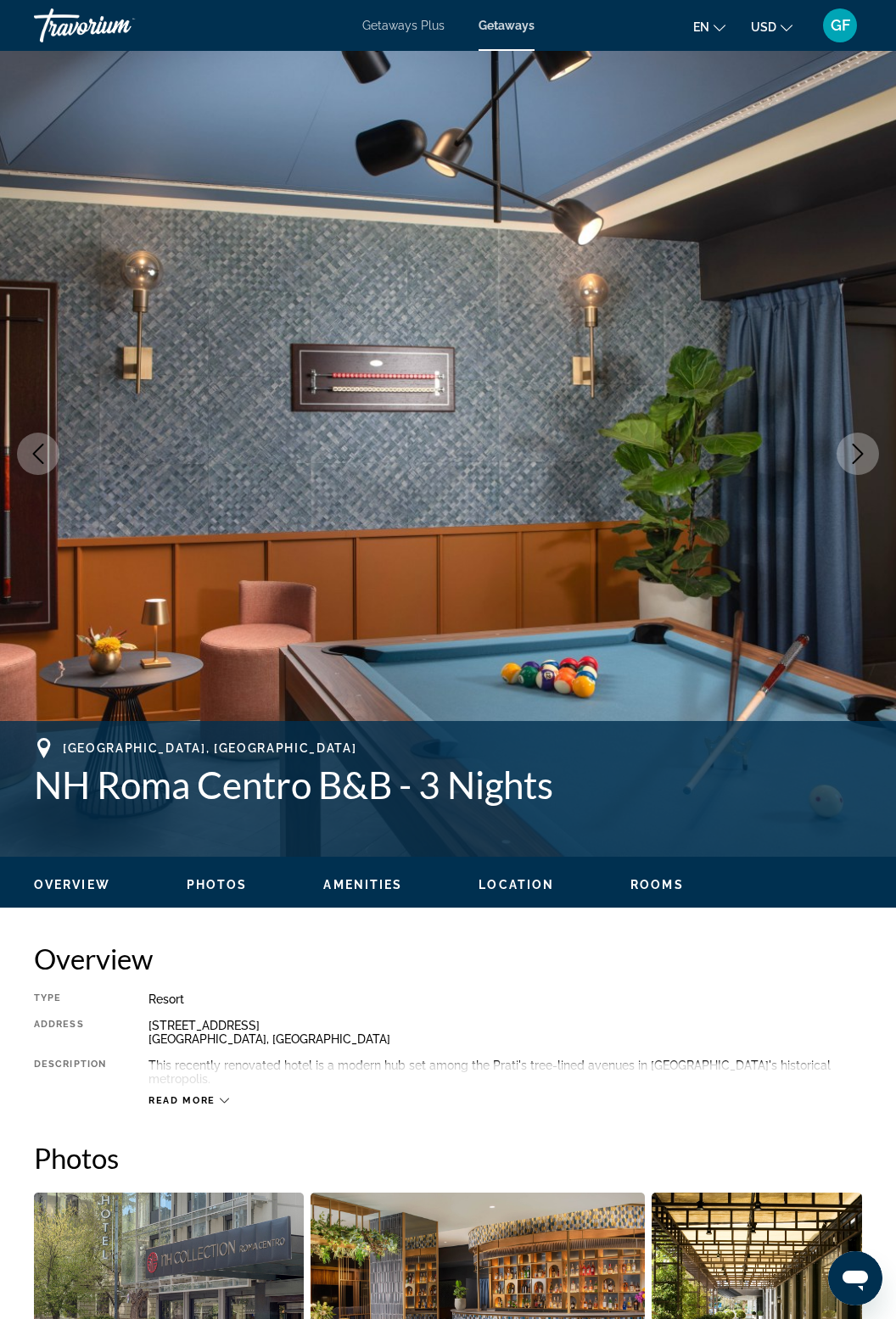
click at [864, 462] on icon "Next image" at bounding box center [857, 453] width 20 height 20
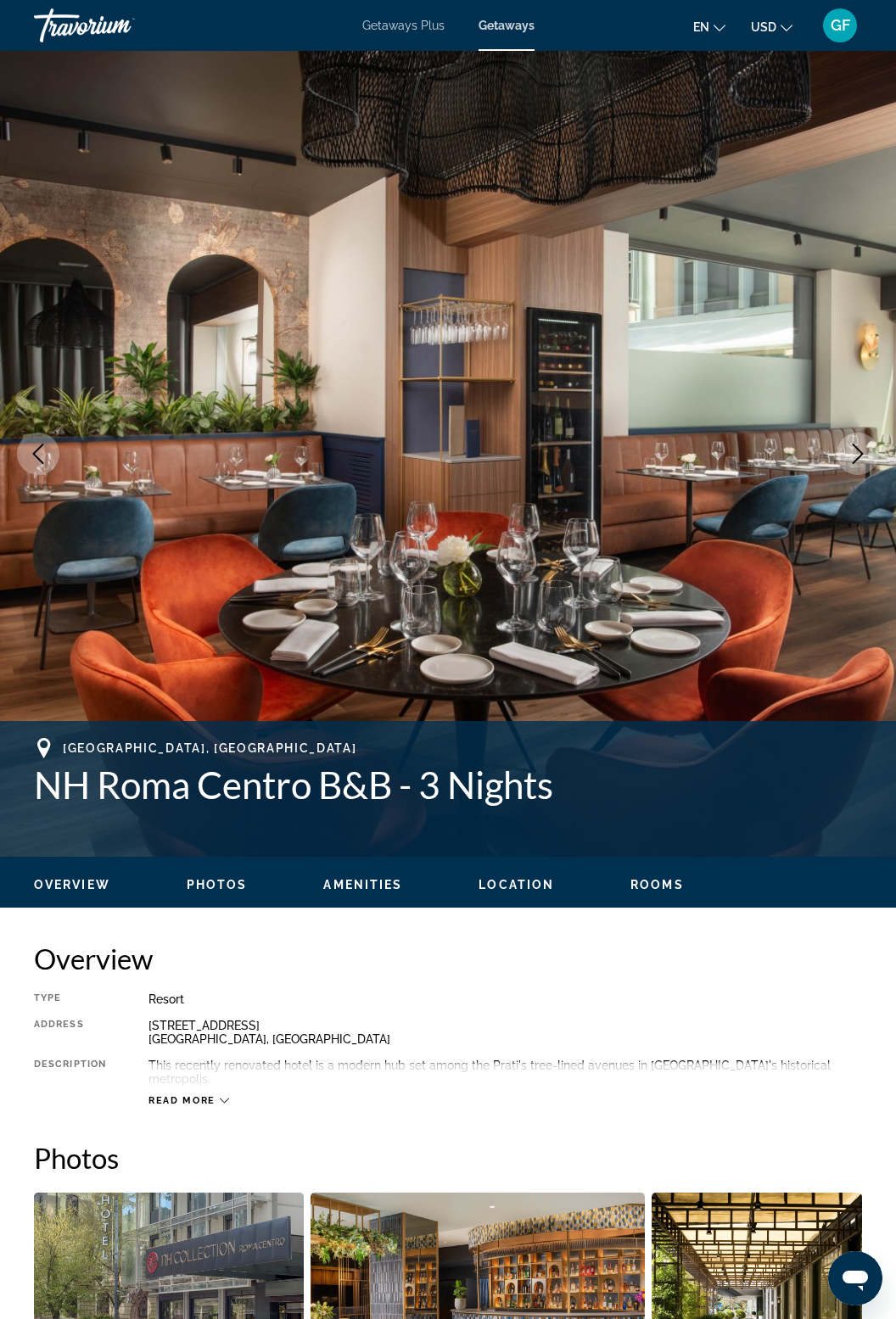
click at [866, 466] on button "Next image" at bounding box center [858, 454] width 42 height 42
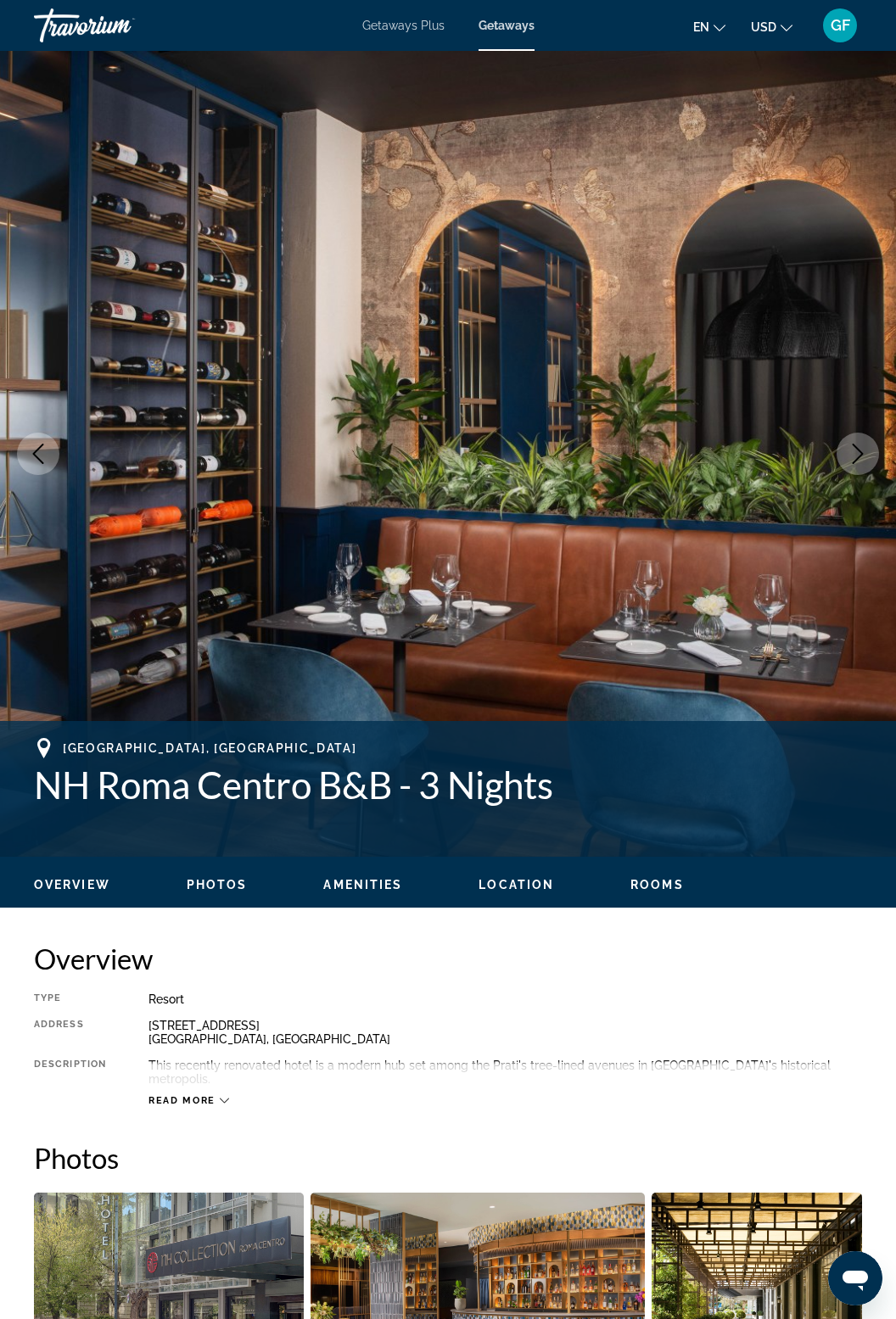
click at [856, 471] on button "Next image" at bounding box center [858, 454] width 42 height 42
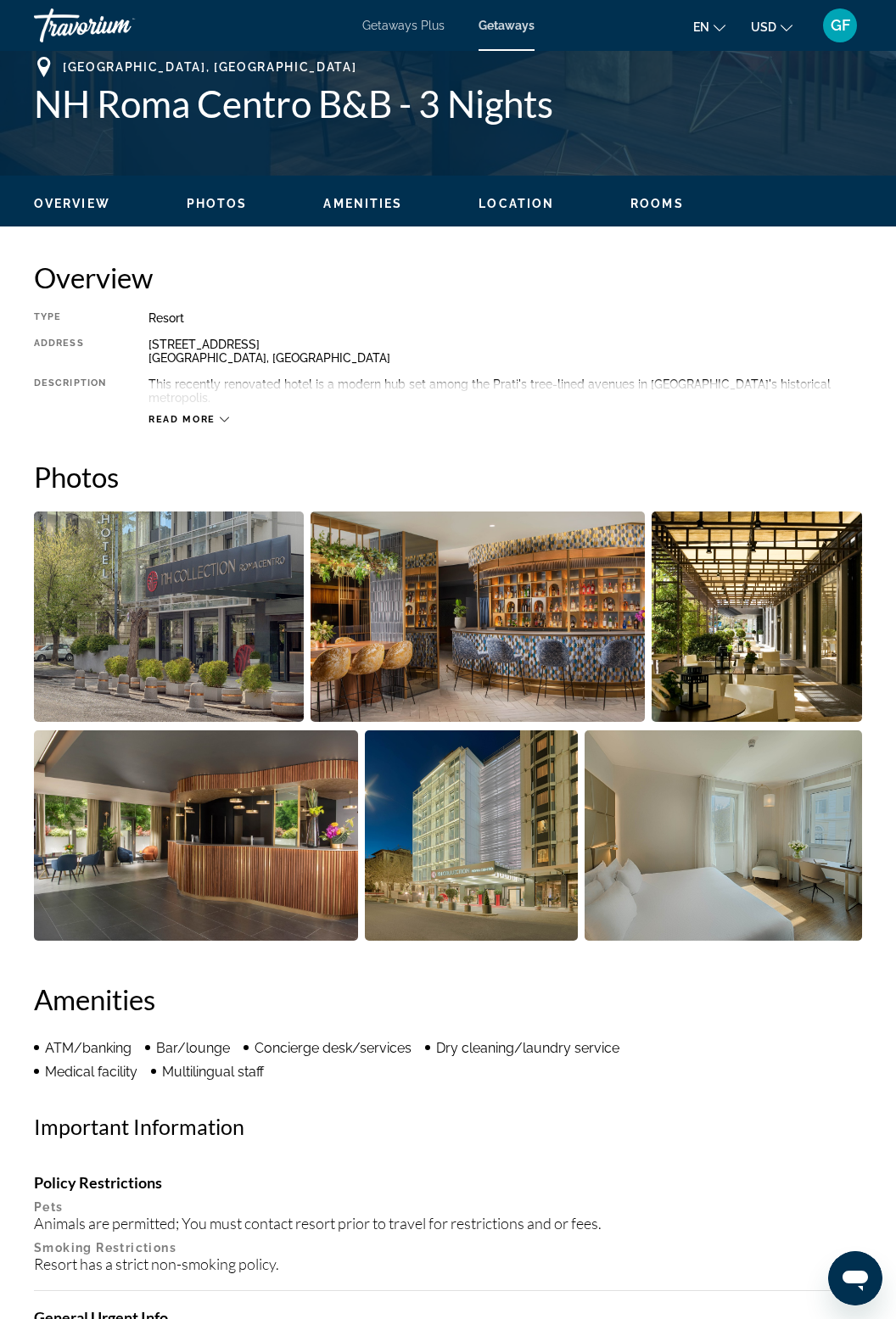
scroll to position [682, 0]
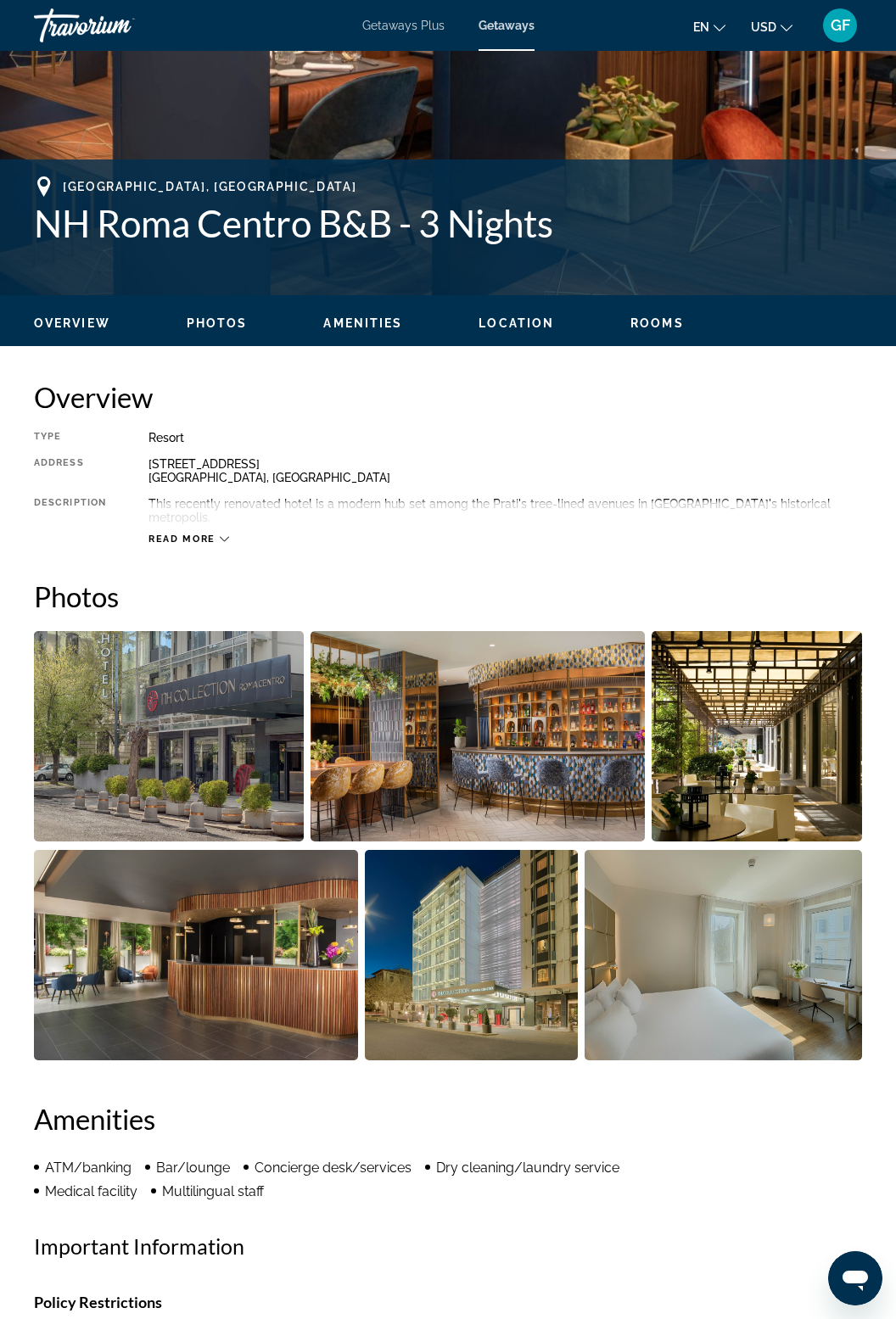
click at [530, 328] on span "Location" at bounding box center [515, 322] width 75 height 13
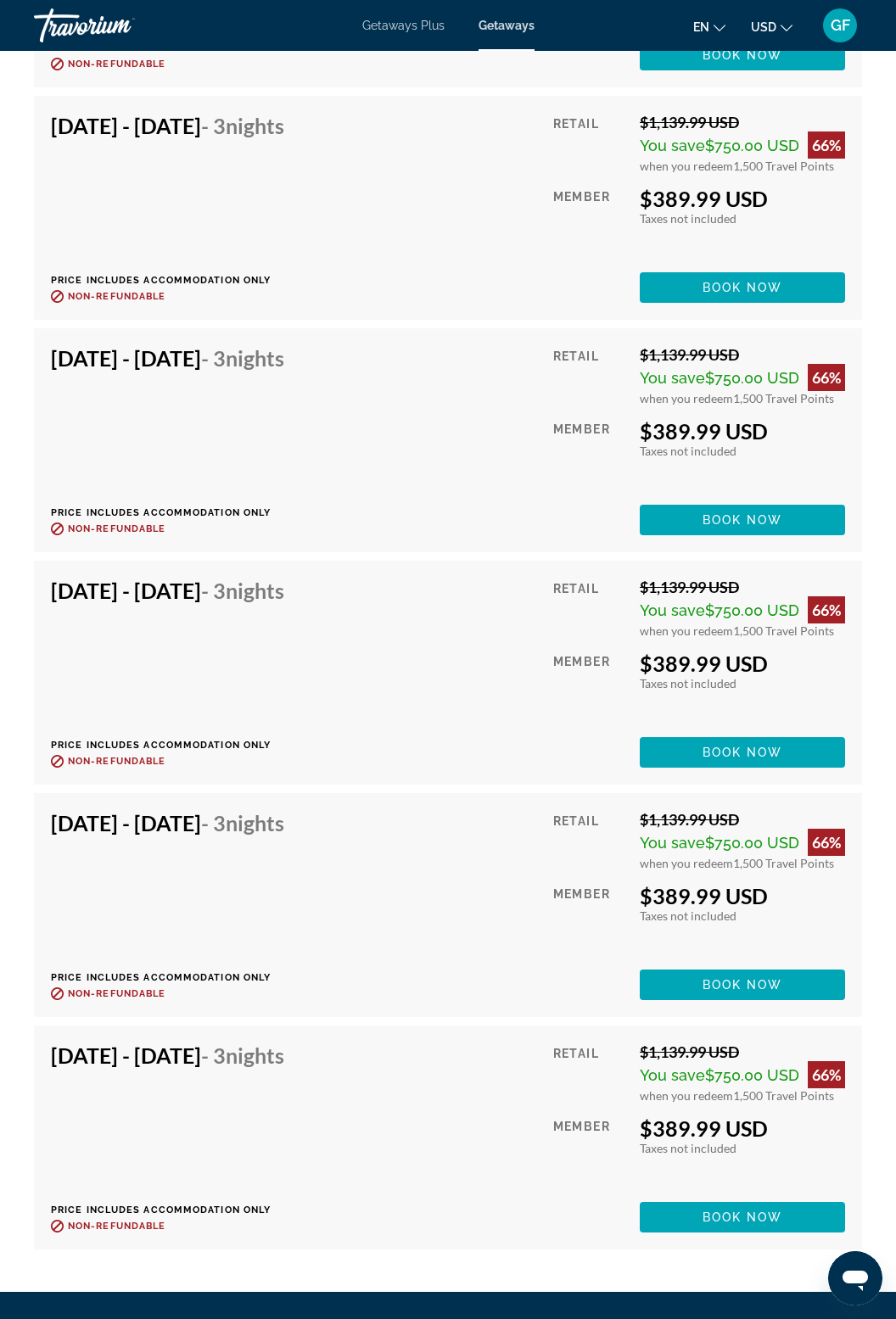
scroll to position [4950, 0]
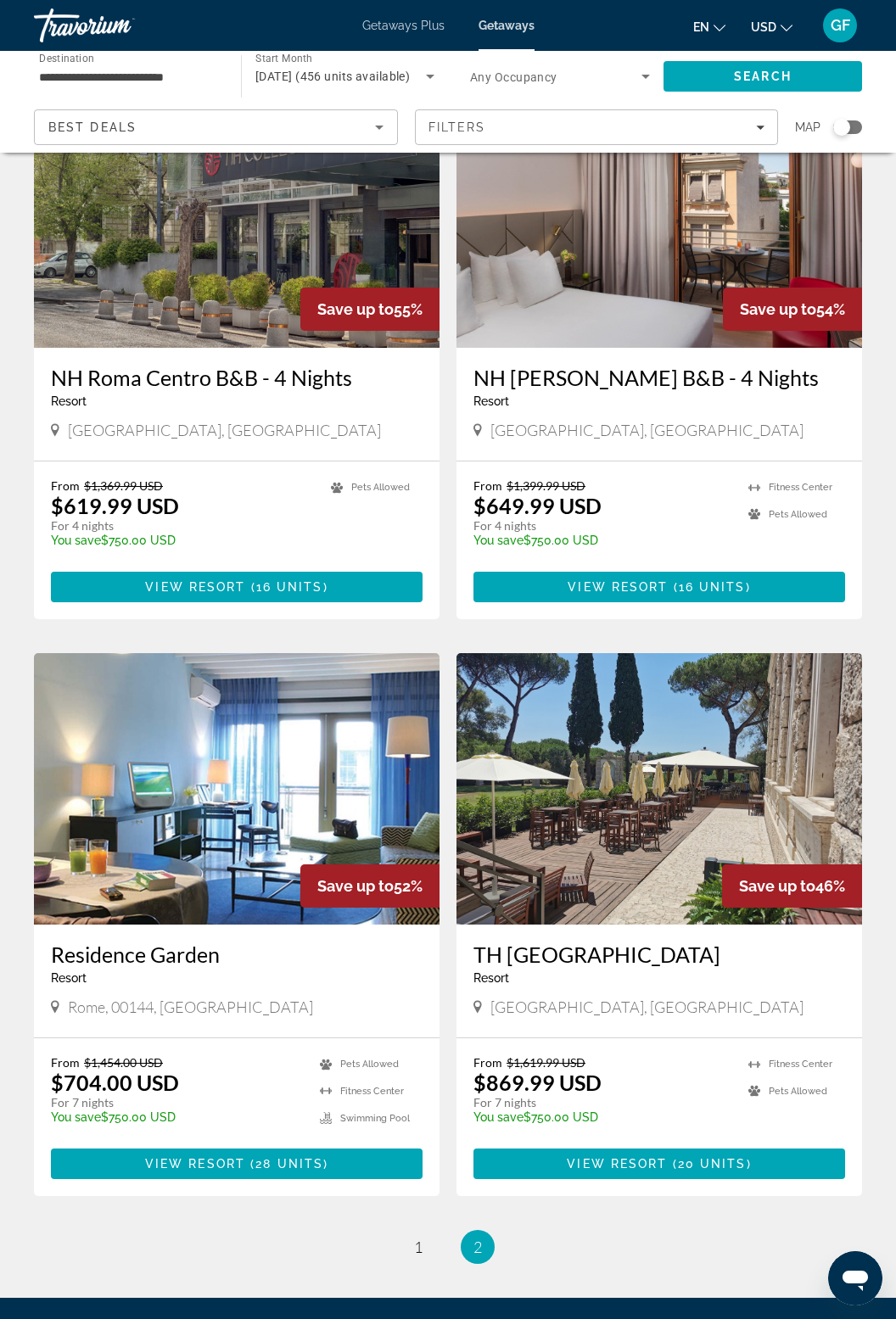
scroll to position [2572, 0]
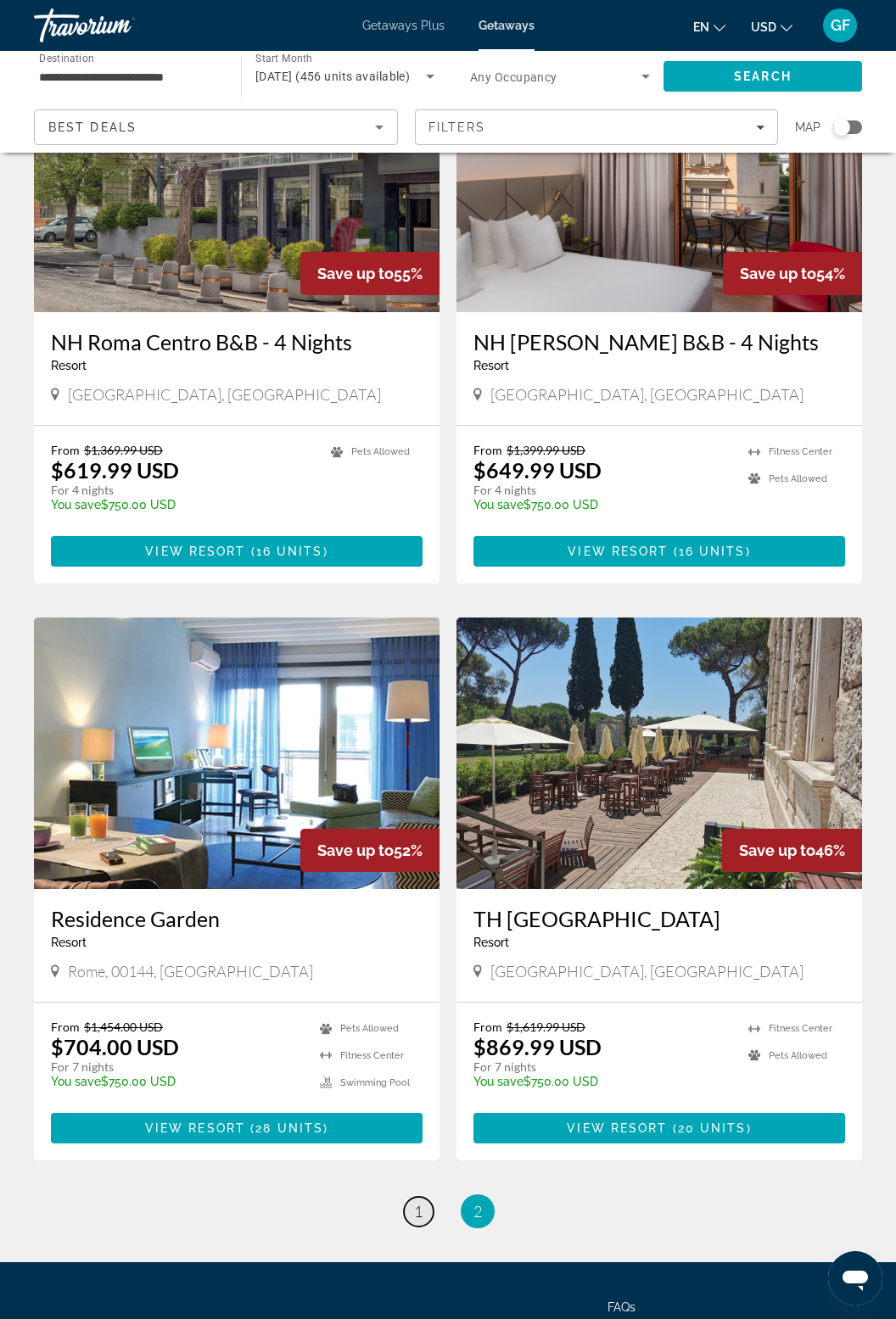
click at [429, 1197] on link "page 1" at bounding box center [419, 1212] width 30 height 30
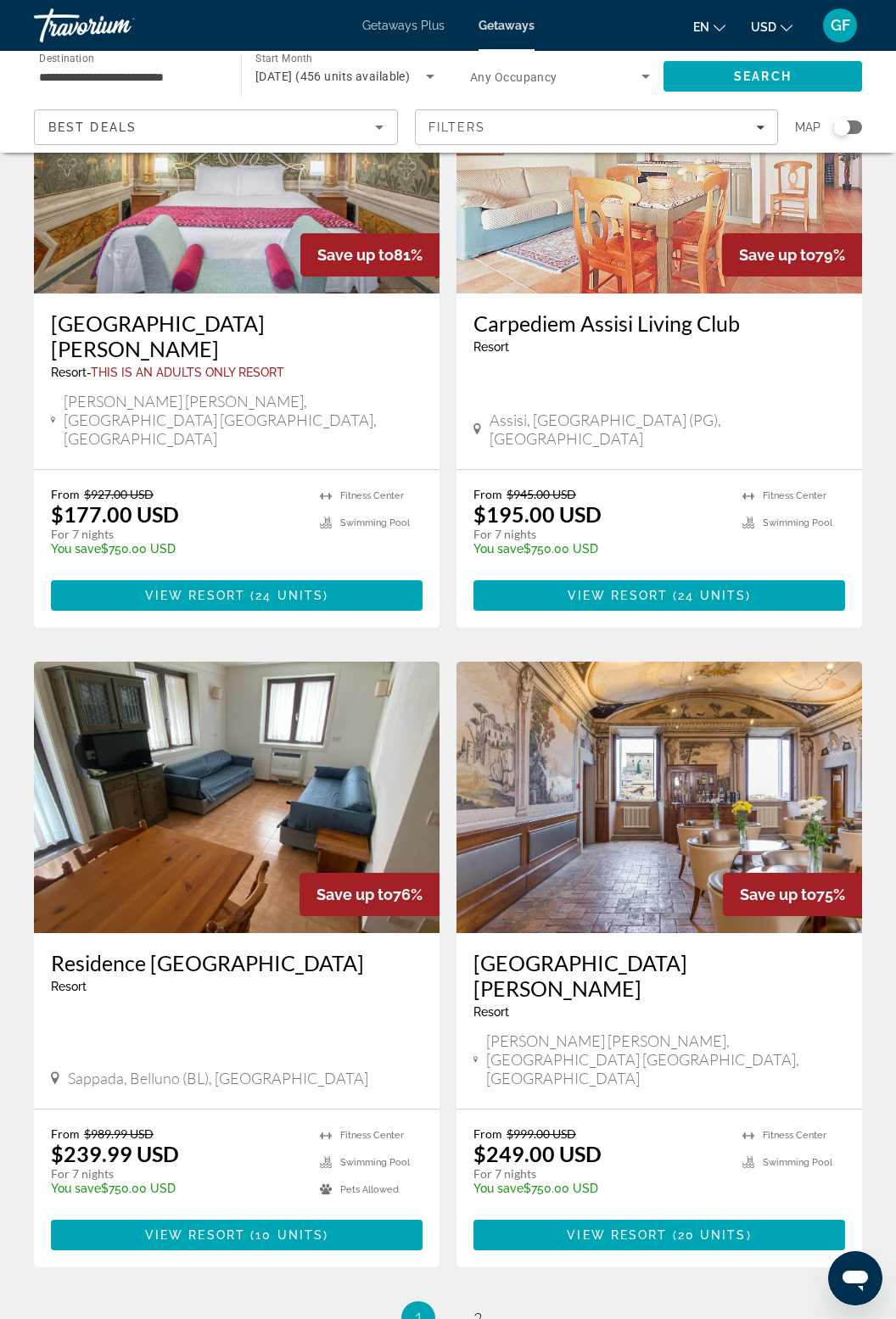
click at [422, 1301] on li "You're on page 1" at bounding box center [418, 1318] width 34 height 34
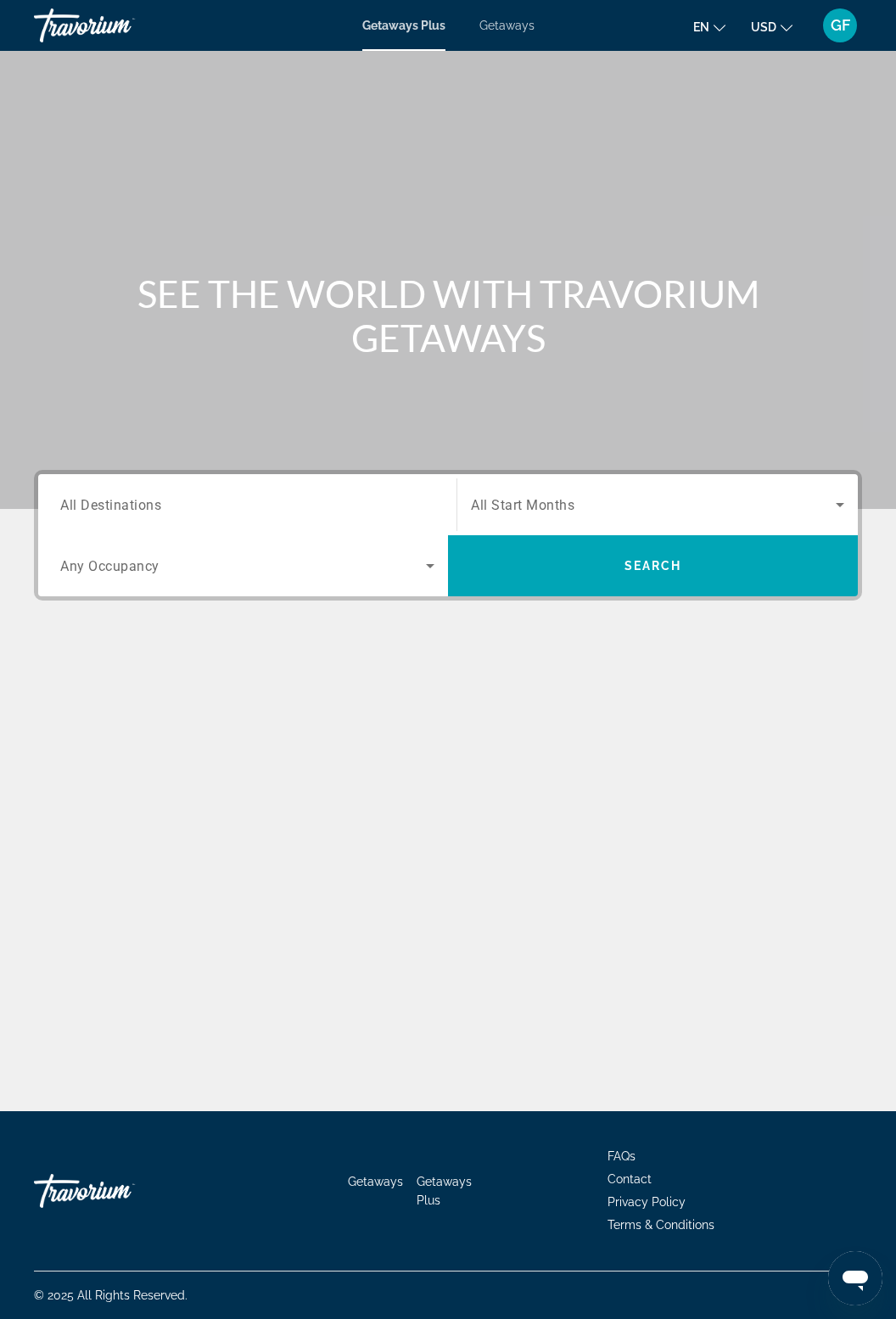
click at [745, 1318] on div "© 2025 All Rights Reserved." at bounding box center [447, 1295] width 828 height 48
click at [749, 1318] on div "© 2025 All Rights Reserved." at bounding box center [447, 1295] width 828 height 48
